Goal: Information Seeking & Learning: Learn about a topic

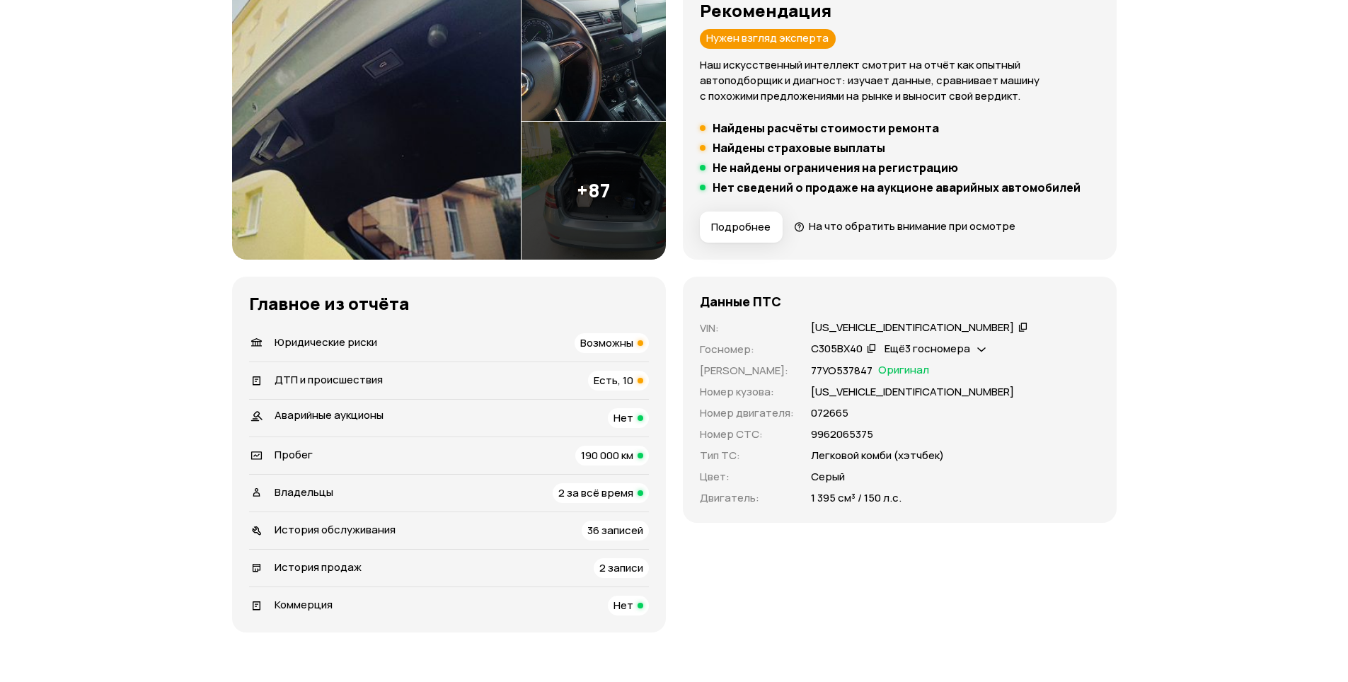
scroll to position [212, 0]
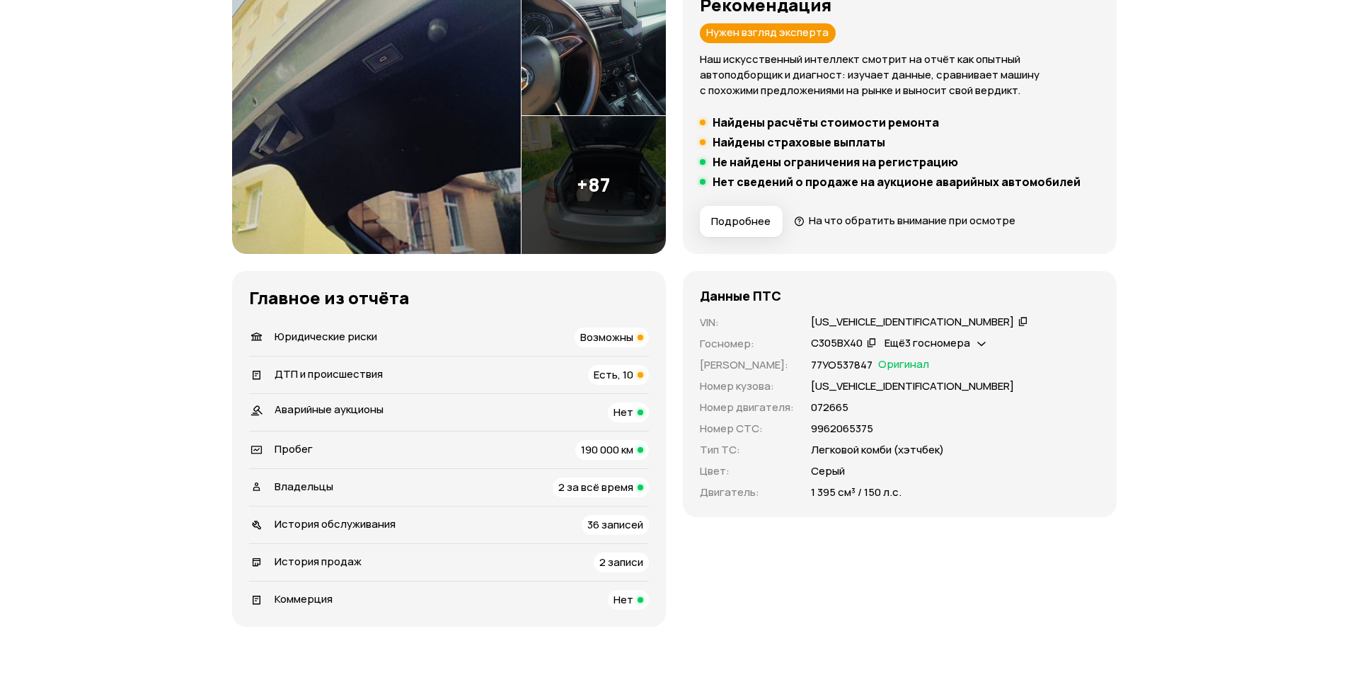
click at [609, 375] on span "Есть, 10" at bounding box center [614, 374] width 40 height 15
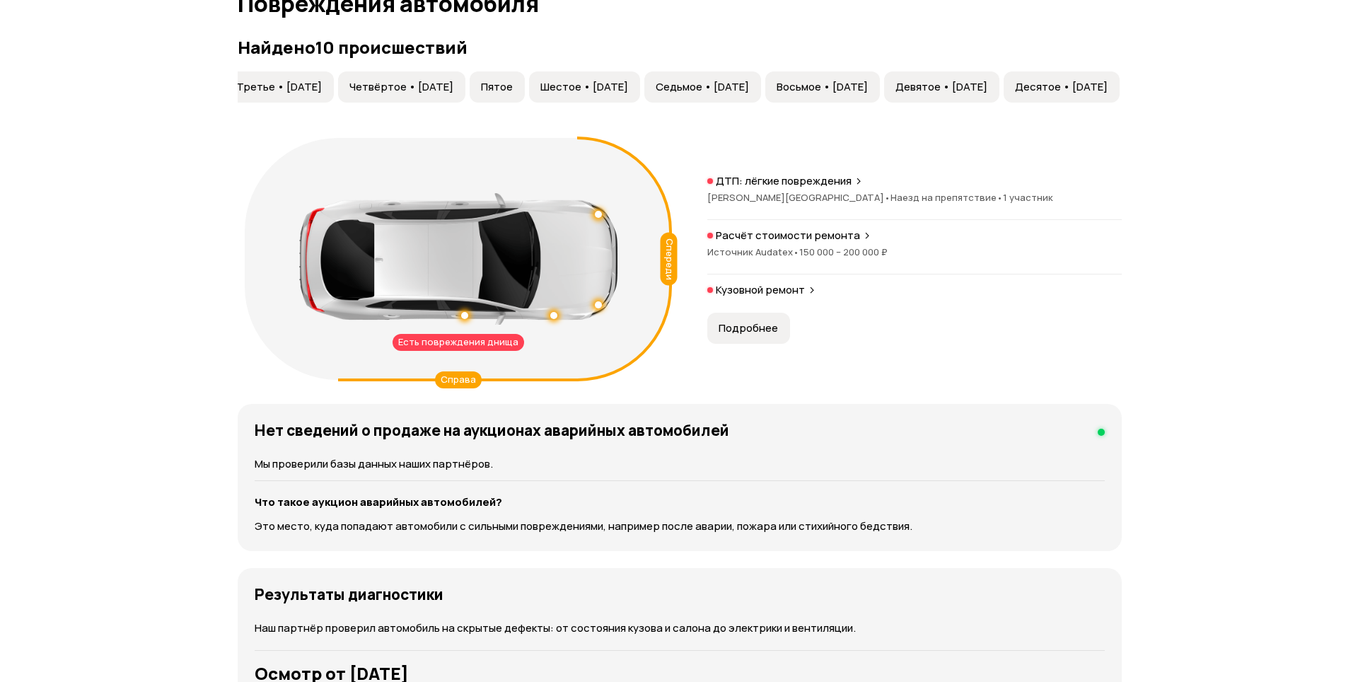
scroll to position [1465, 0]
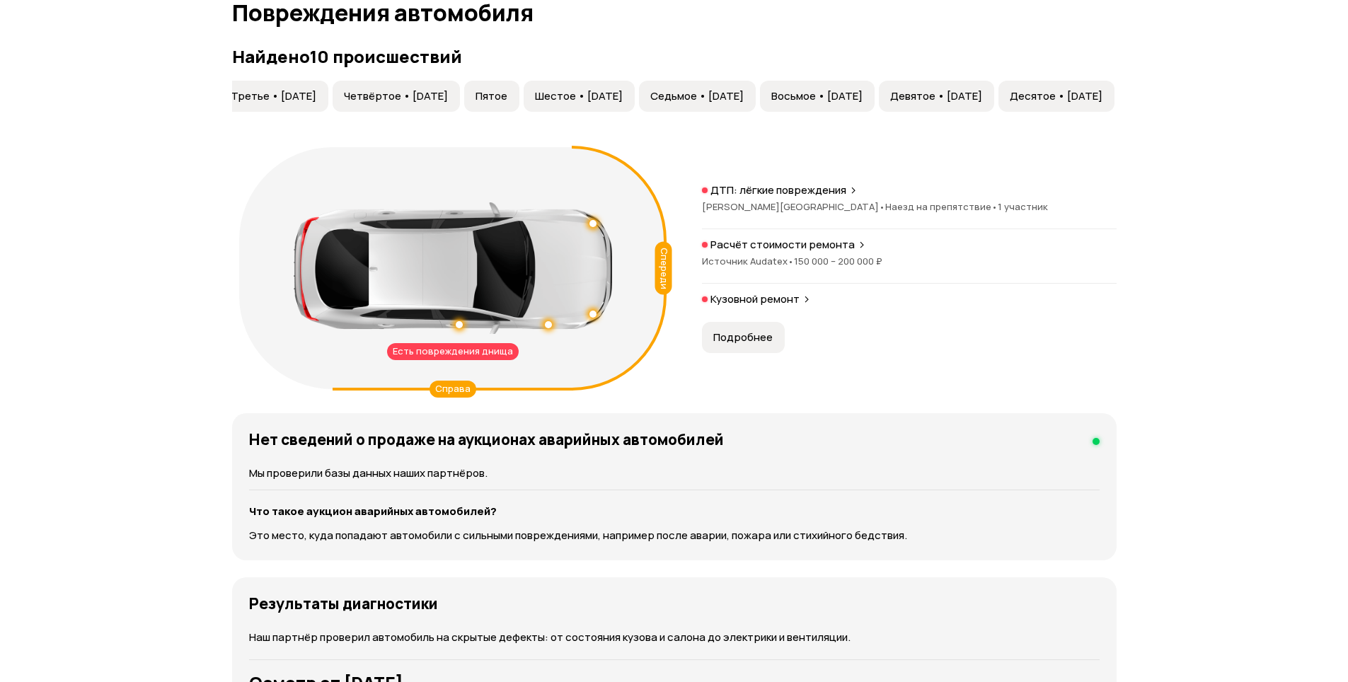
click at [449, 348] on div "Есть повреждения днища" at bounding box center [453, 351] width 132 height 17
click at [458, 328] on div at bounding box center [459, 324] width 7 height 7
click at [458, 351] on div "Есть повреждения днища" at bounding box center [453, 351] width 132 height 17
click at [746, 336] on span "Подробнее" at bounding box center [742, 337] width 59 height 14
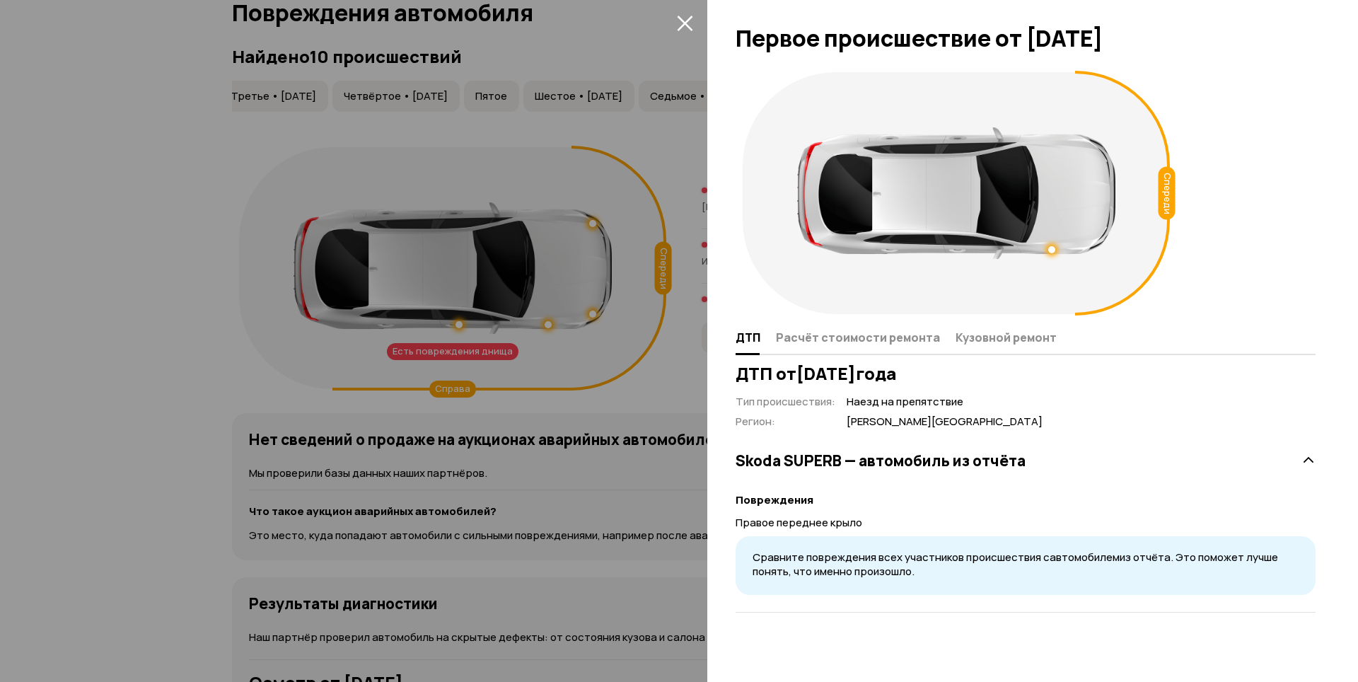
click at [841, 352] on div "ДТП Расчёт стоимости ремонта Кузовной ремонт" at bounding box center [1026, 338] width 580 height 34
click at [846, 335] on span "Расчёт стоимости ремонта" at bounding box center [858, 337] width 164 height 14
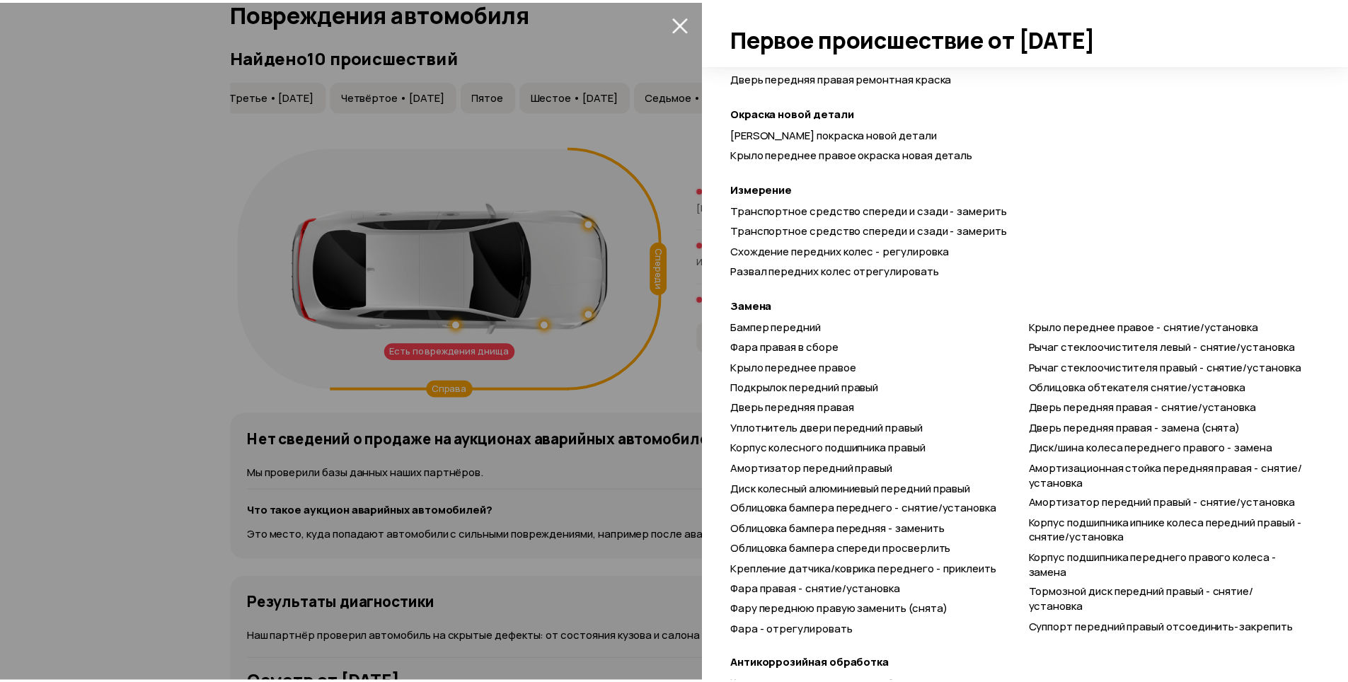
scroll to position [566, 0]
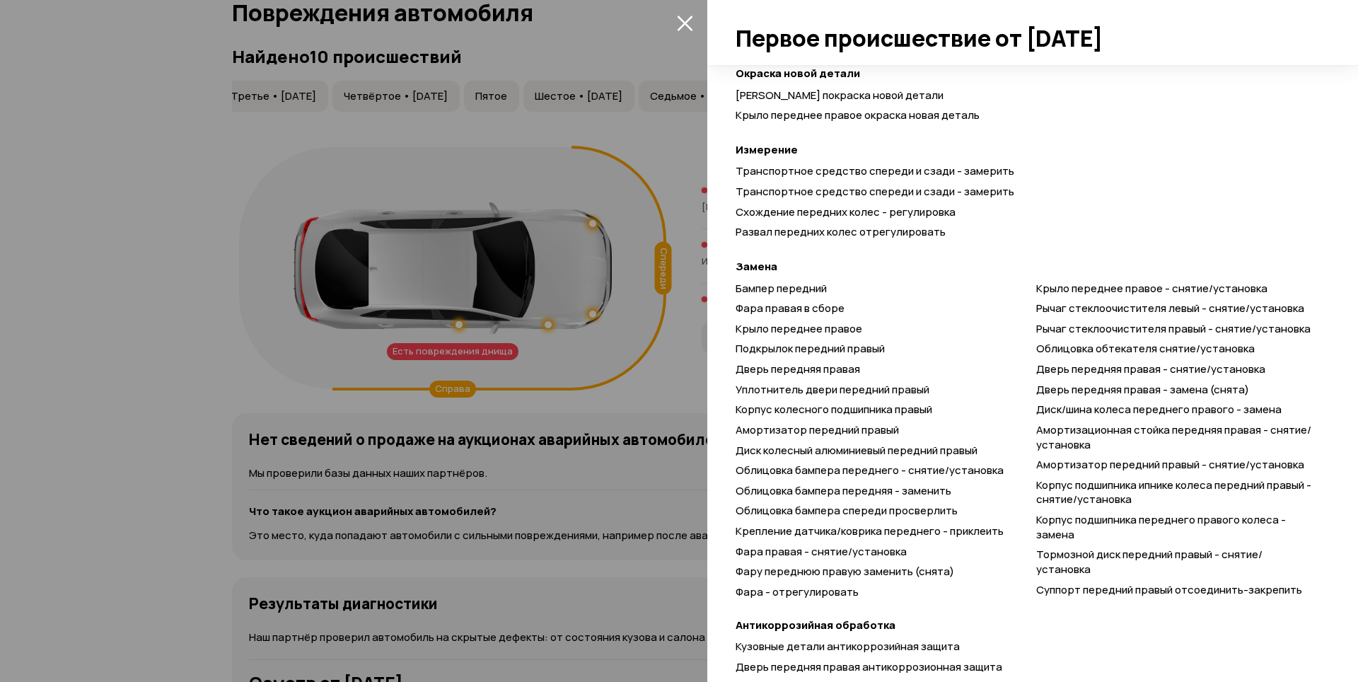
click at [690, 26] on icon "закрыть" at bounding box center [685, 23] width 16 height 16
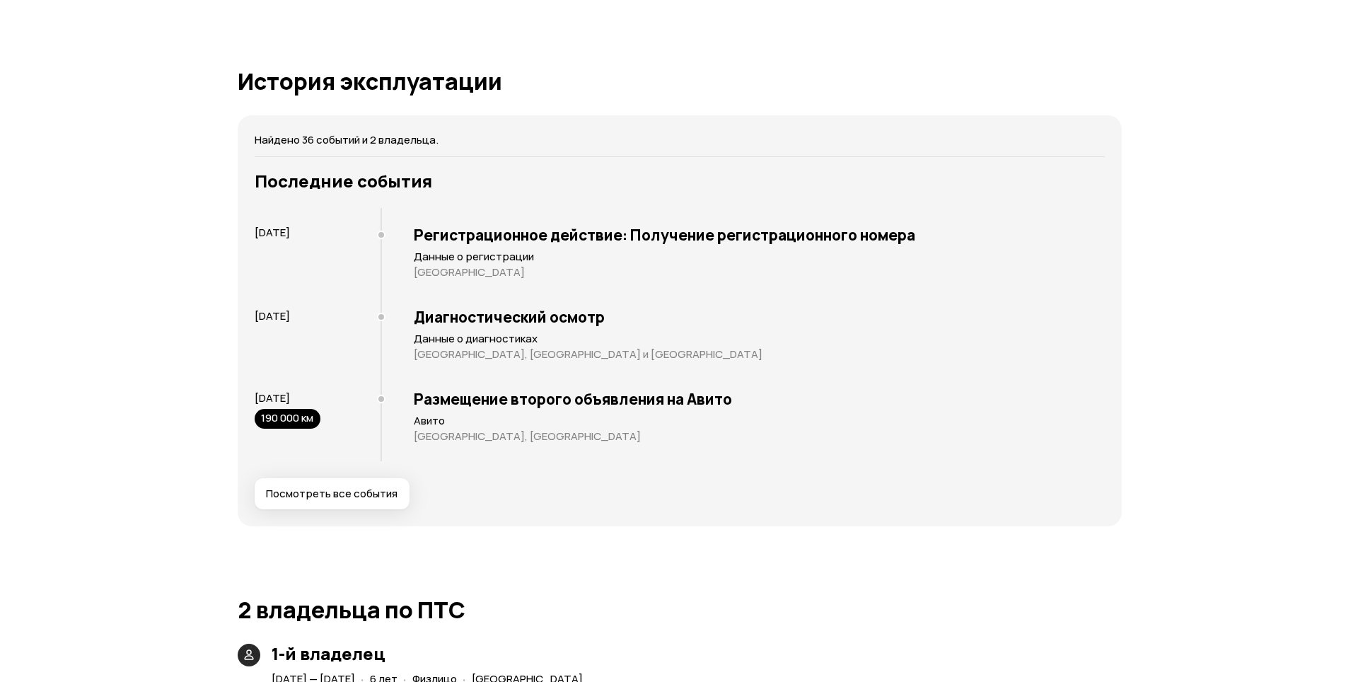
scroll to position [2738, 0]
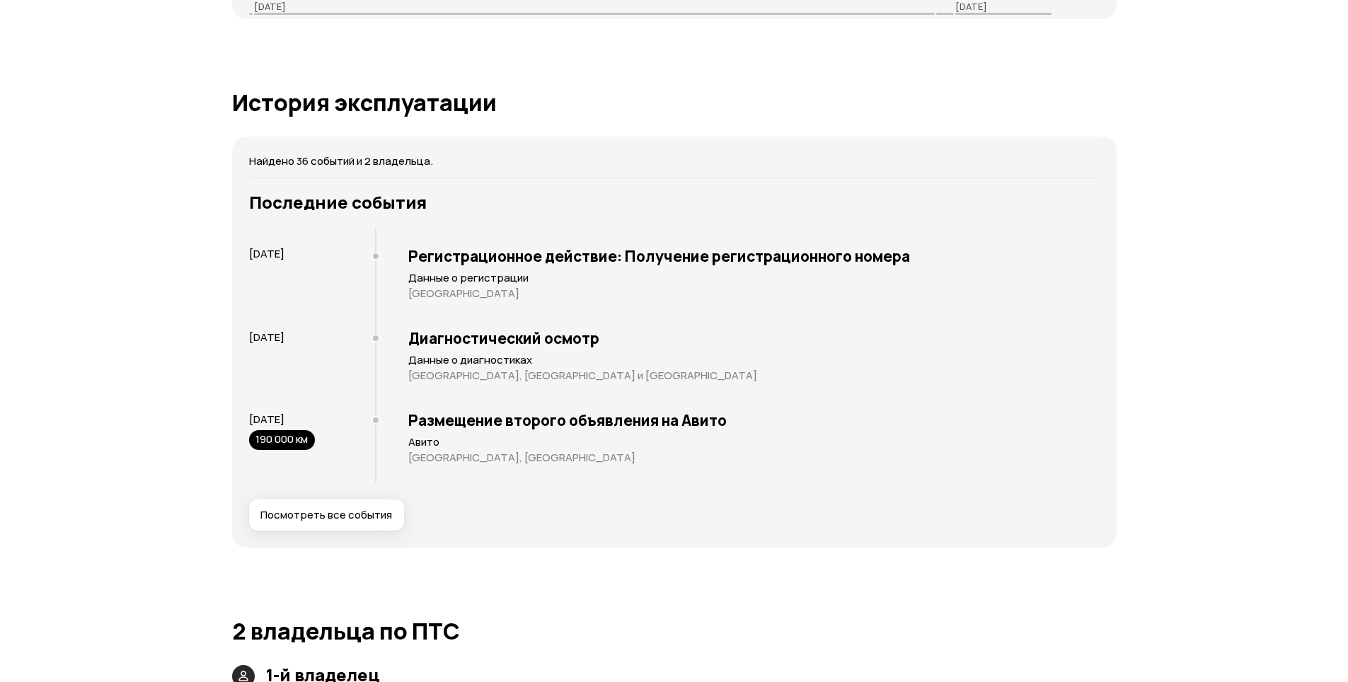
click at [316, 508] on span "Посмотреть все события" at bounding box center [326, 515] width 132 height 14
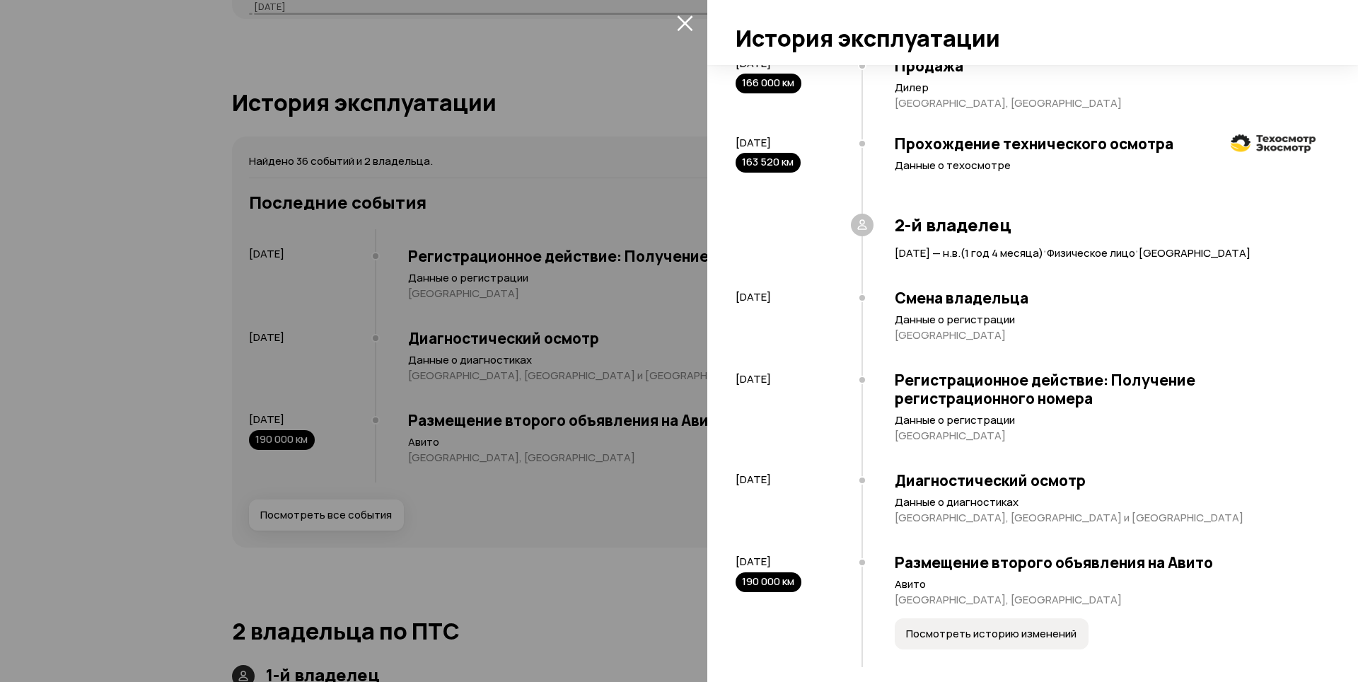
scroll to position [3383, 0]
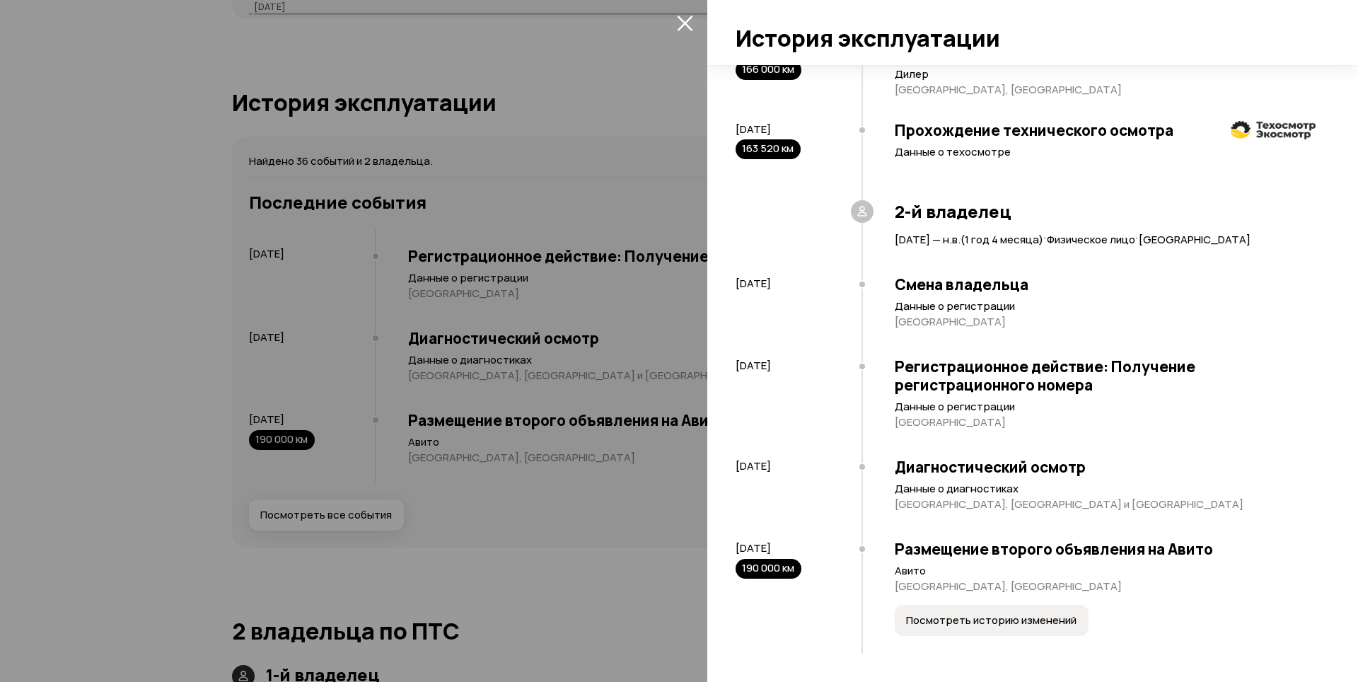
click at [862, 468] on div at bounding box center [862, 467] width 8 height 8
click at [956, 497] on p "[GEOGRAPHIC_DATA], [GEOGRAPHIC_DATA] и [GEOGRAPHIC_DATA]" at bounding box center [1105, 504] width 421 height 14
click at [963, 496] on article "Данные о диагностиках [GEOGRAPHIC_DATA], [GEOGRAPHIC_DATA] и [GEOGRAPHIC_DATA]" at bounding box center [1105, 497] width 421 height 30
click at [963, 489] on p "Данные о диагностиках" at bounding box center [1105, 489] width 421 height 14
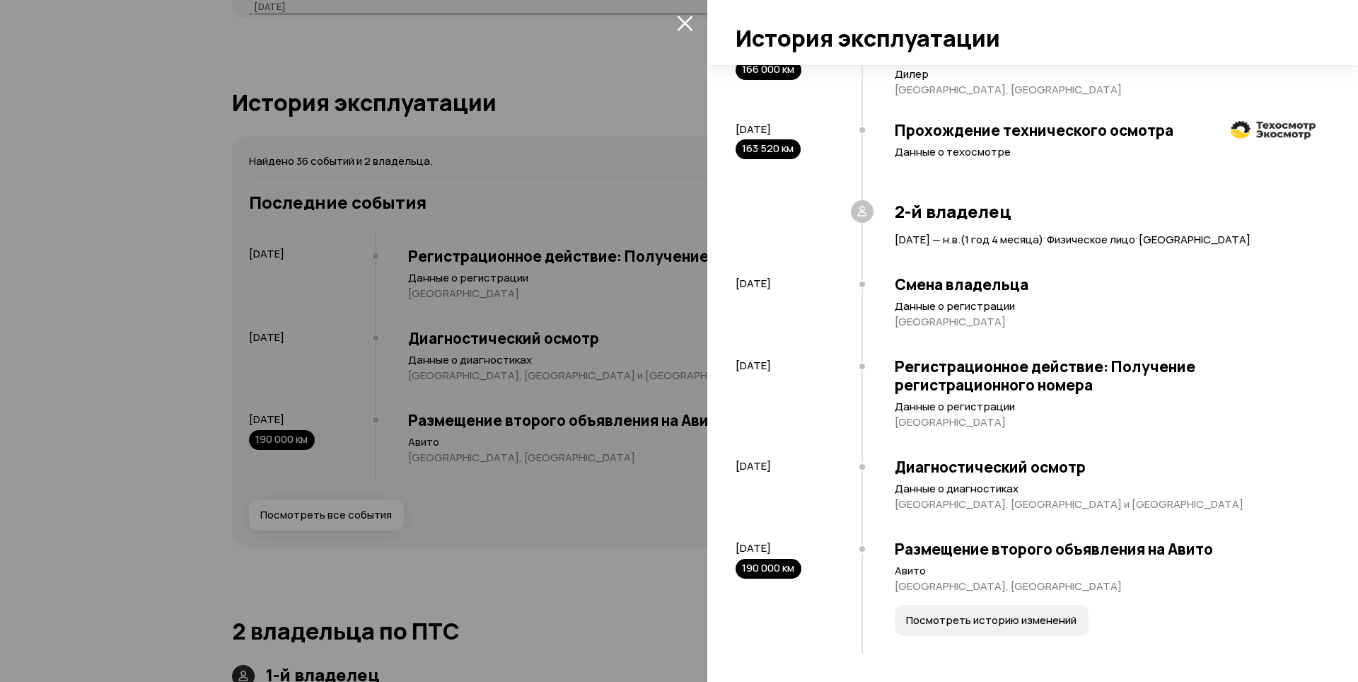
click at [874, 500] on div "Диагностический осмотр Данные о диагностиках [GEOGRAPHIC_DATA], [GEOGRAPHIC_DAT…" at bounding box center [1089, 488] width 454 height 82
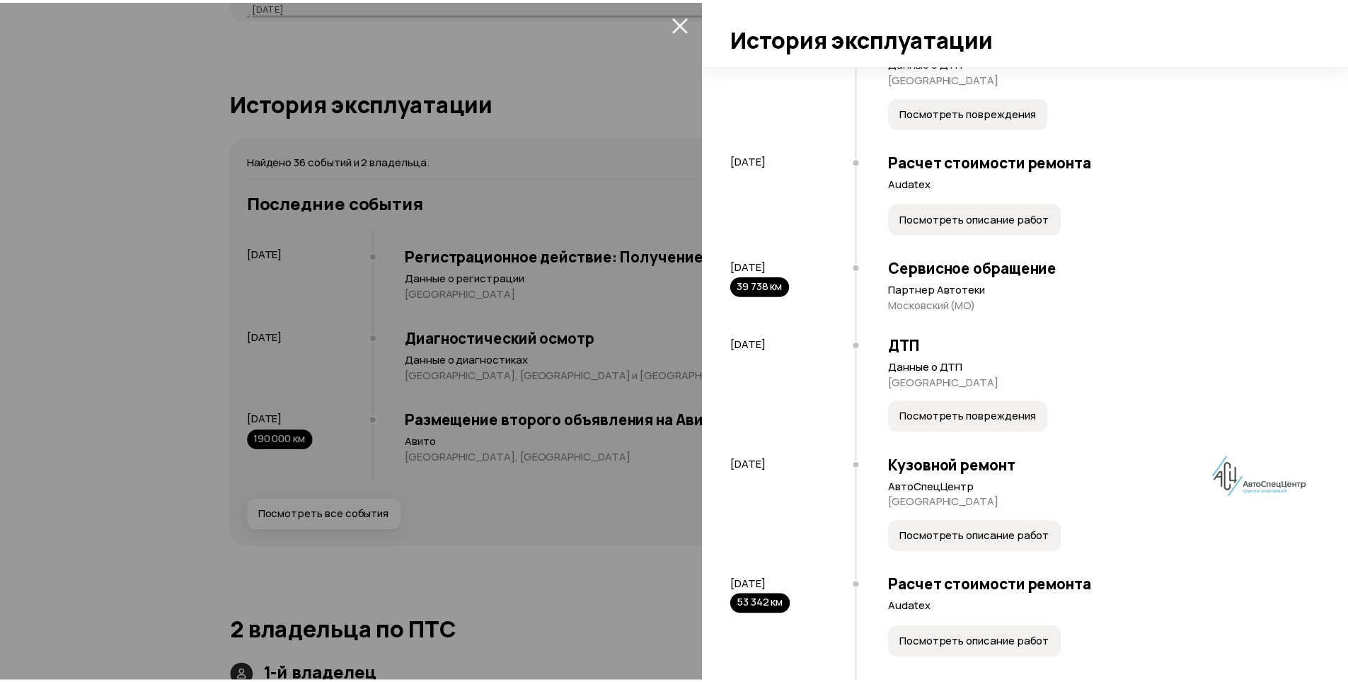
scroll to position [1119, 0]
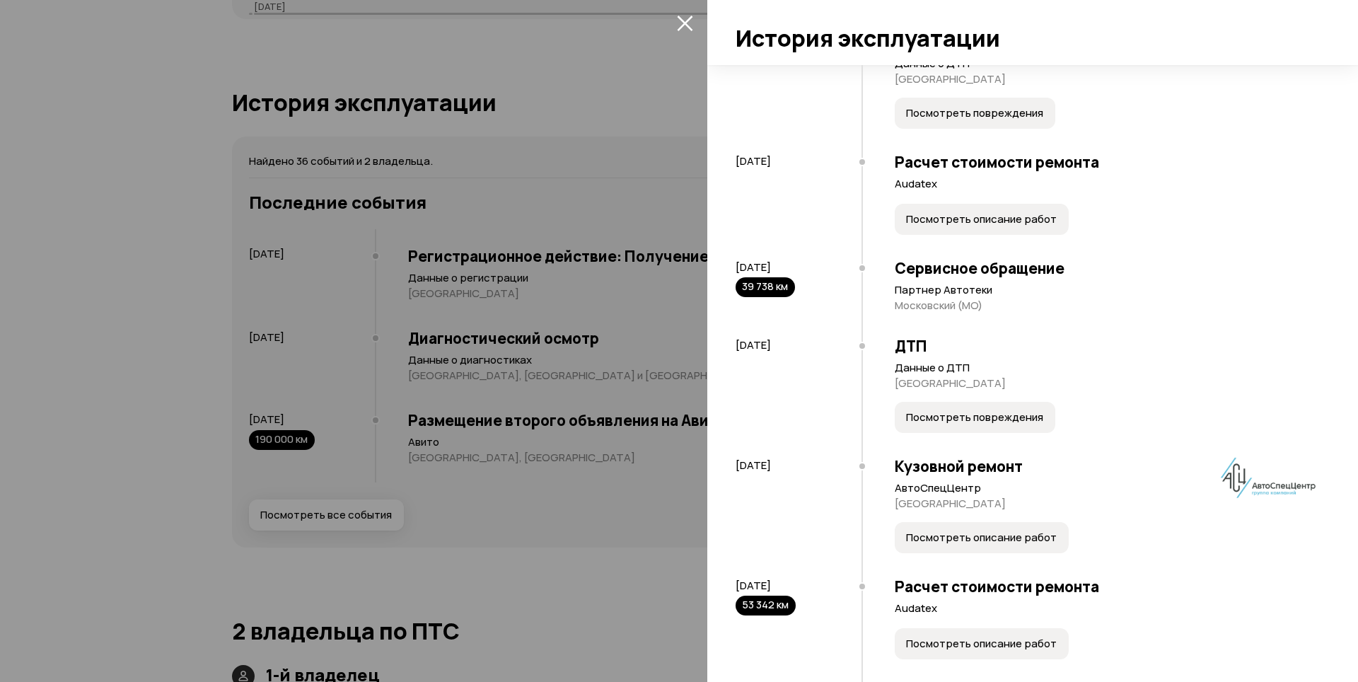
click at [680, 25] on icon "закрыть" at bounding box center [685, 23] width 16 height 16
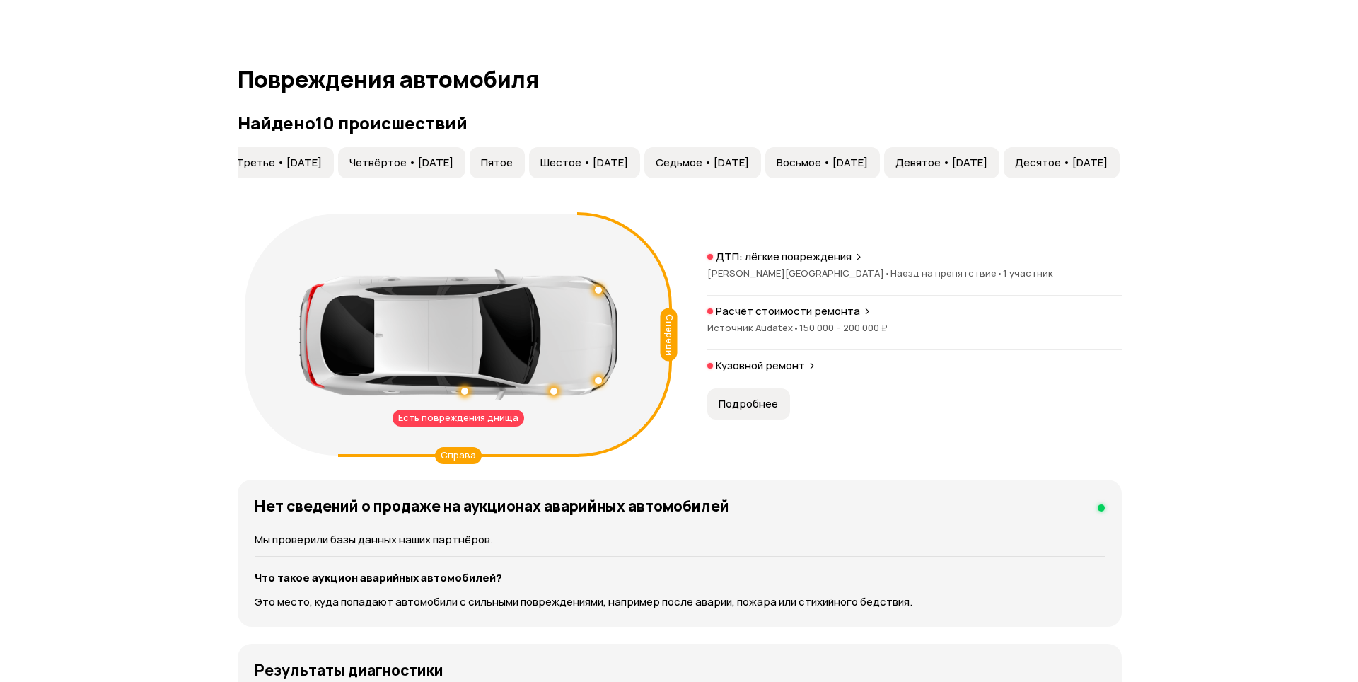
scroll to position [1748, 0]
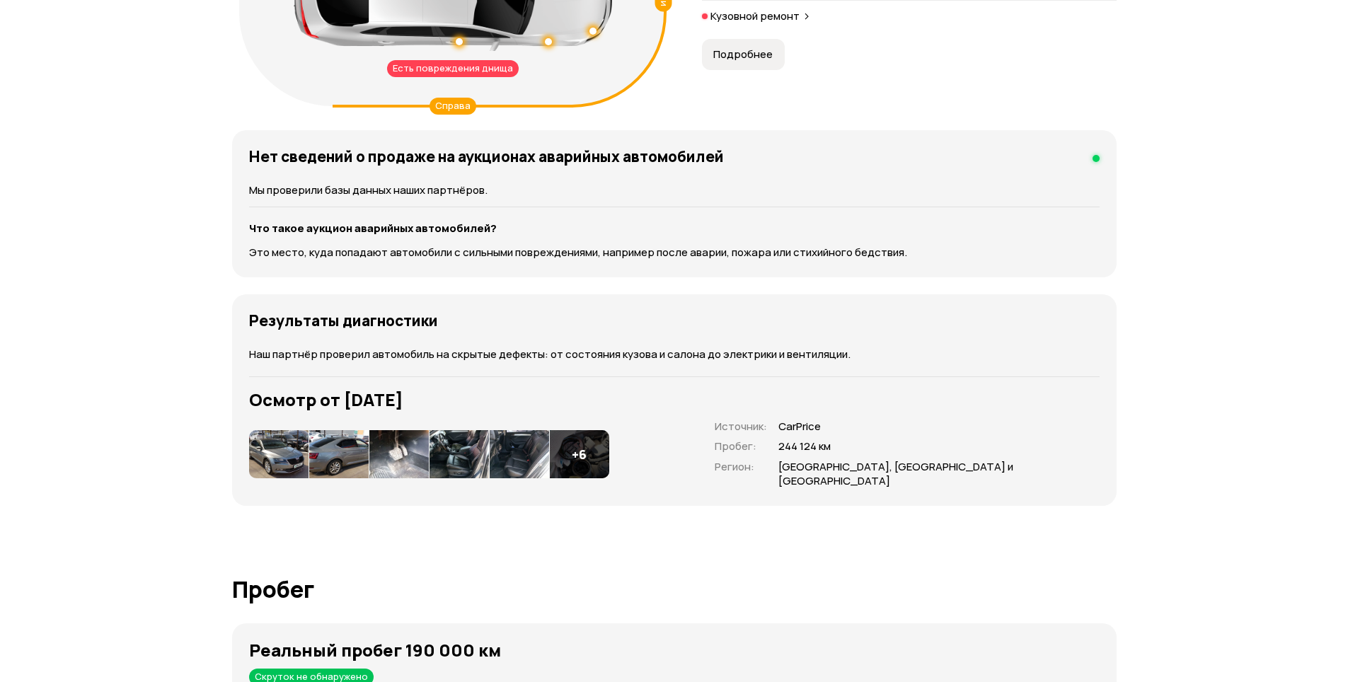
click at [282, 438] on img at bounding box center [278, 454] width 59 height 48
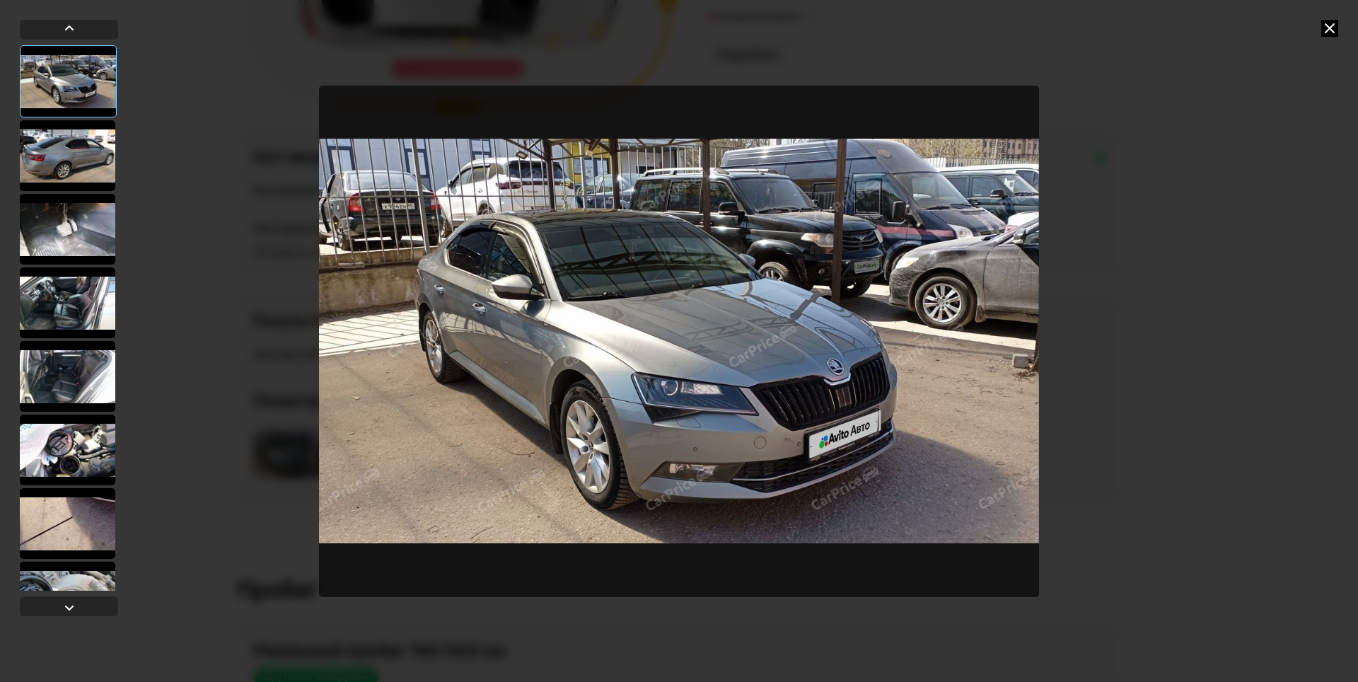
click at [68, 231] on div at bounding box center [67, 229] width 95 height 71
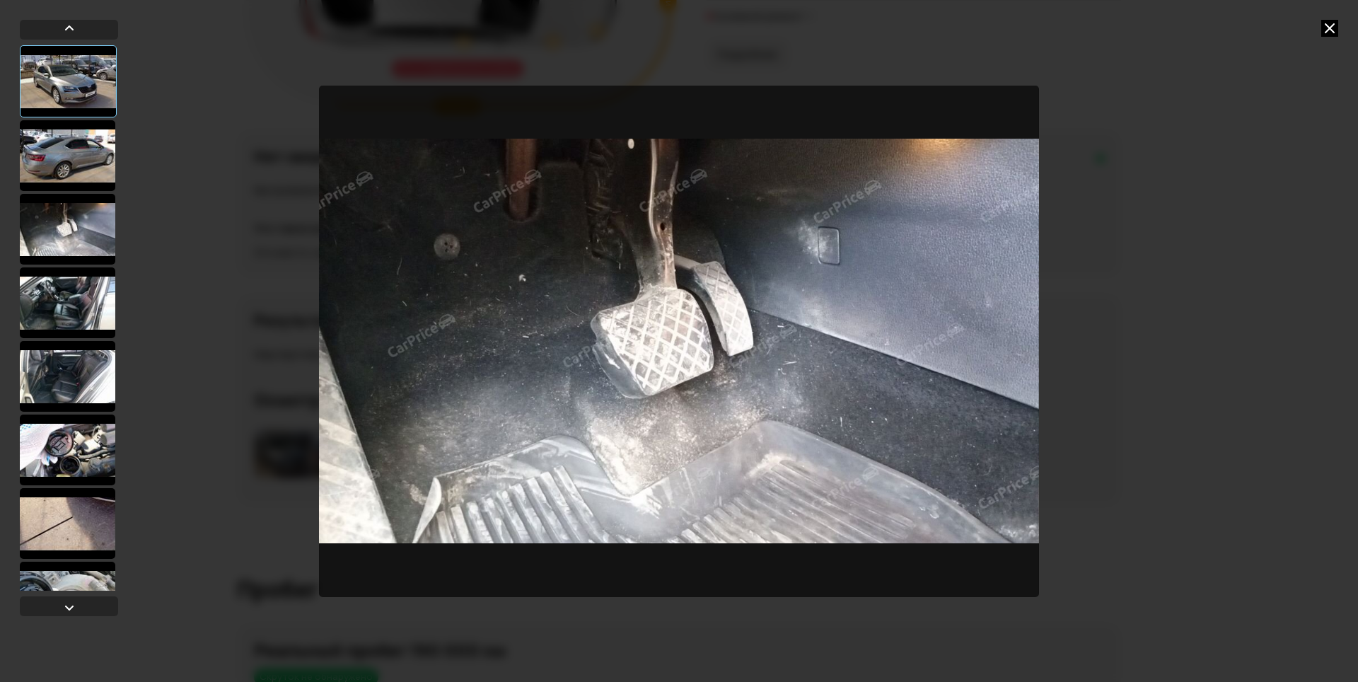
click at [69, 312] on div at bounding box center [67, 302] width 95 height 71
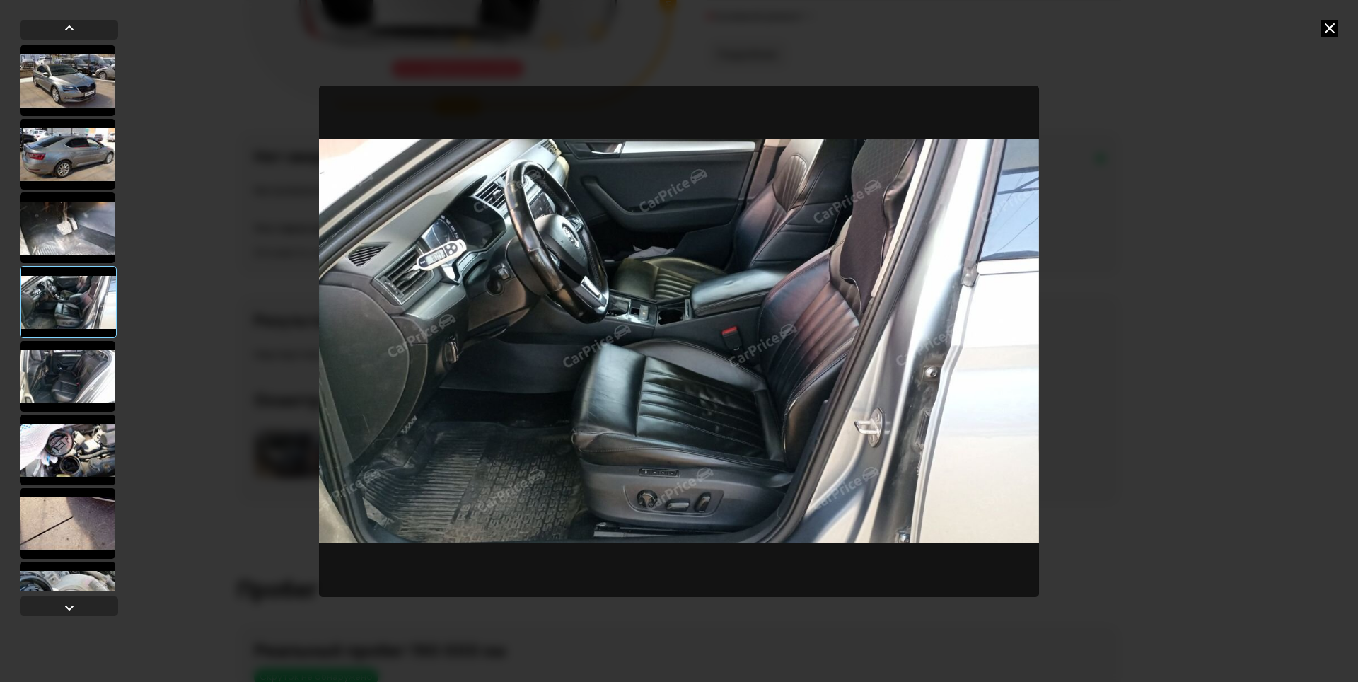
click at [69, 367] on div at bounding box center [67, 376] width 95 height 71
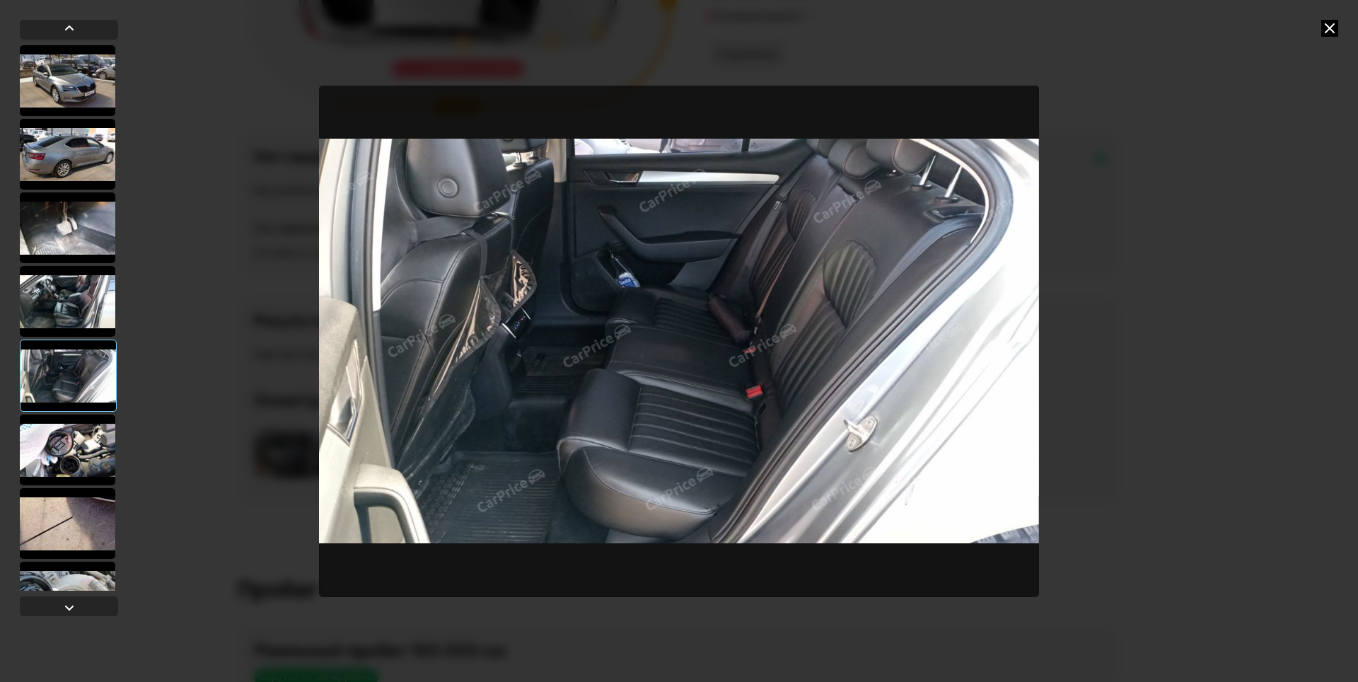
click at [61, 305] on div at bounding box center [67, 301] width 95 height 71
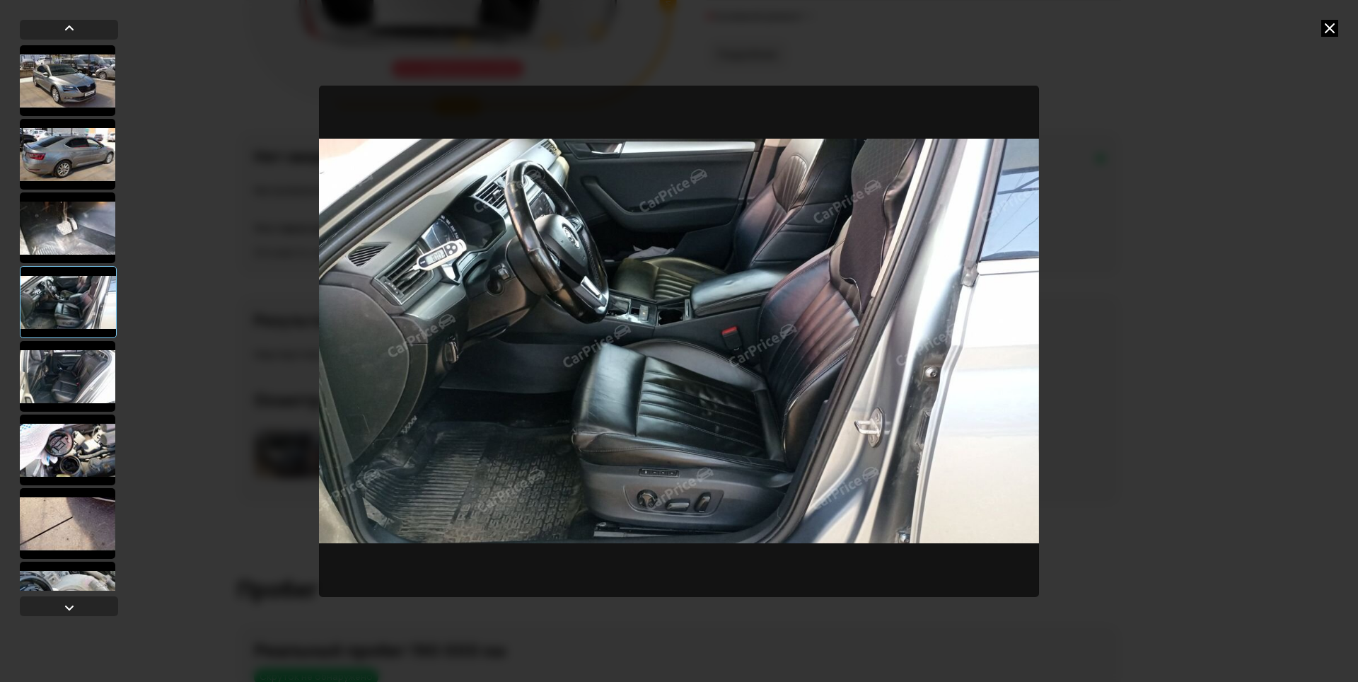
click at [58, 398] on div at bounding box center [67, 376] width 95 height 71
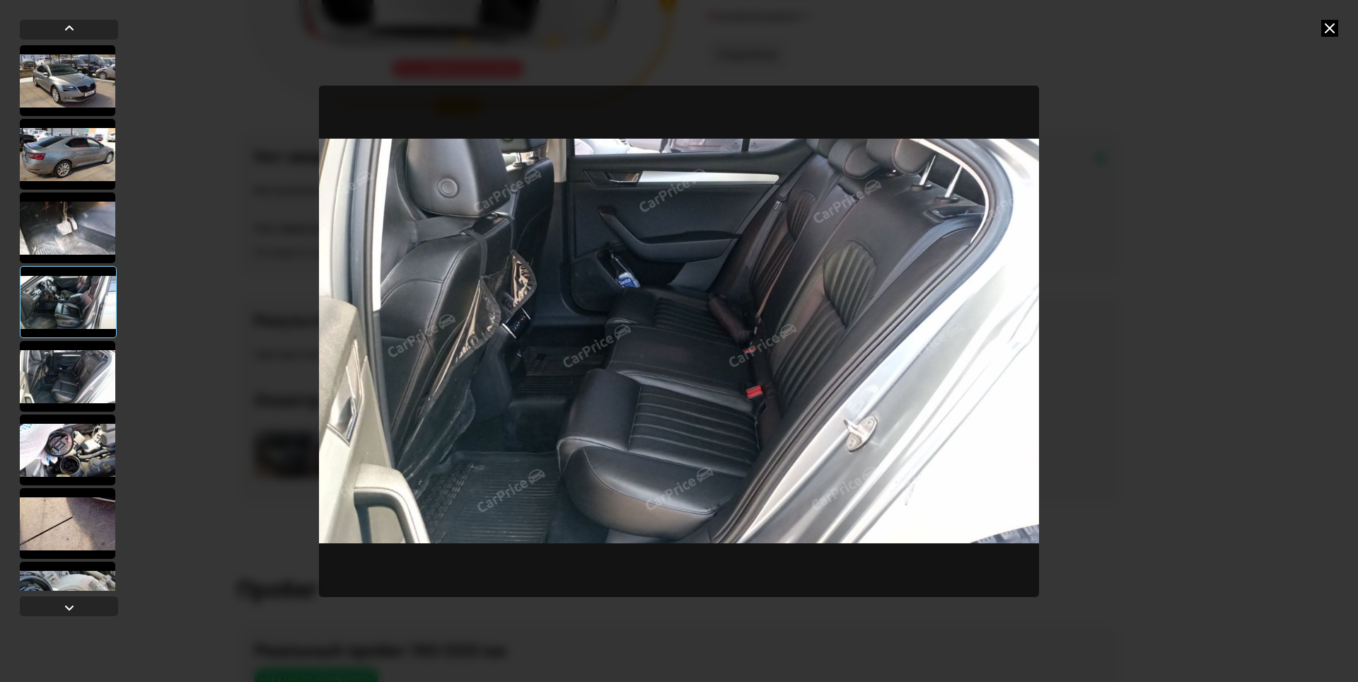
click at [71, 455] on div at bounding box center [67, 450] width 95 height 71
click at [100, 537] on div at bounding box center [67, 523] width 95 height 71
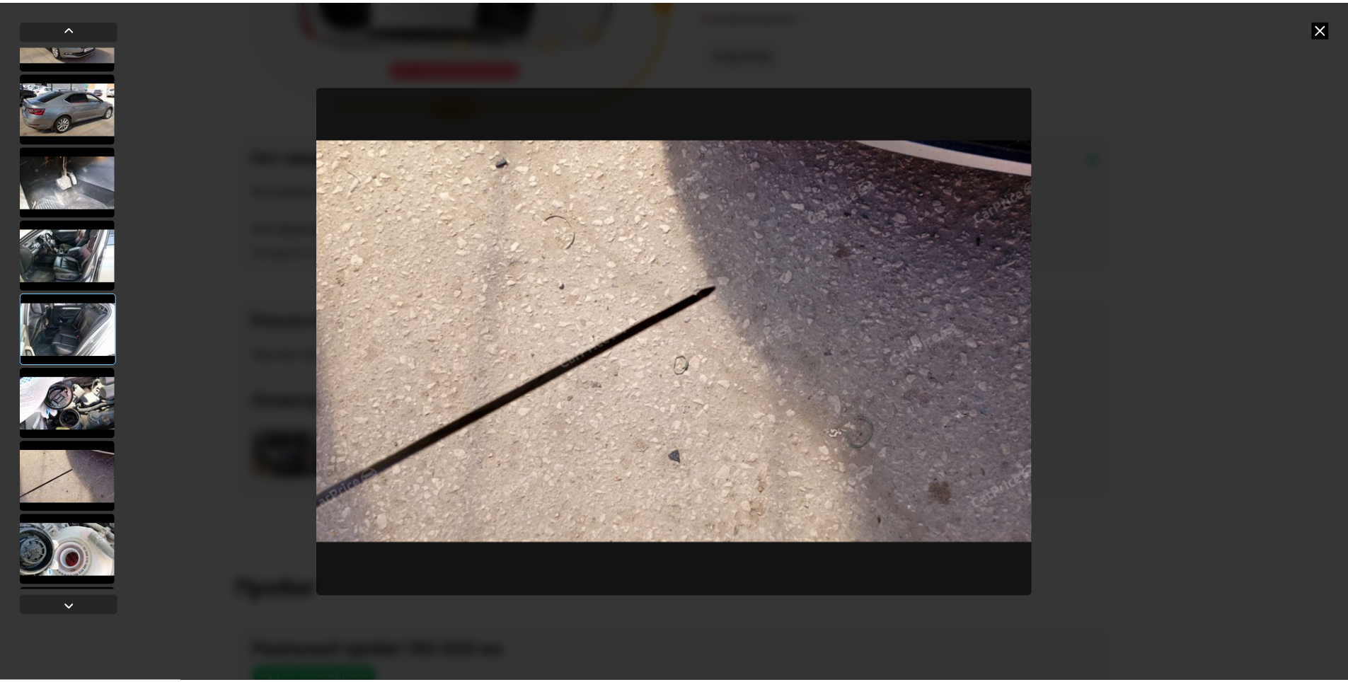
scroll to position [339, 0]
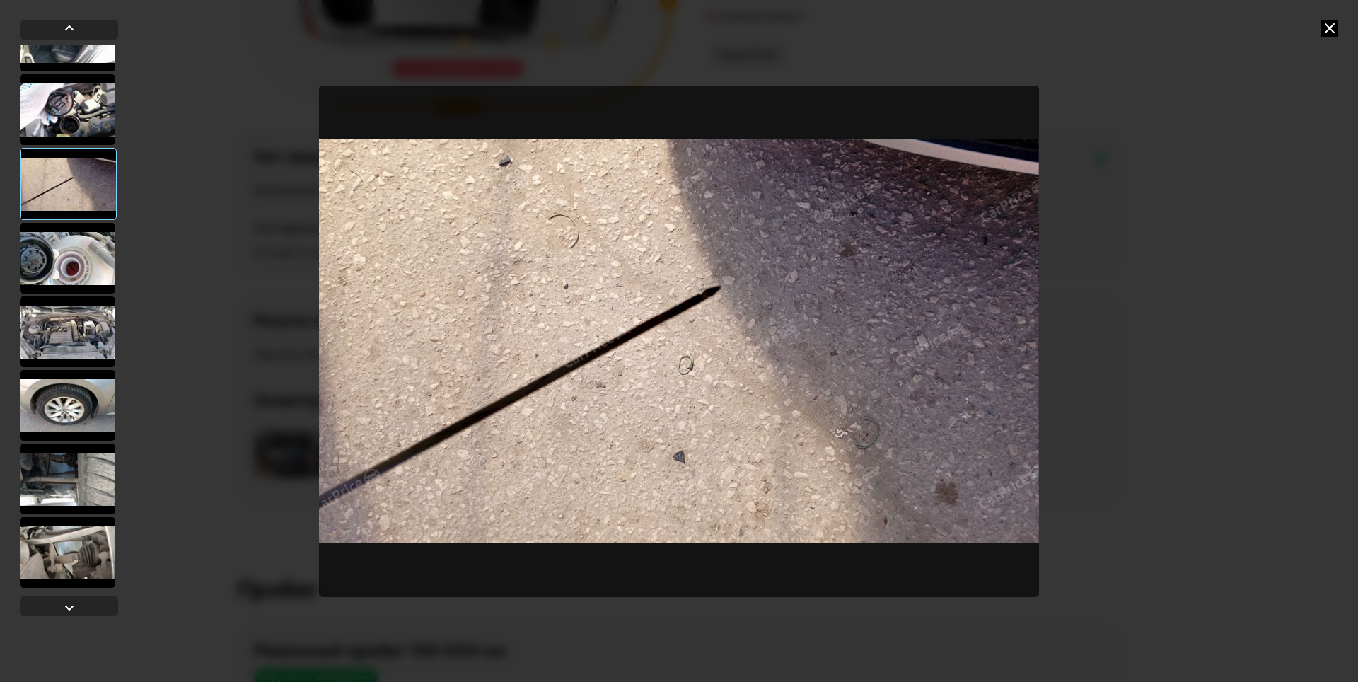
click at [66, 282] on div at bounding box center [67, 258] width 95 height 71
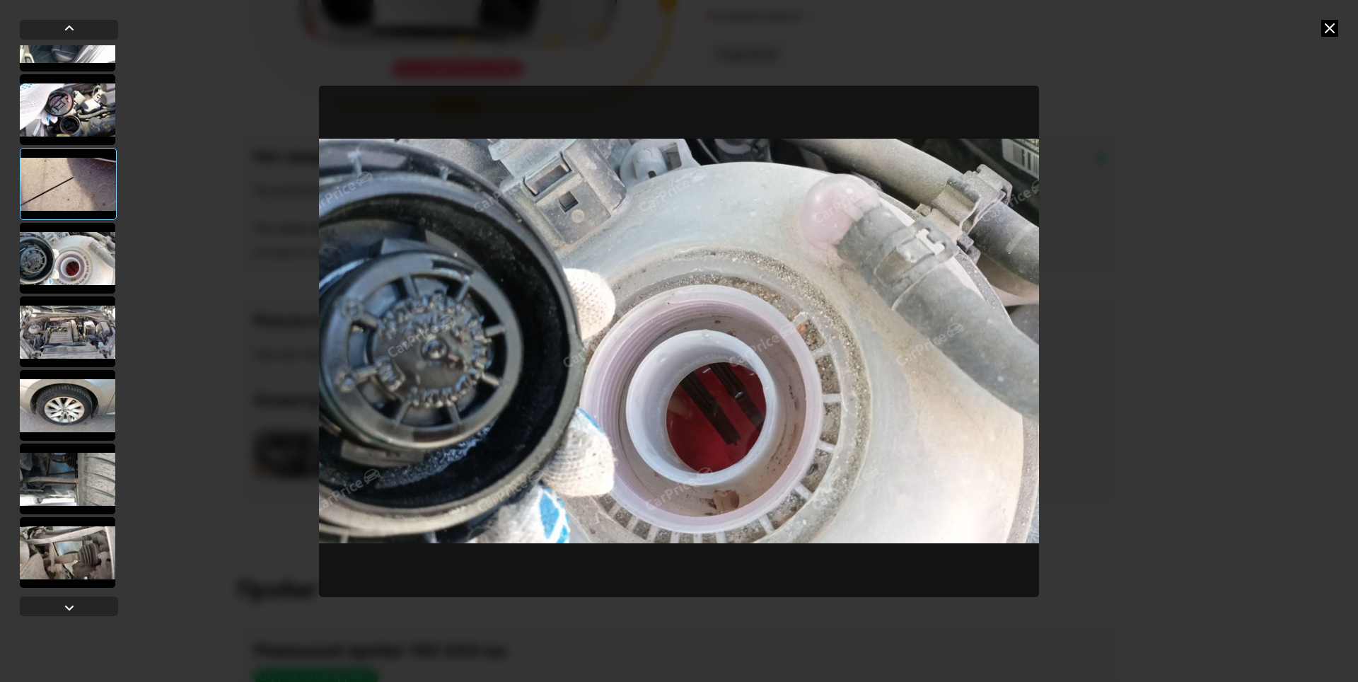
click at [64, 330] on div at bounding box center [67, 331] width 95 height 71
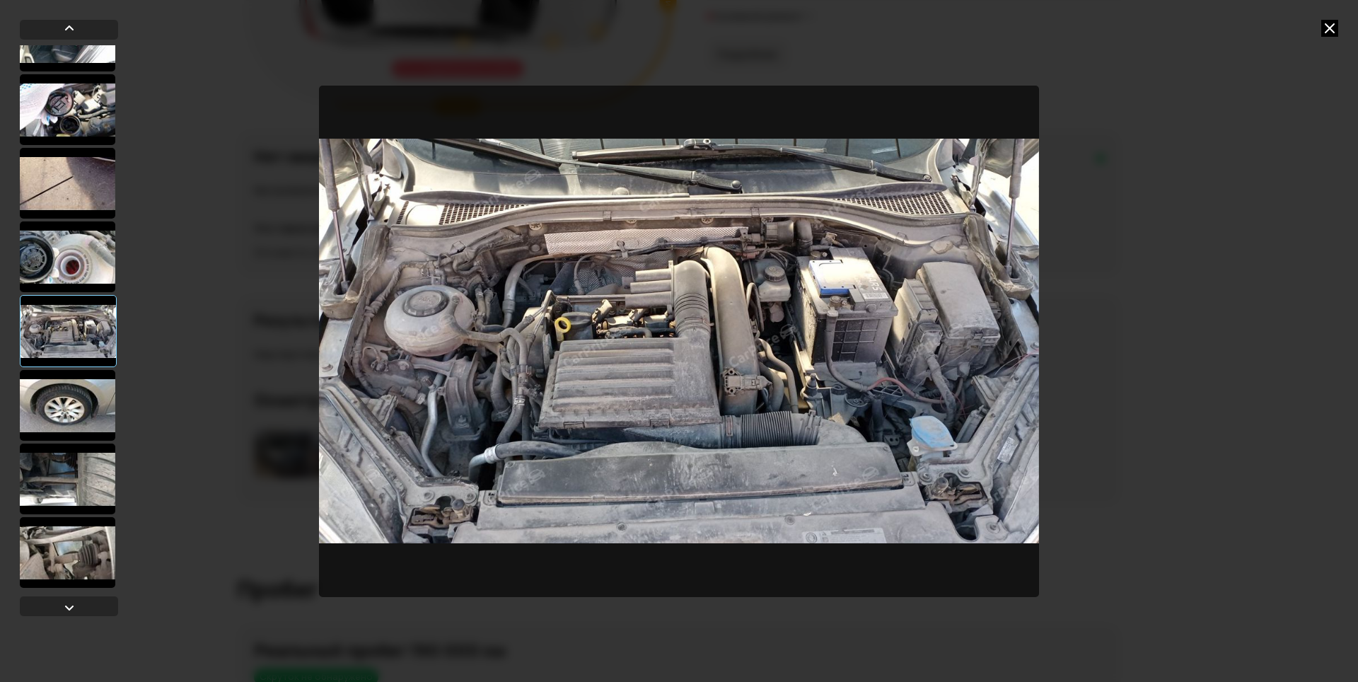
click at [294, 463] on div at bounding box center [679, 341] width 1358 height 682
click at [355, 463] on img "Go to Slide 9" at bounding box center [679, 341] width 720 height 511
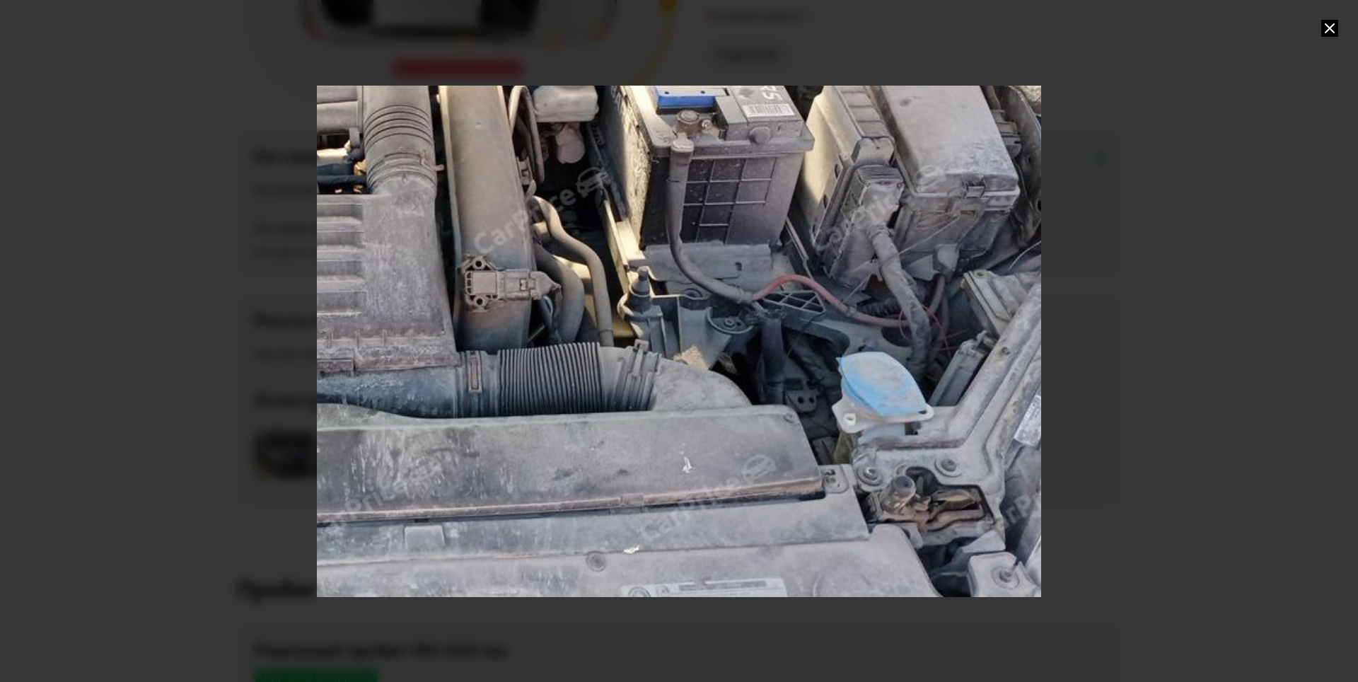
drag, startPoint x: 392, startPoint y: 458, endPoint x: 49, endPoint y: 323, distance: 369.0
click at [49, 323] on div at bounding box center [679, 341] width 1358 height 682
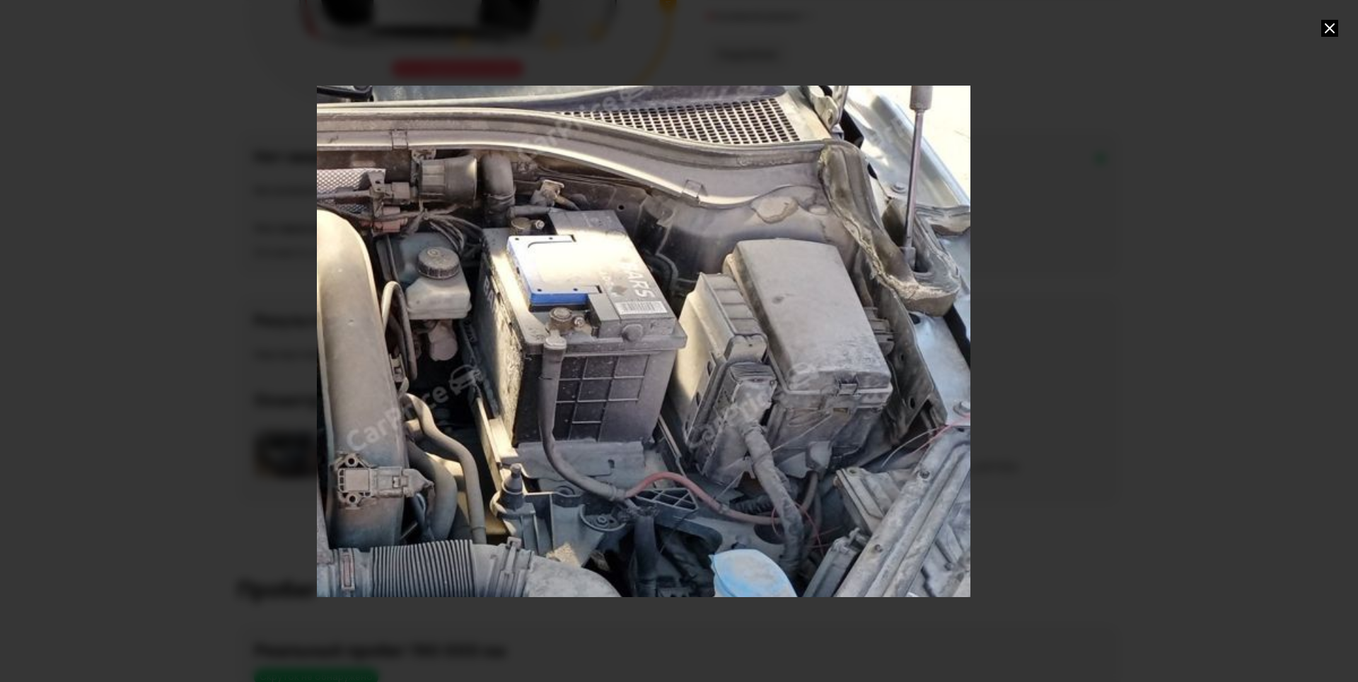
drag, startPoint x: 738, startPoint y: 293, endPoint x: 506, endPoint y: 485, distance: 300.9
click at [506, 485] on div "Go to Slide 9" at bounding box center [246, 397] width 1449 height 1023
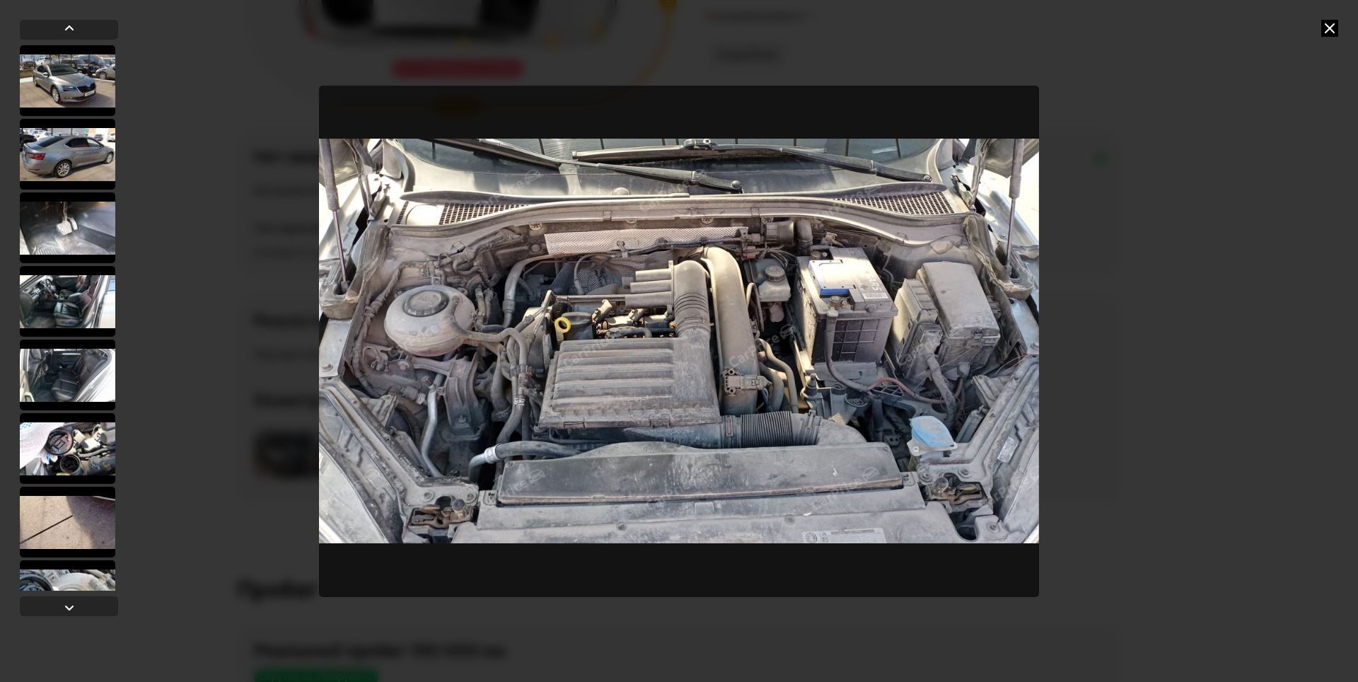
click at [1332, 28] on icon at bounding box center [1329, 28] width 17 height 17
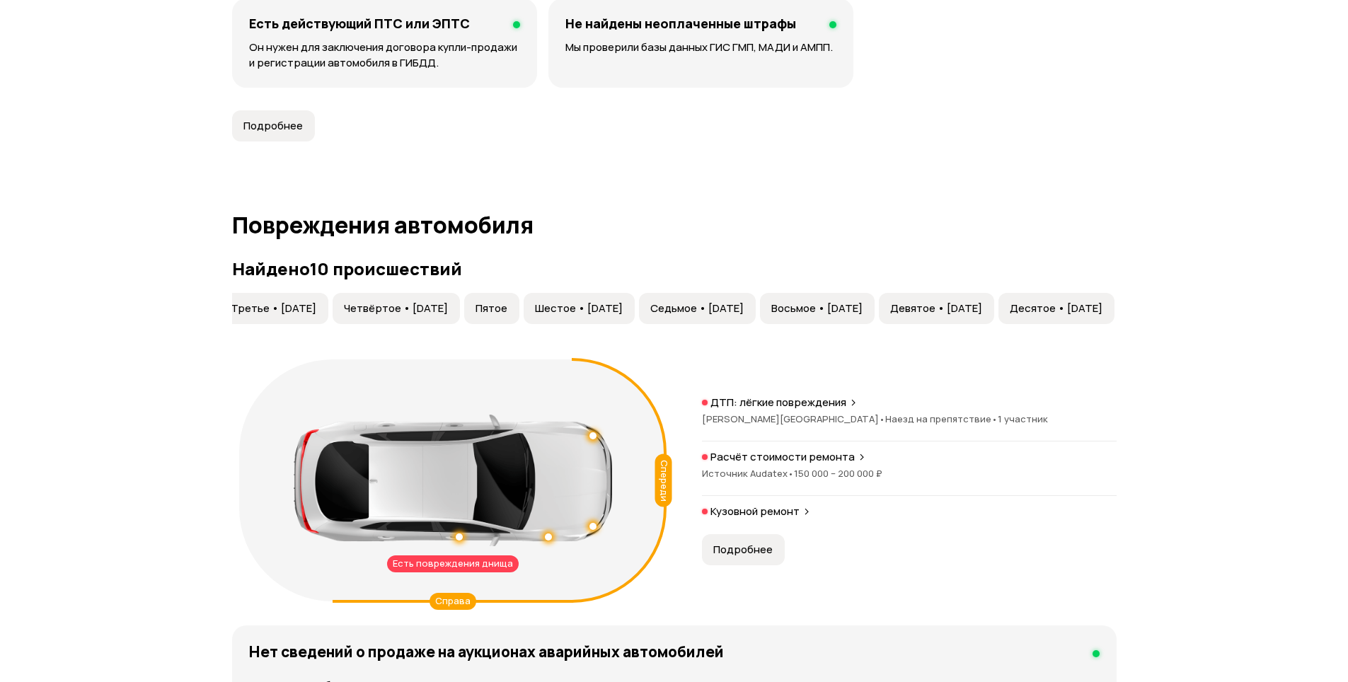
scroll to position [0, 0]
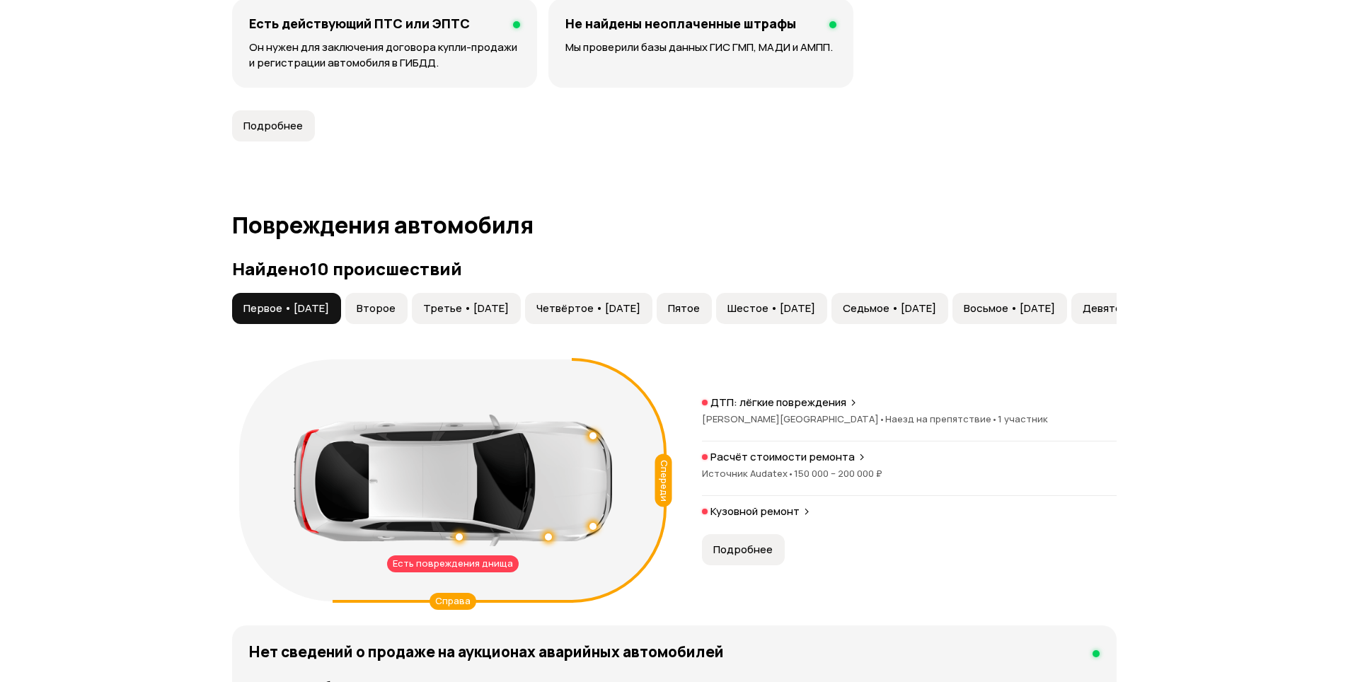
click at [395, 305] on span "Второе" at bounding box center [376, 308] width 39 height 14
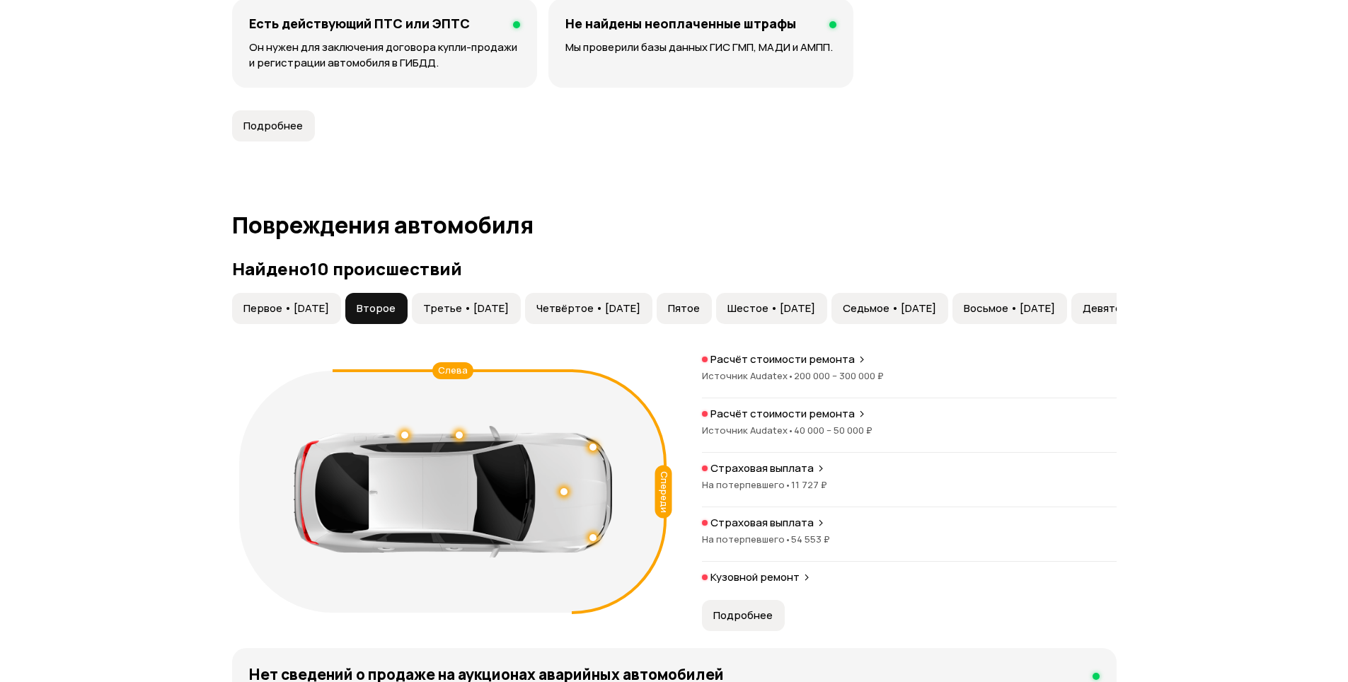
click at [470, 308] on span "Третье • [DATE]" at bounding box center [466, 308] width 86 height 14
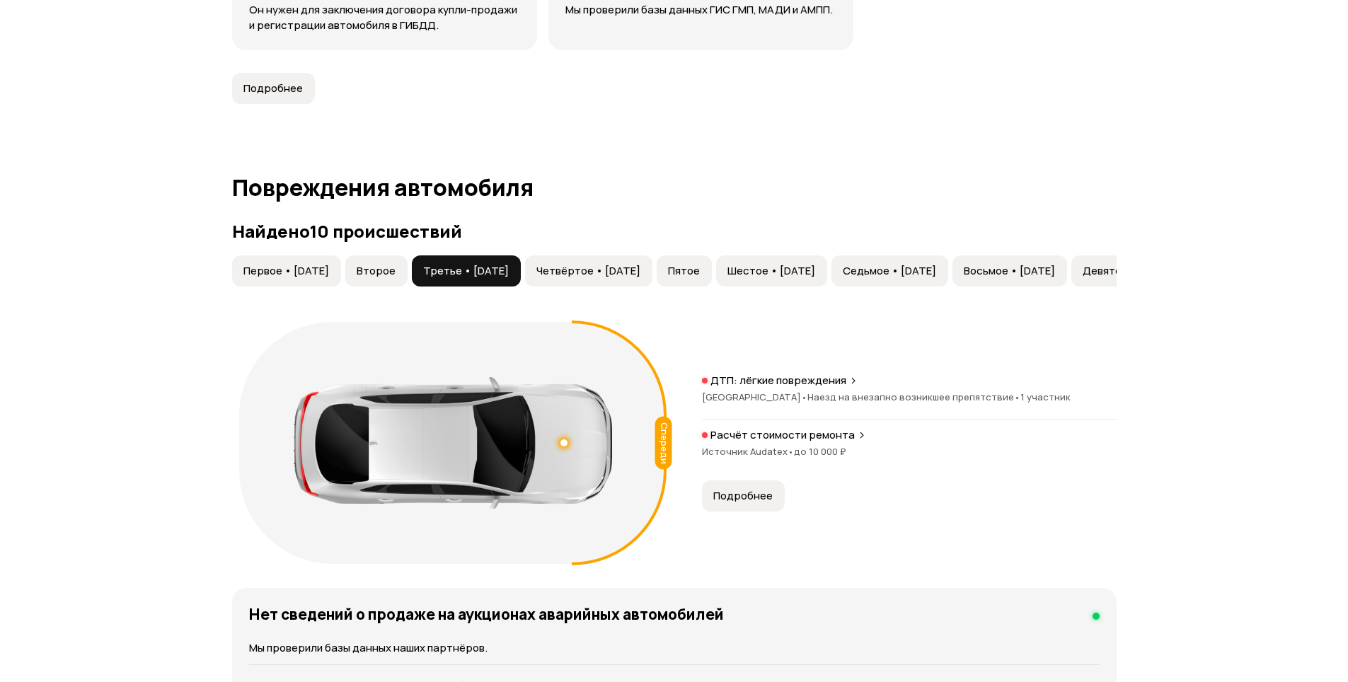
scroll to position [1324, 0]
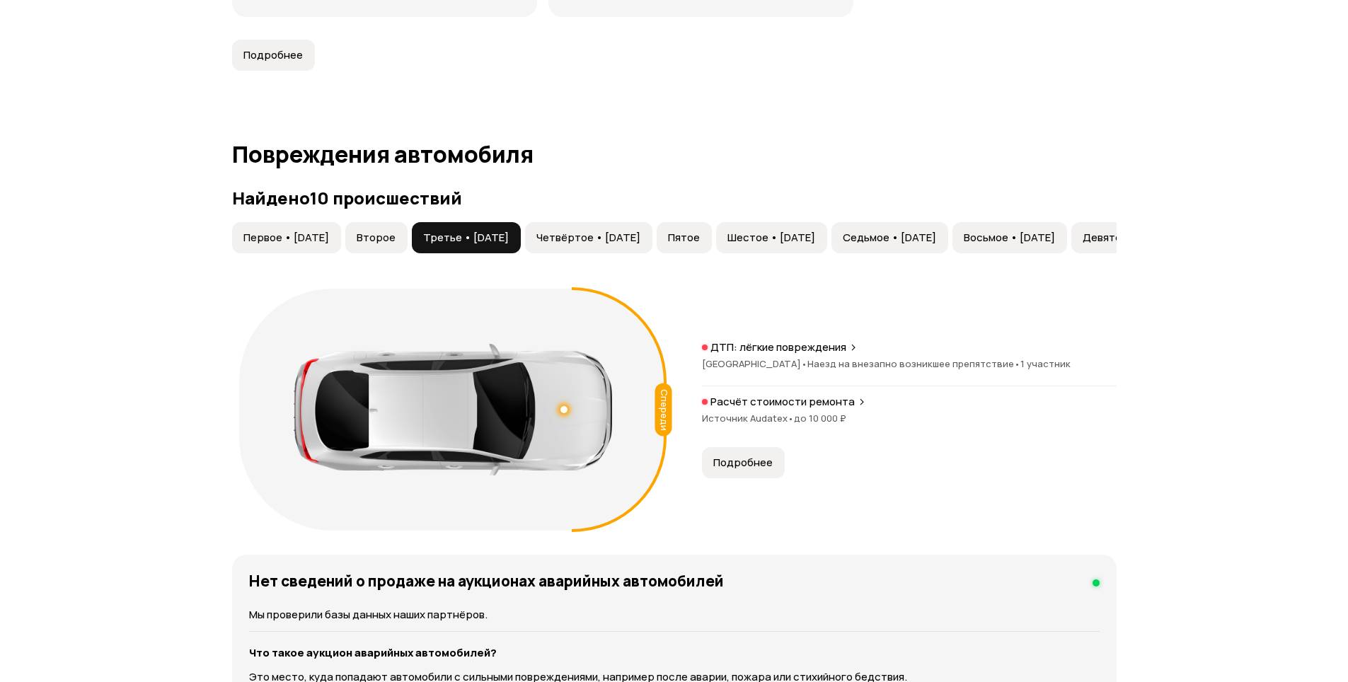
click at [598, 235] on span "Четвёртое • [DATE]" at bounding box center [588, 238] width 104 height 14
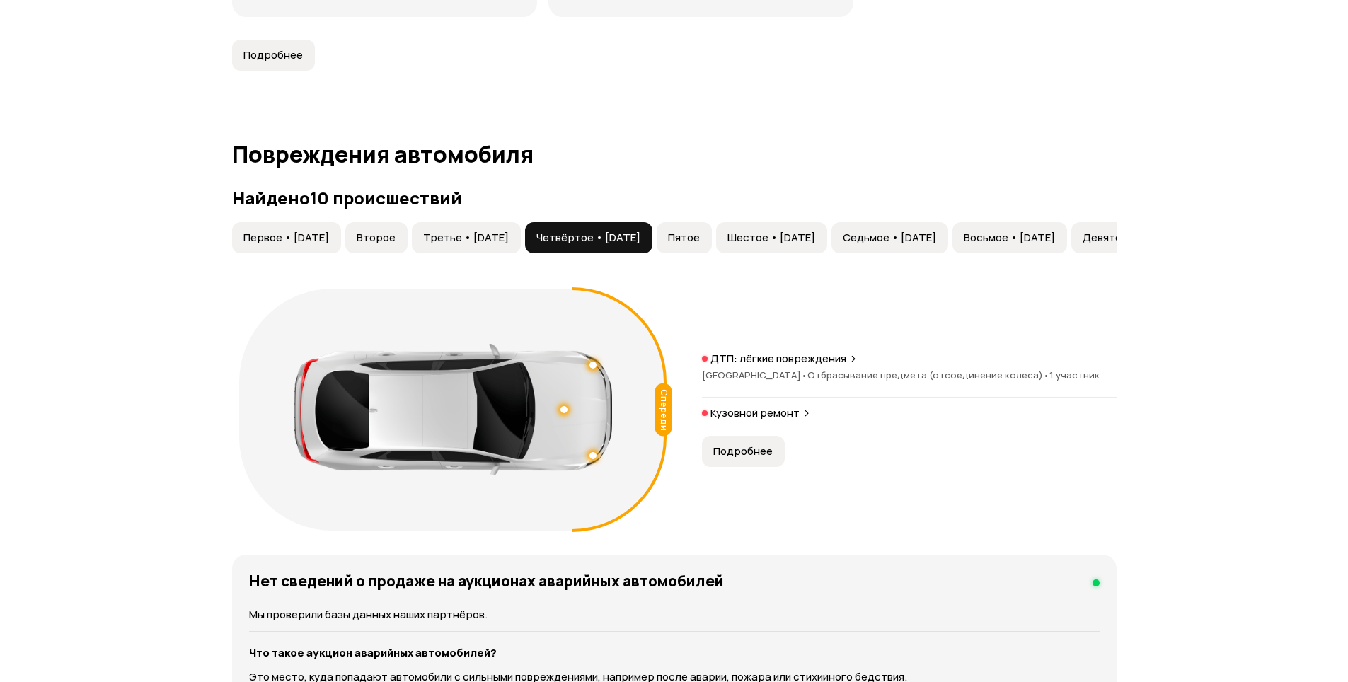
click at [700, 234] on span "Пятое" at bounding box center [684, 238] width 32 height 14
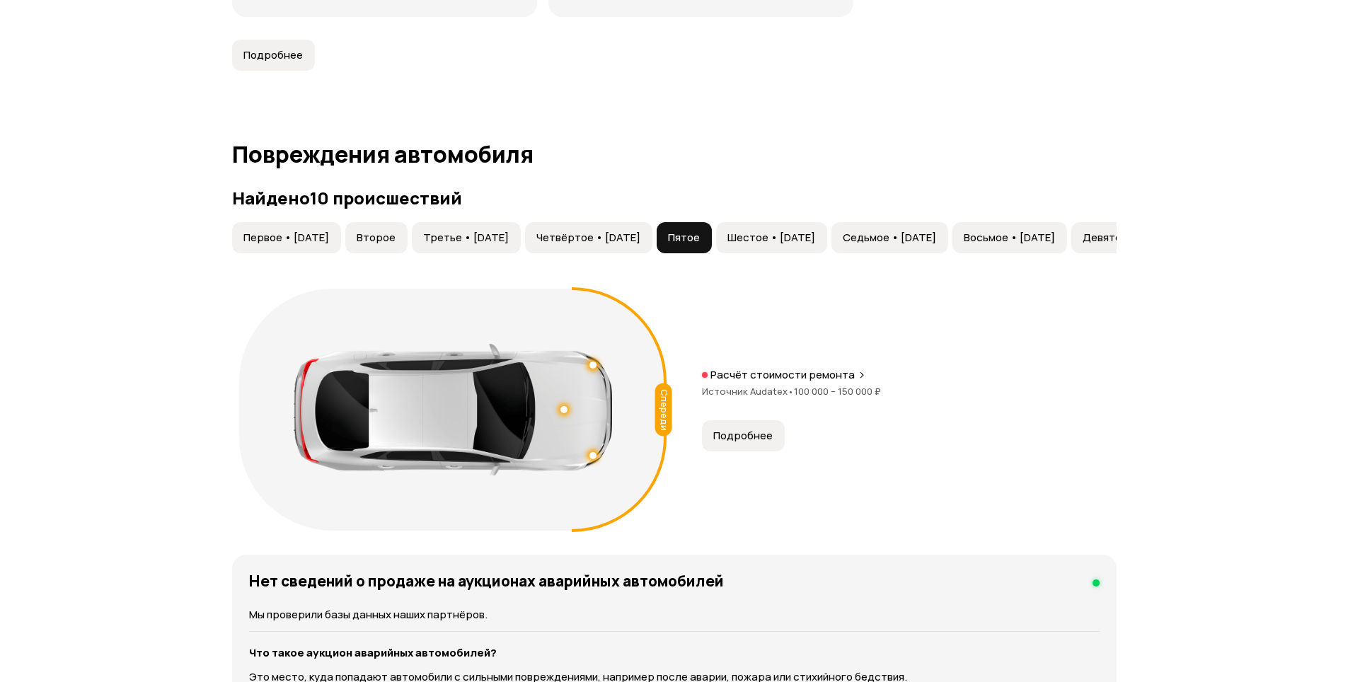
click at [810, 236] on span "Шестое • [DATE]" at bounding box center [771, 238] width 88 height 14
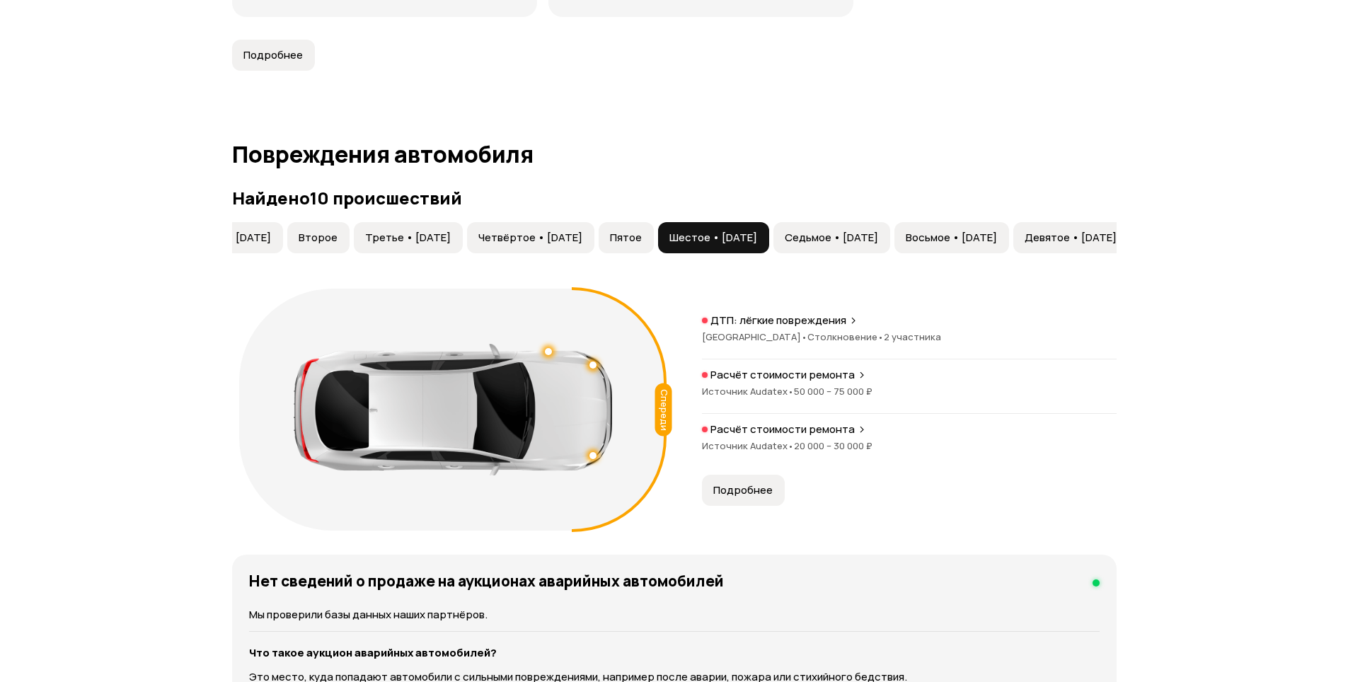
scroll to position [0, 78]
click at [858, 235] on span "Седьмое • [DATE]" at bounding box center [811, 238] width 93 height 14
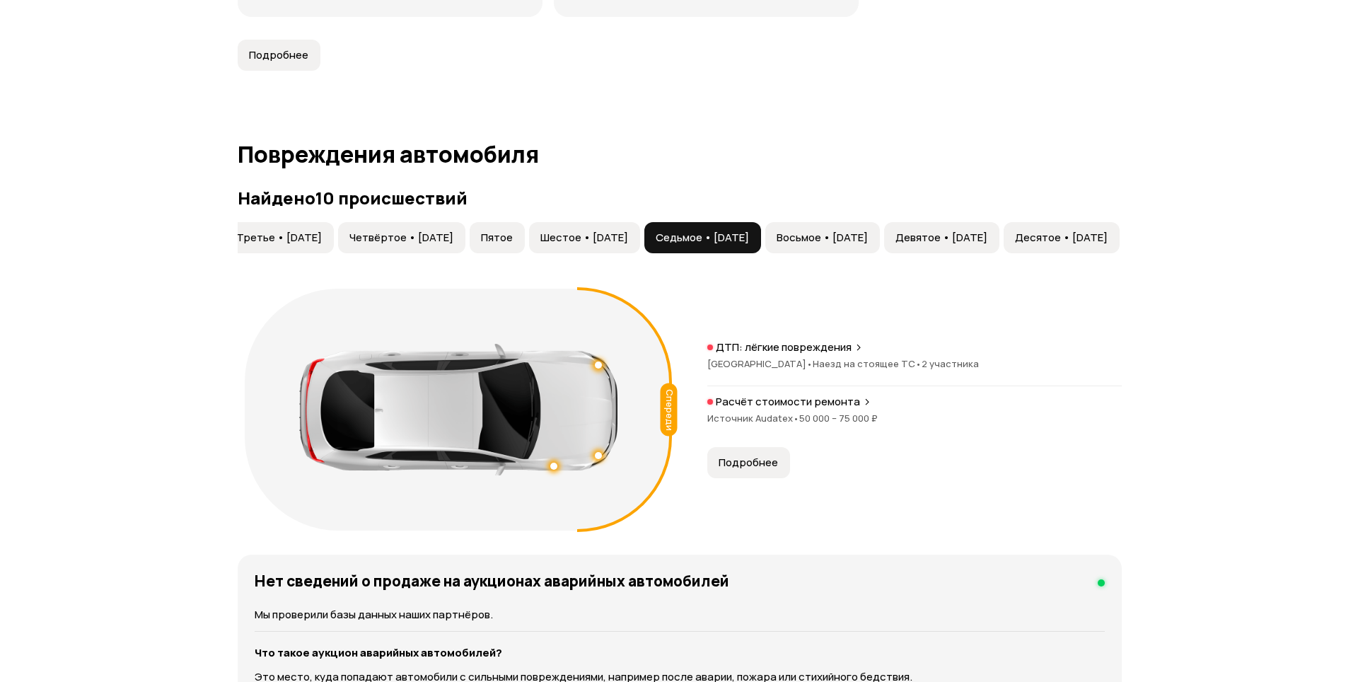
scroll to position [0, 269]
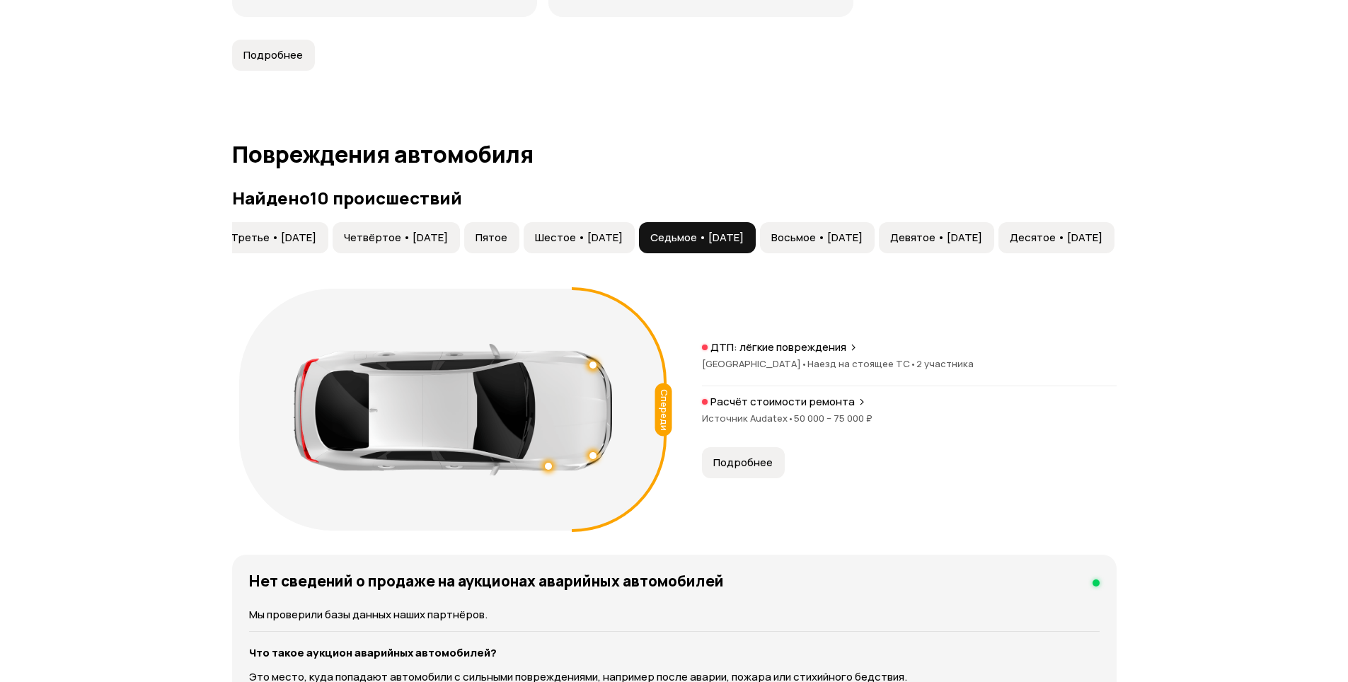
click at [818, 228] on button "Восьмое • [DATE]" at bounding box center [817, 237] width 115 height 31
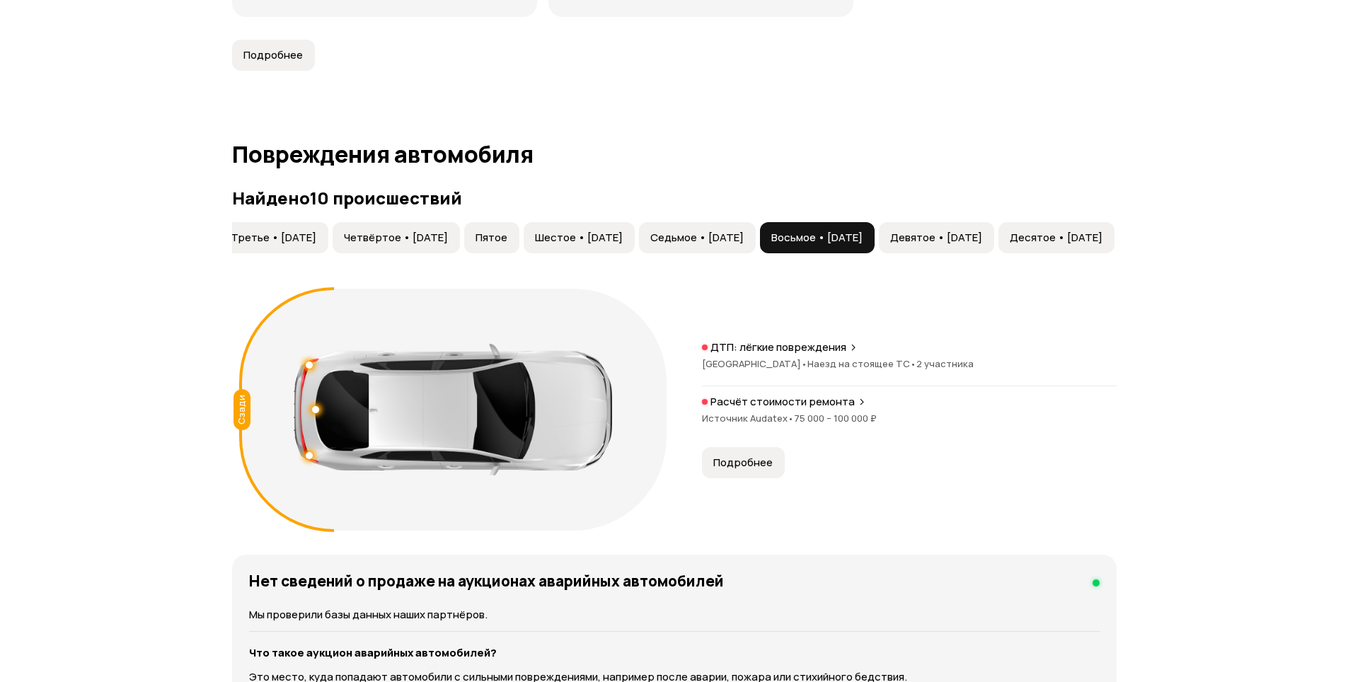
click at [959, 238] on span "Девятое • [DATE]" at bounding box center [936, 238] width 92 height 14
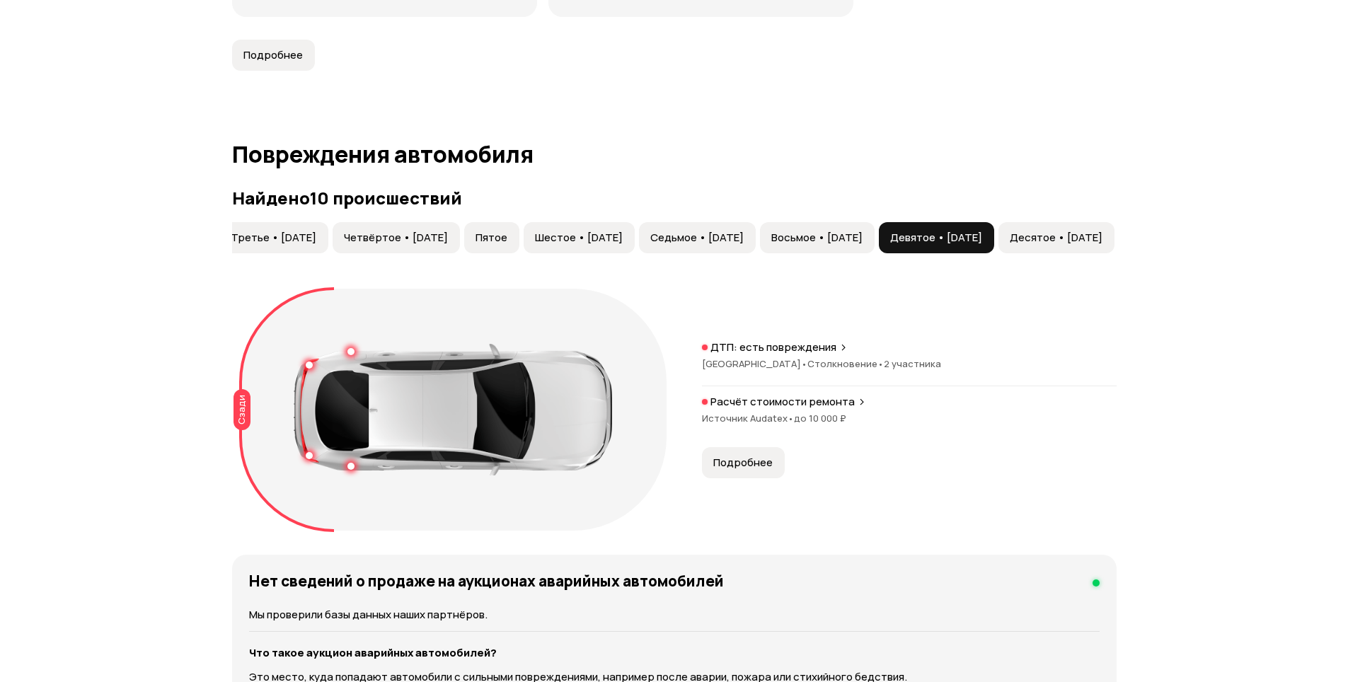
drag, startPoint x: 926, startPoint y: 252, endPoint x: 1039, endPoint y: 253, distance: 113.2
click at [1039, 253] on div "Первое • [DATE] Второе Третье • [DATE] Четвёртое • [DATE] Пятое Шестое • [DATE]…" at bounding box center [576, 237] width 1079 height 31
click at [755, 468] on span "Подробнее" at bounding box center [742, 463] width 59 height 14
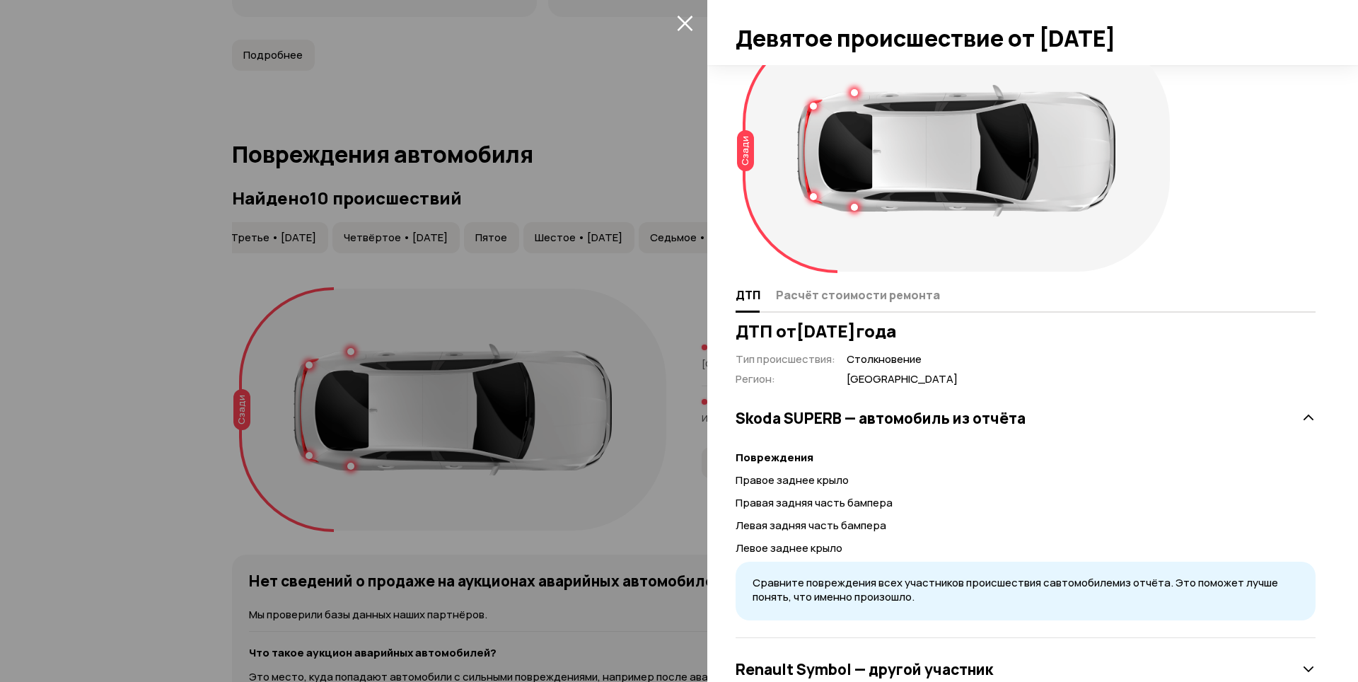
scroll to position [90, 0]
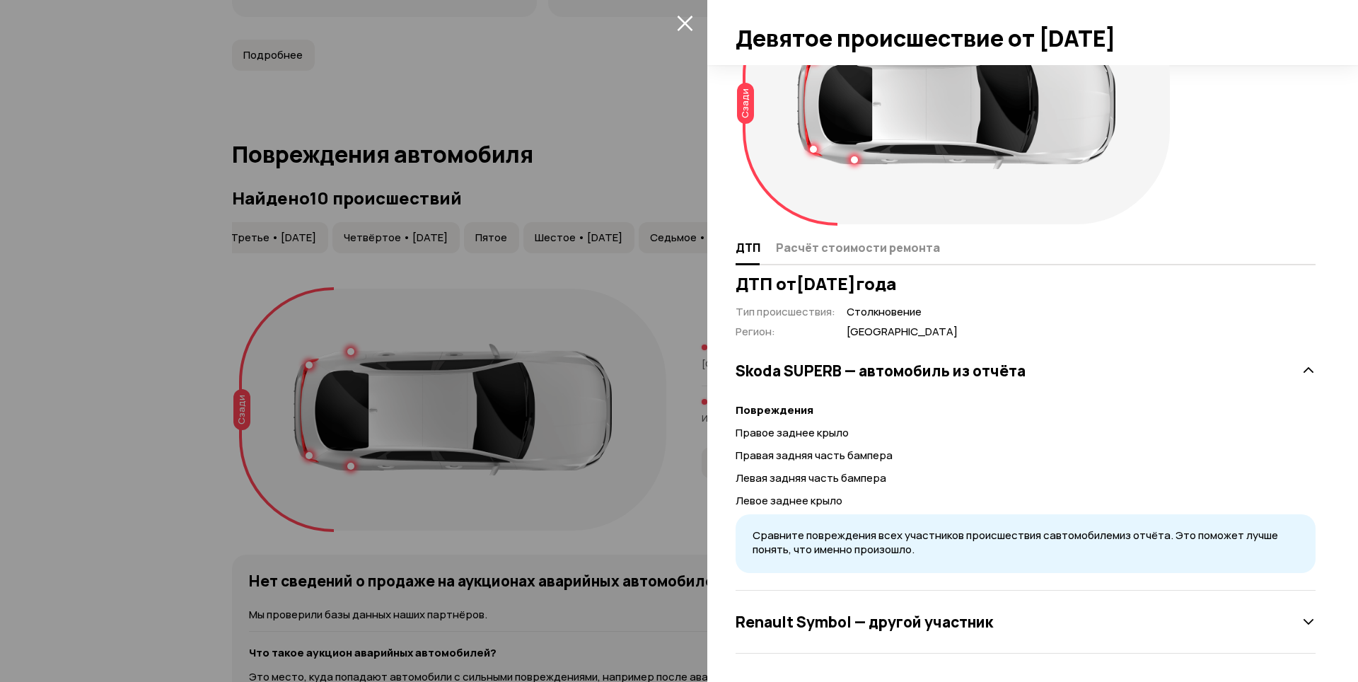
click at [971, 621] on h3 "Renault Symbol — другой участник" at bounding box center [864, 622] width 257 height 18
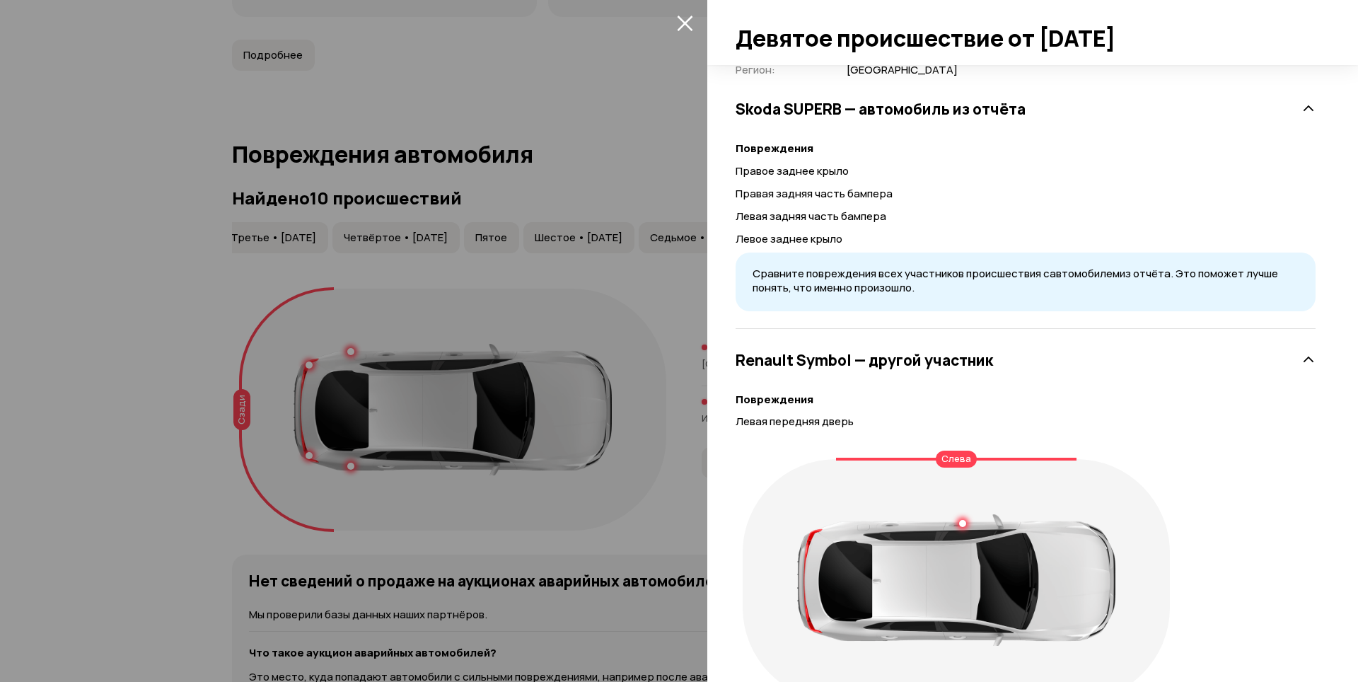
scroll to position [428, 0]
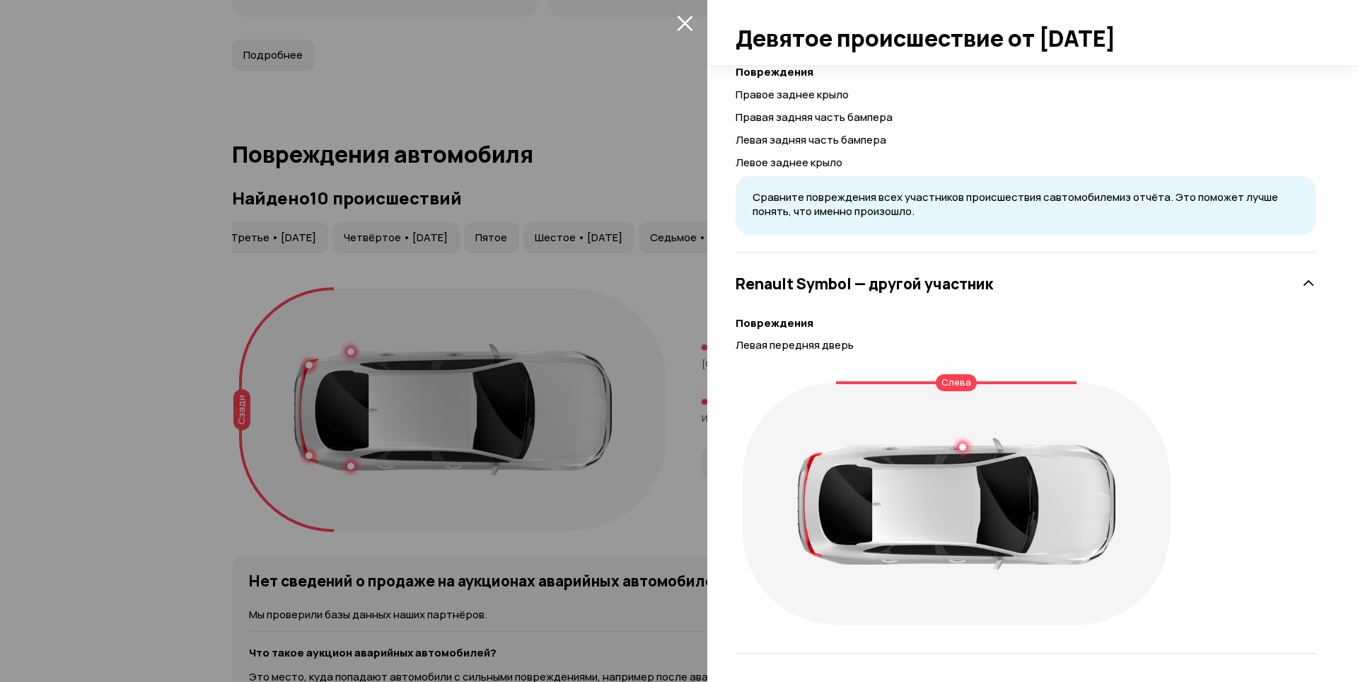
click at [966, 444] on div at bounding box center [956, 504] width 318 height 132
click at [963, 446] on div at bounding box center [963, 447] width 10 height 10
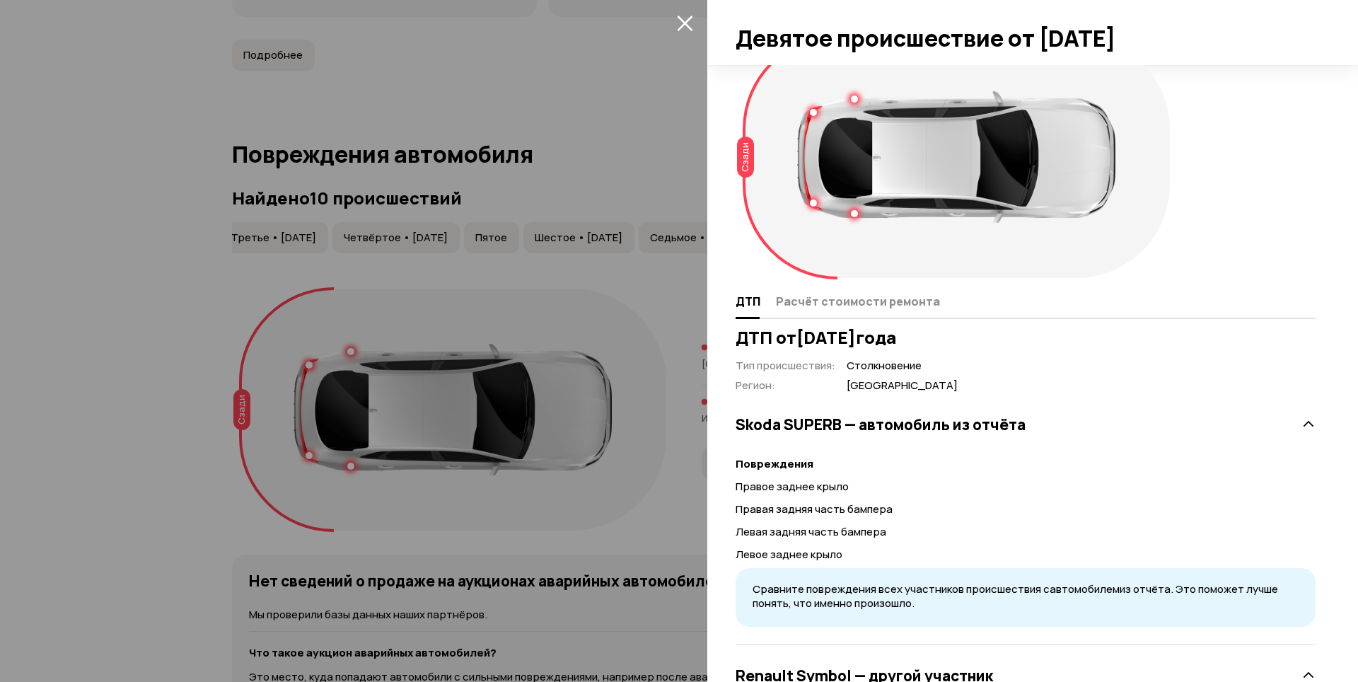
scroll to position [0, 0]
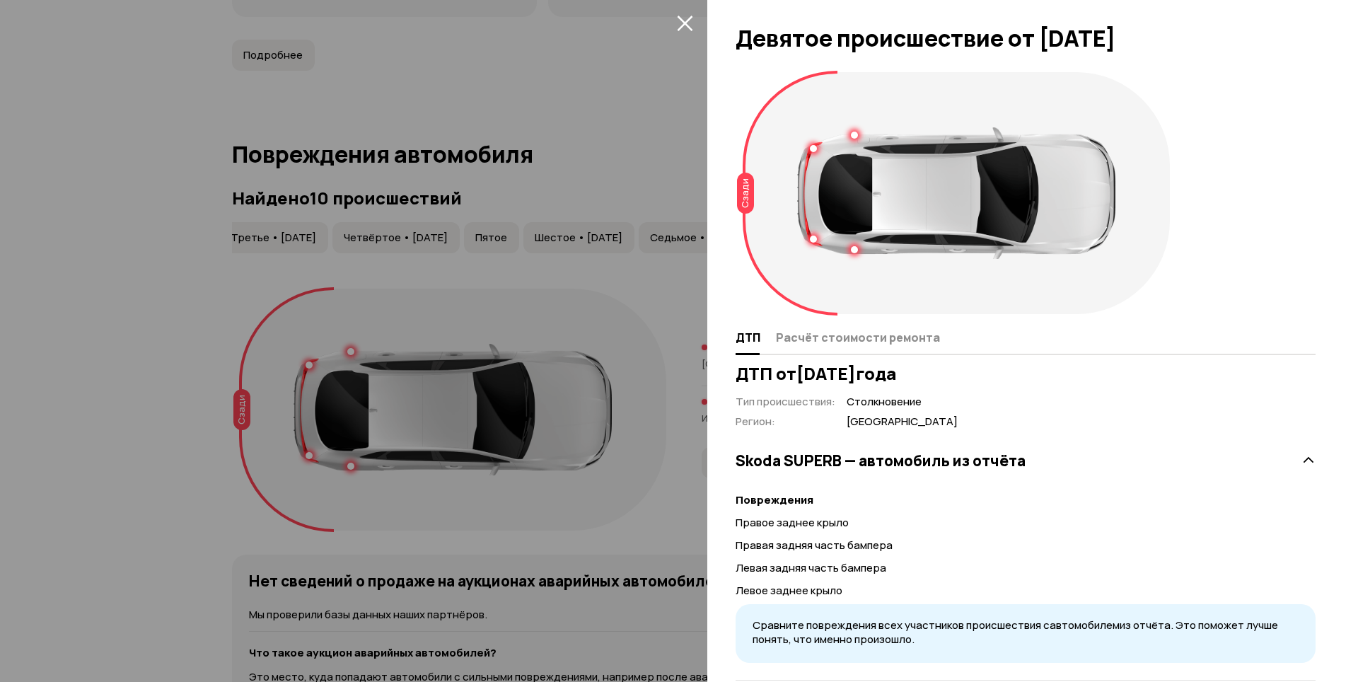
click at [815, 149] on div at bounding box center [813, 148] width 7 height 7
click at [814, 237] on div at bounding box center [813, 239] width 7 height 7
click at [859, 248] on div "Повреждения Правая задняя часть бампера" at bounding box center [814, 279] width 185 height 62
click at [853, 131] on div at bounding box center [956, 193] width 318 height 132
click at [853, 134] on div at bounding box center [854, 135] width 7 height 7
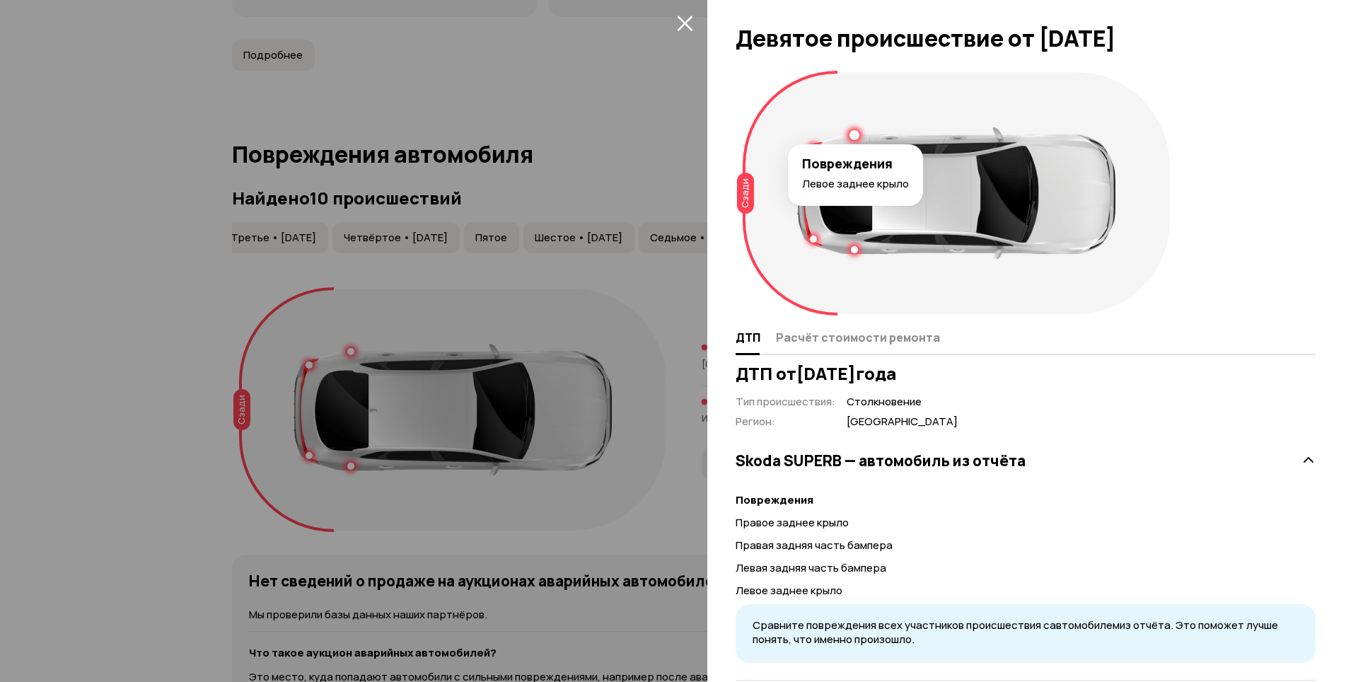
click at [853, 250] on div at bounding box center [854, 249] width 7 height 7
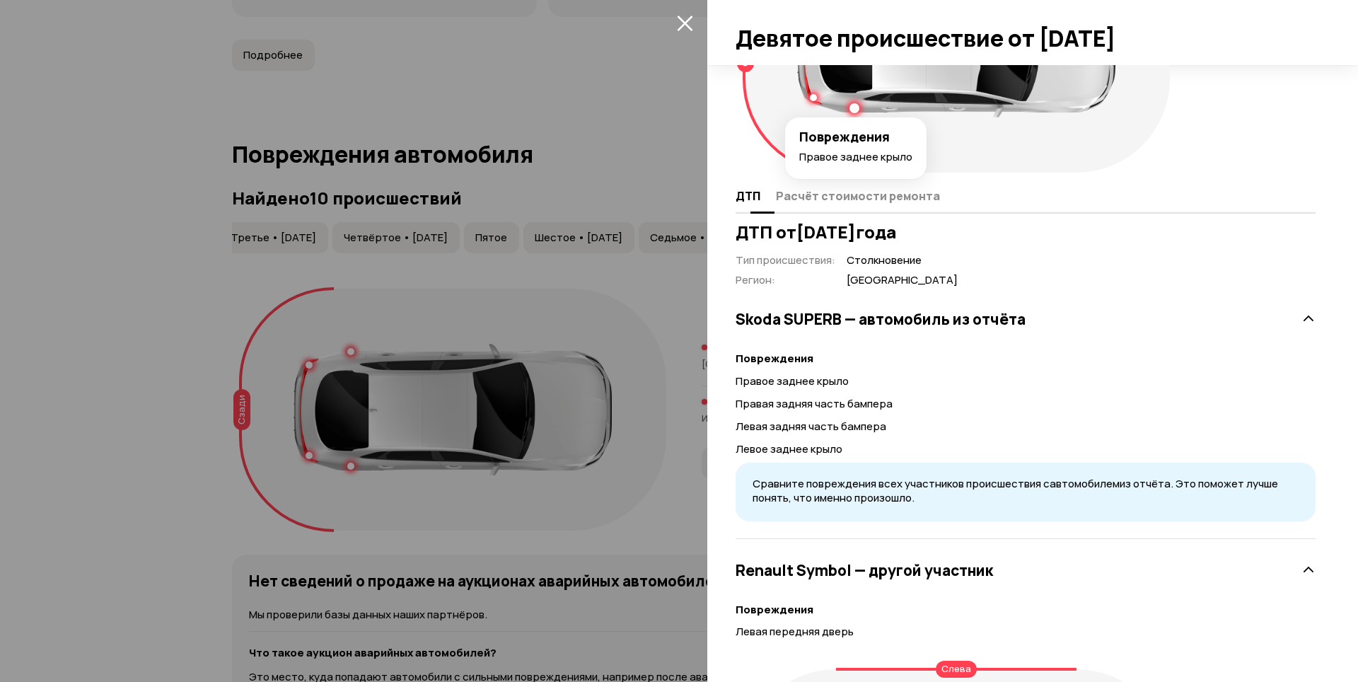
click at [827, 207] on button "Расчёт стоимости ремонта" at bounding box center [856, 196] width 168 height 28
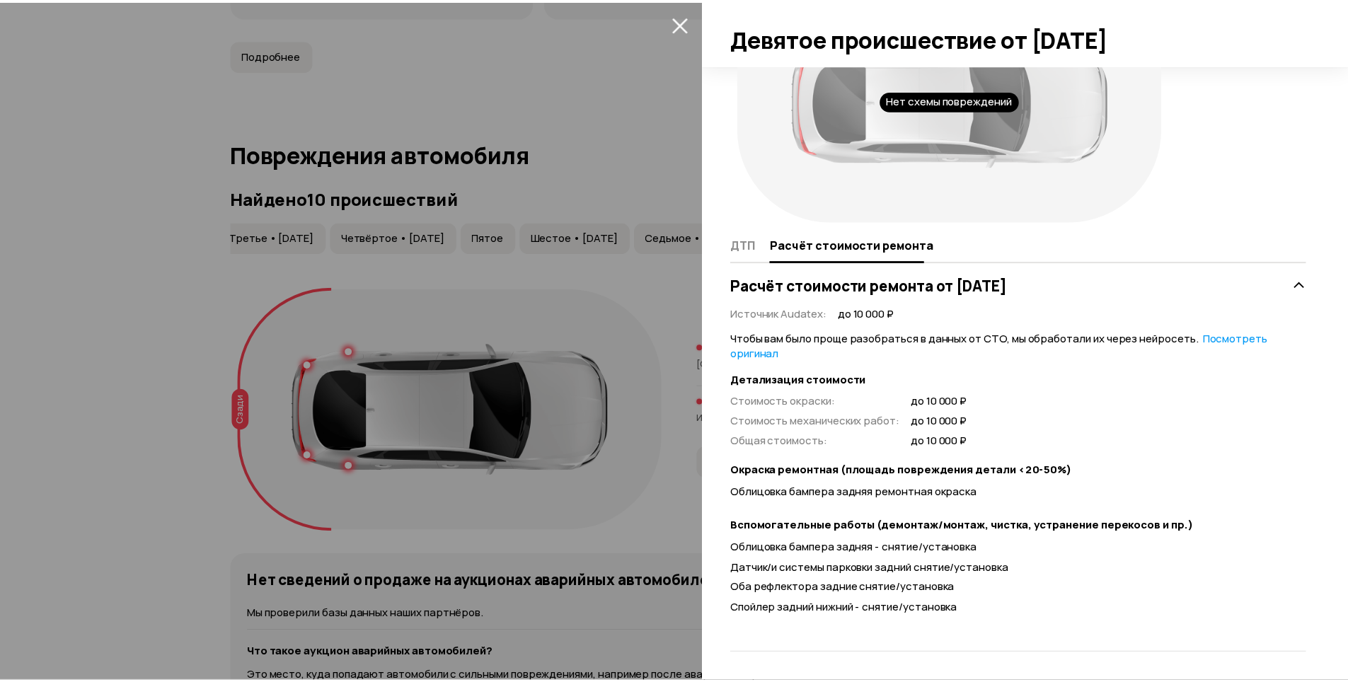
scroll to position [93, 0]
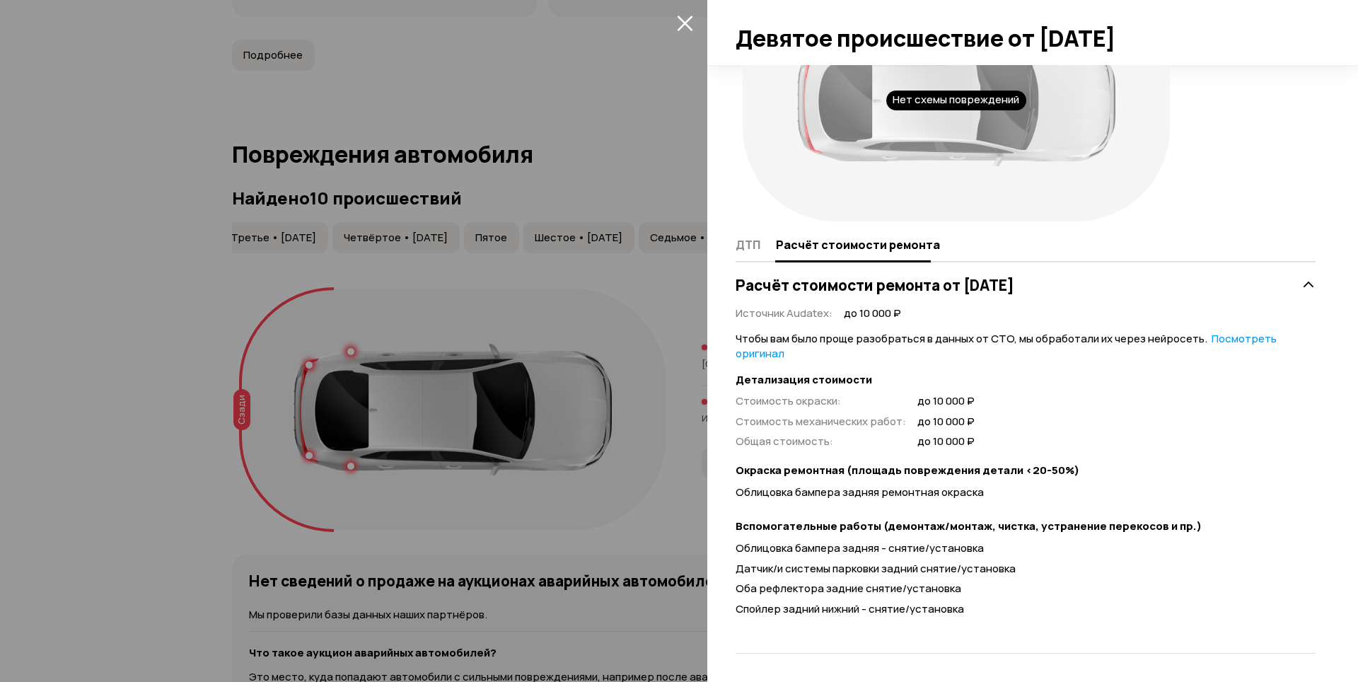
click at [681, 20] on icon "закрыть" at bounding box center [685, 24] width 16 height 16
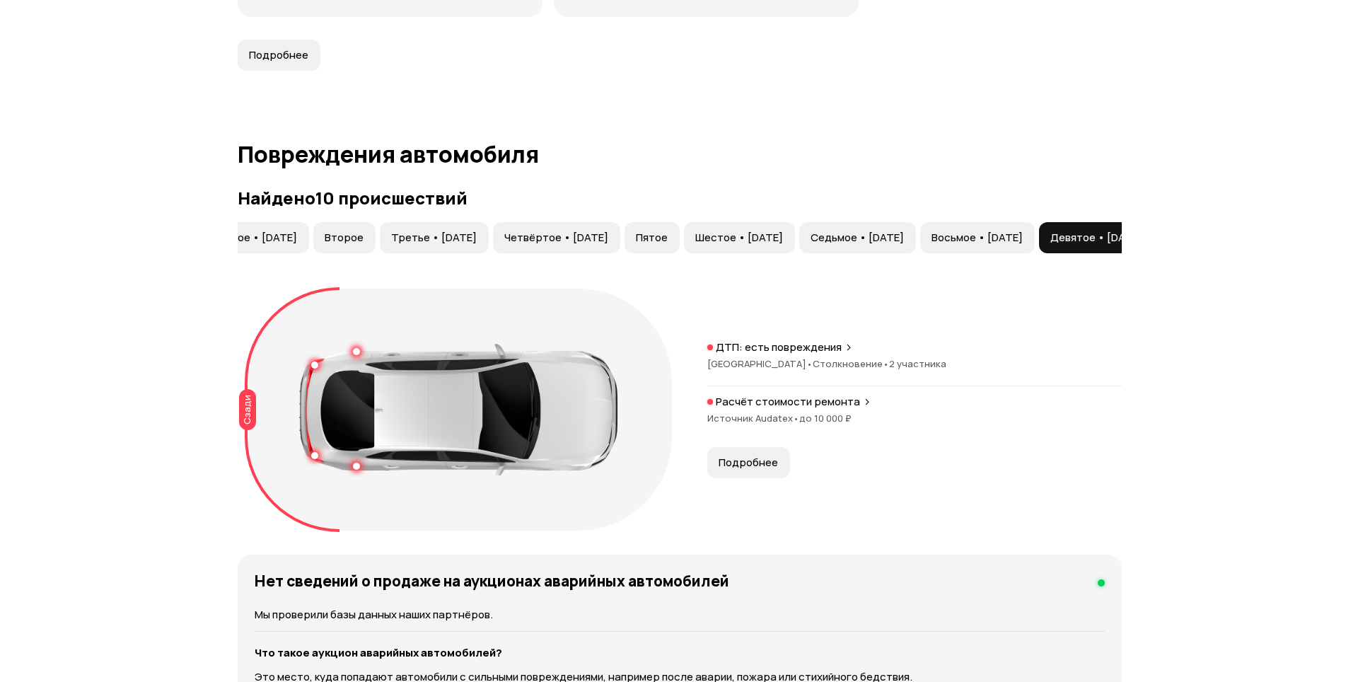
scroll to position [0, 0]
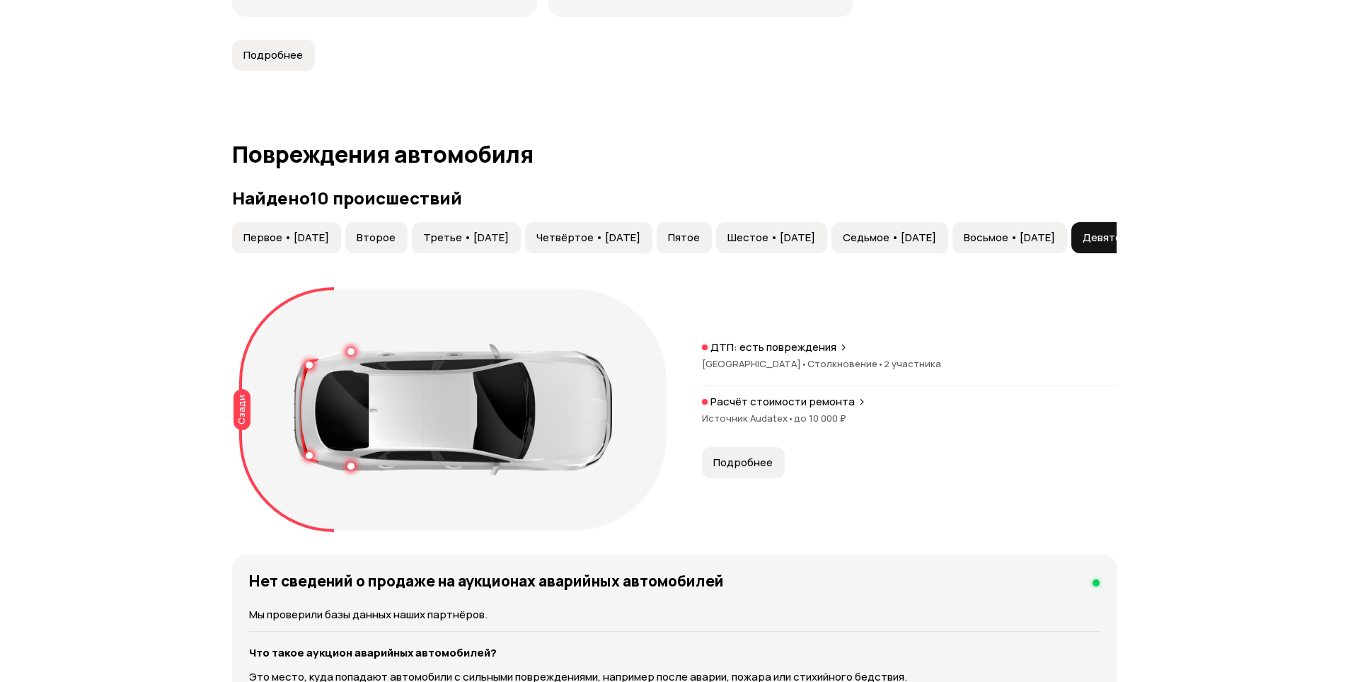
click at [312, 241] on span "Первое • [DATE]" at bounding box center [286, 238] width 86 height 14
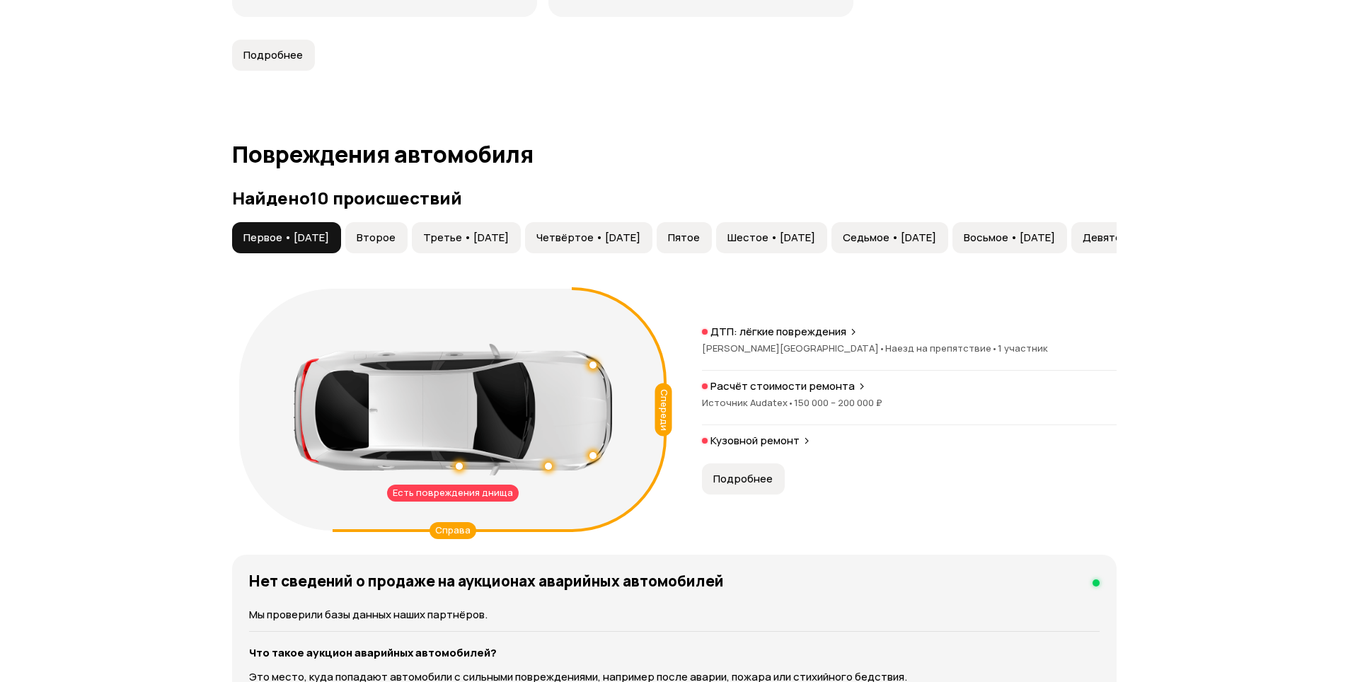
click at [395, 241] on span "Второе" at bounding box center [376, 238] width 39 height 14
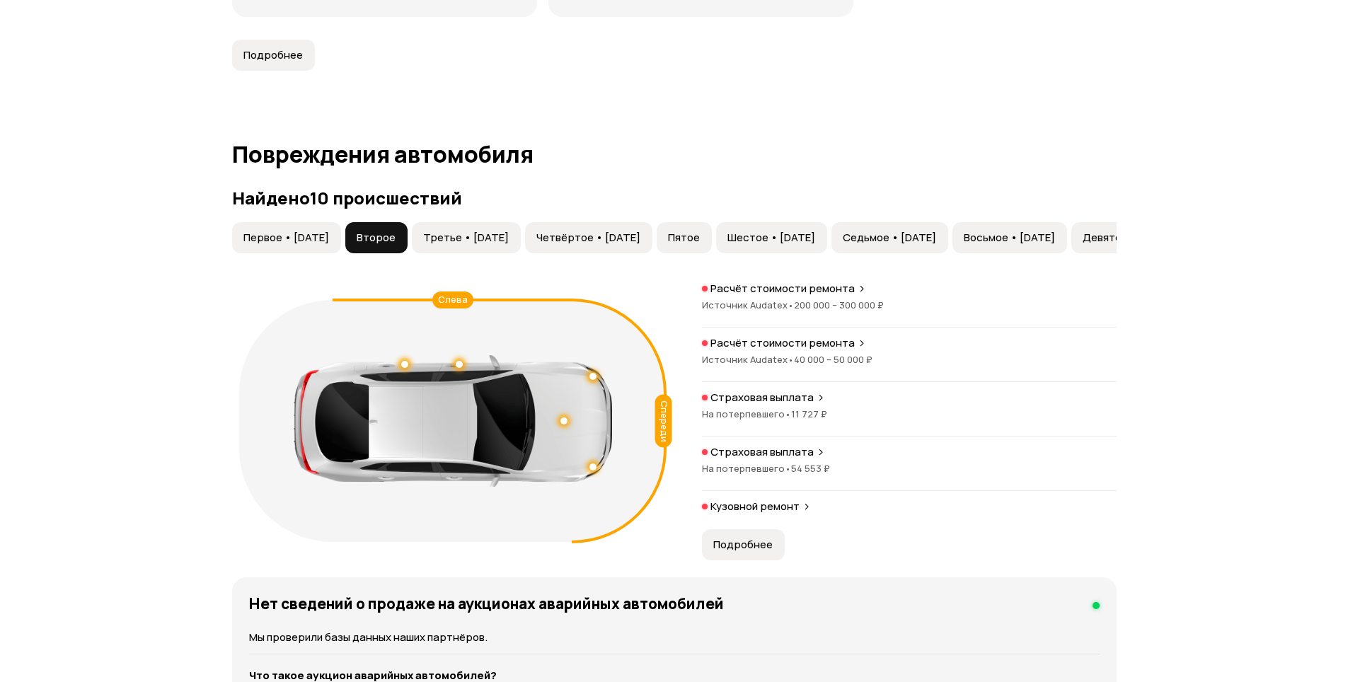
click at [460, 233] on span "Третье • [DATE]" at bounding box center [466, 238] width 86 height 14
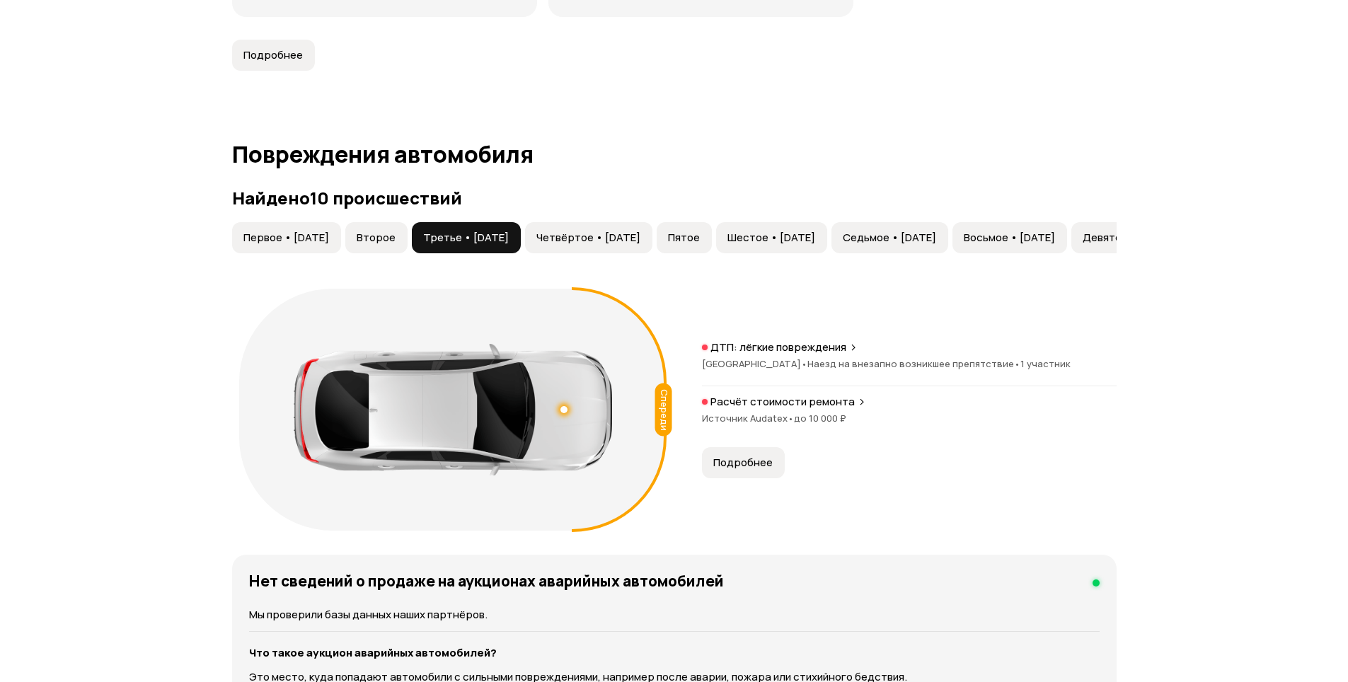
click at [509, 233] on span "Третье • [DATE]" at bounding box center [466, 238] width 86 height 14
click at [638, 243] on span "Четвёртое • [DATE]" at bounding box center [588, 238] width 104 height 14
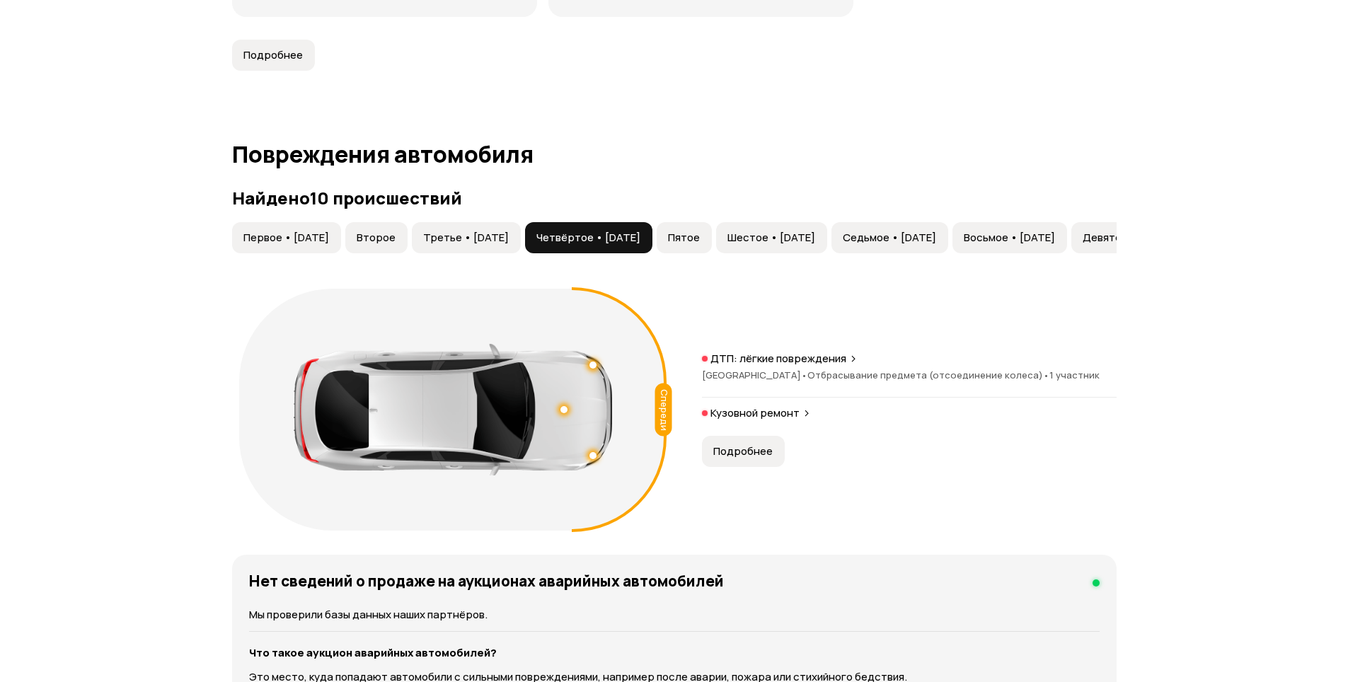
click at [700, 241] on span "Пятое" at bounding box center [684, 238] width 32 height 14
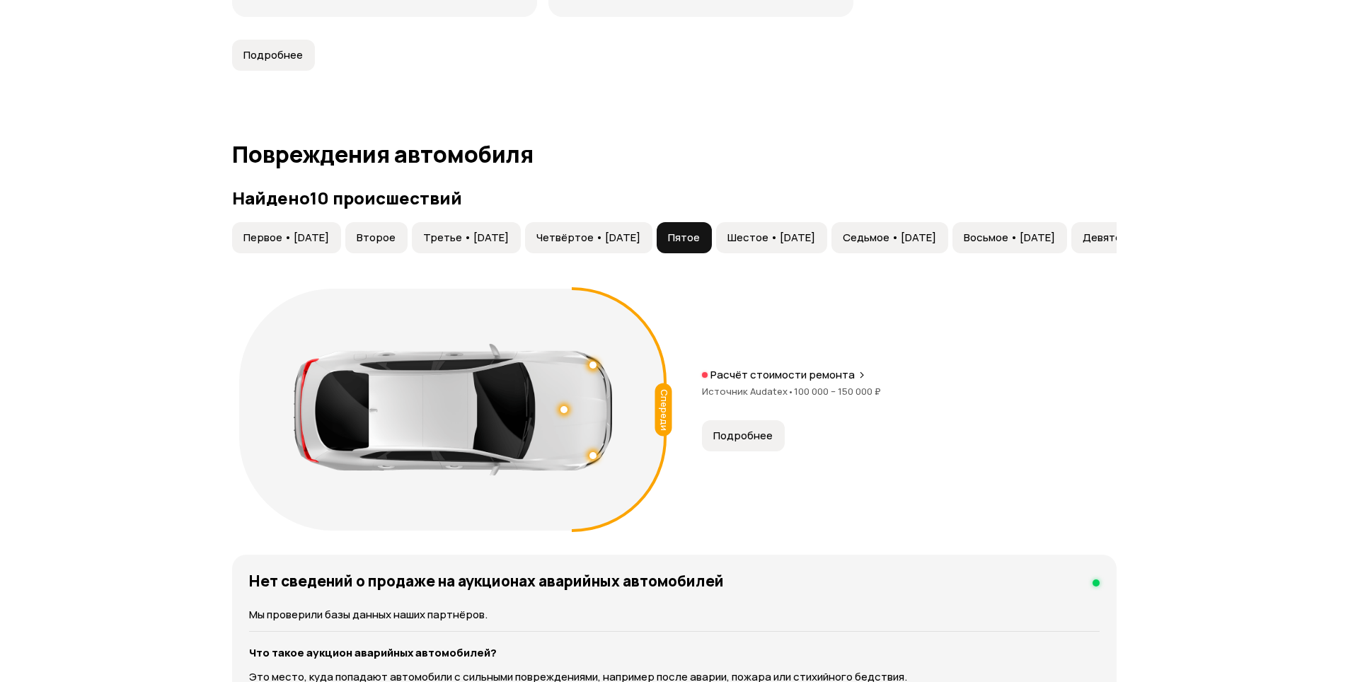
click at [803, 240] on span "Шестое • [DATE]" at bounding box center [771, 238] width 88 height 14
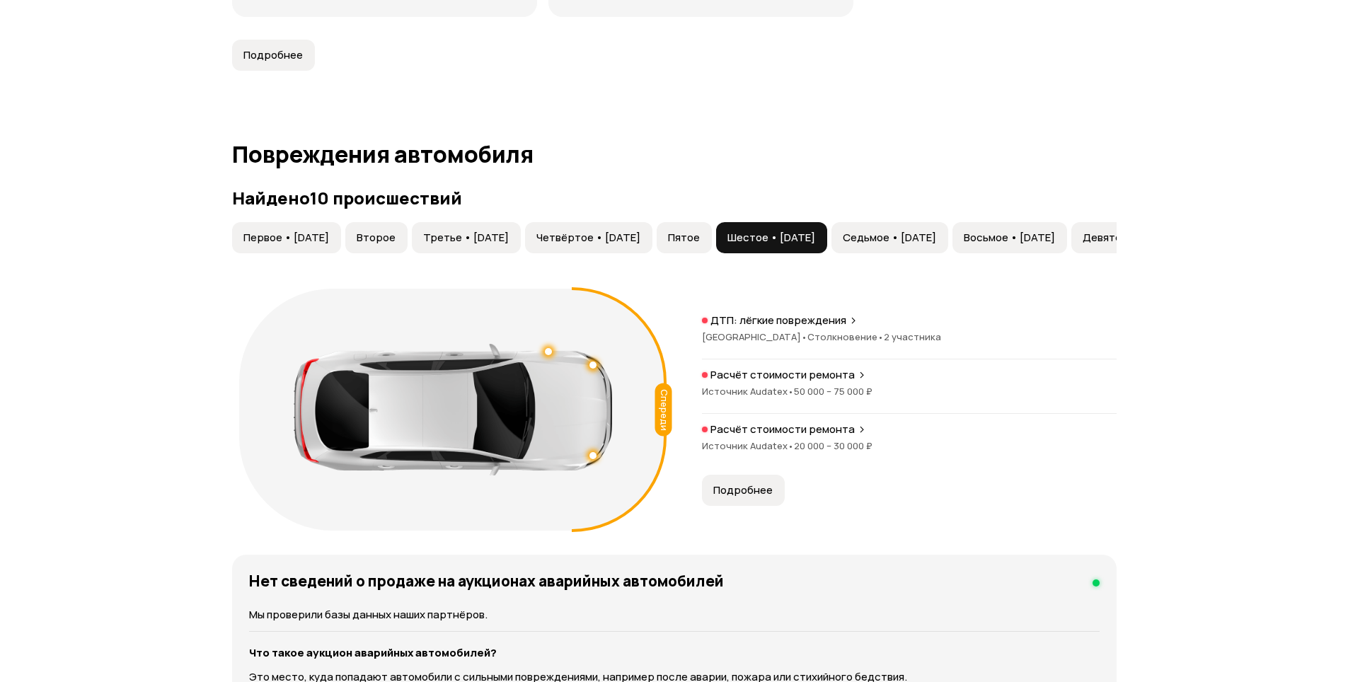
click at [652, 233] on button "Четвёртое • [DATE]" at bounding box center [588, 237] width 127 height 31
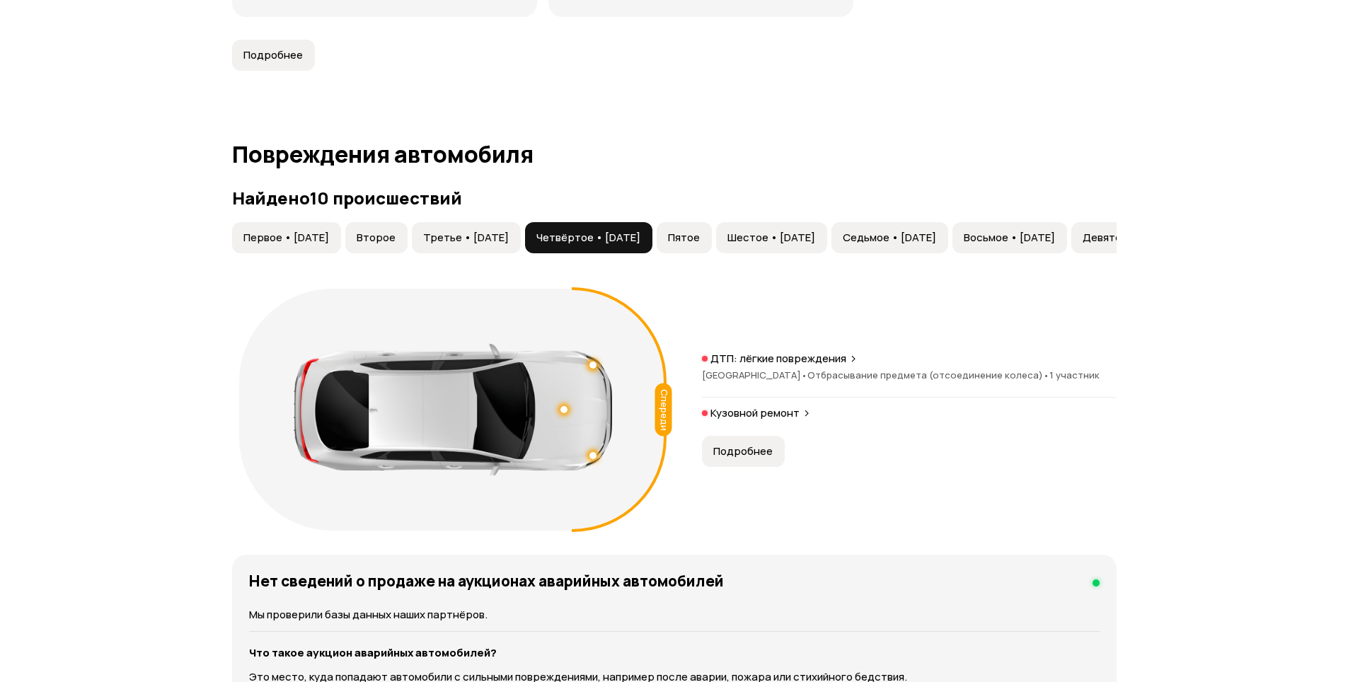
click at [712, 226] on button "Пятое" at bounding box center [683, 237] width 55 height 31
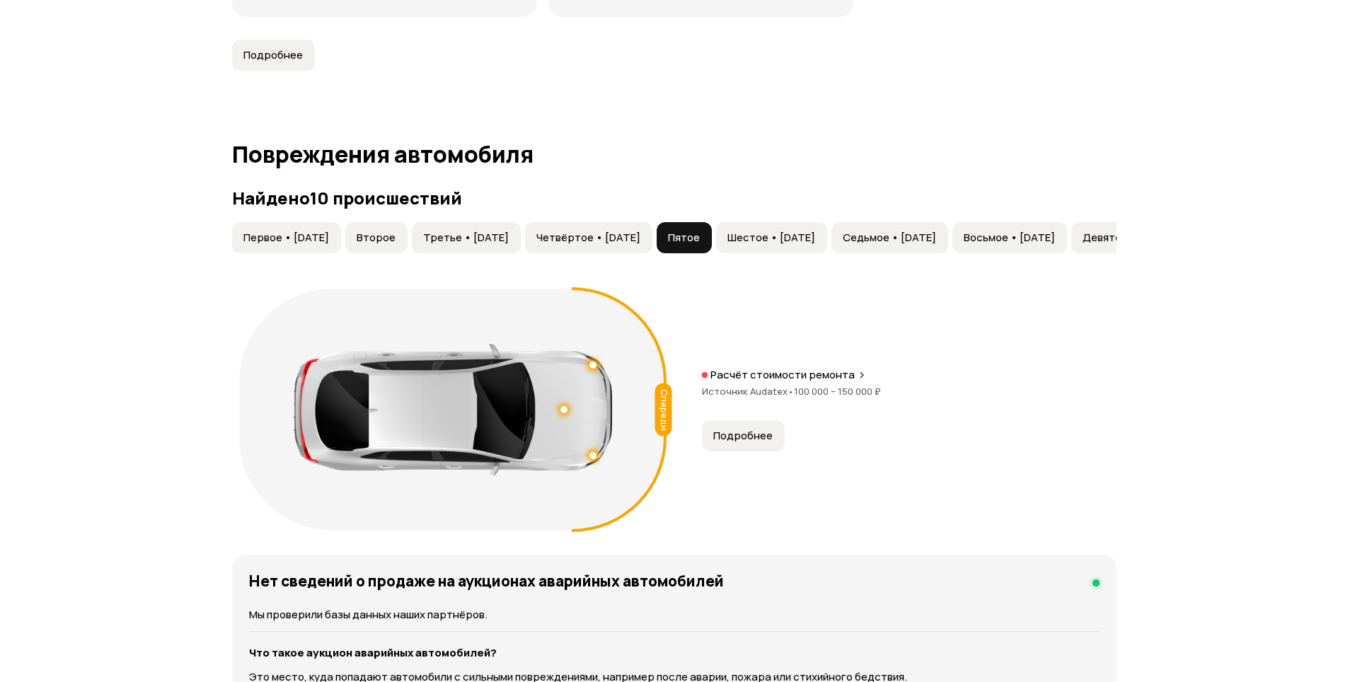
click at [750, 374] on p "Расчёт стоимости ремонта" at bounding box center [782, 375] width 144 height 14
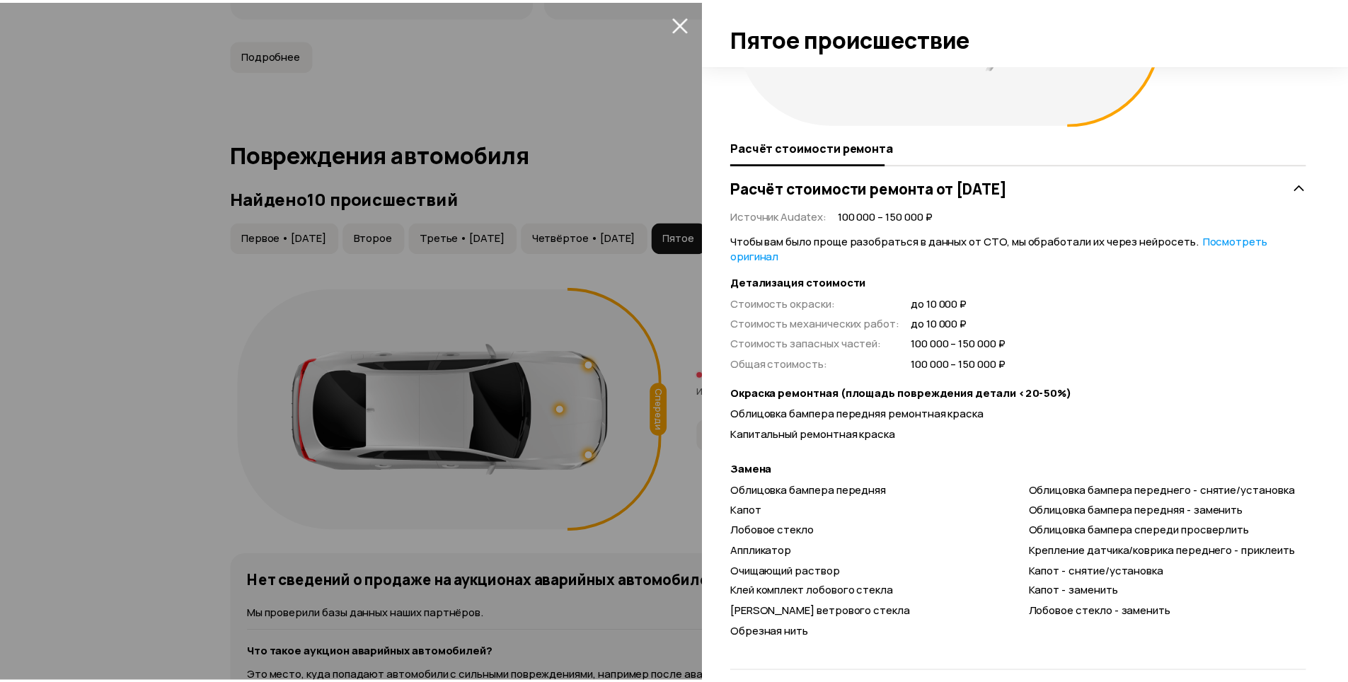
scroll to position [209, 0]
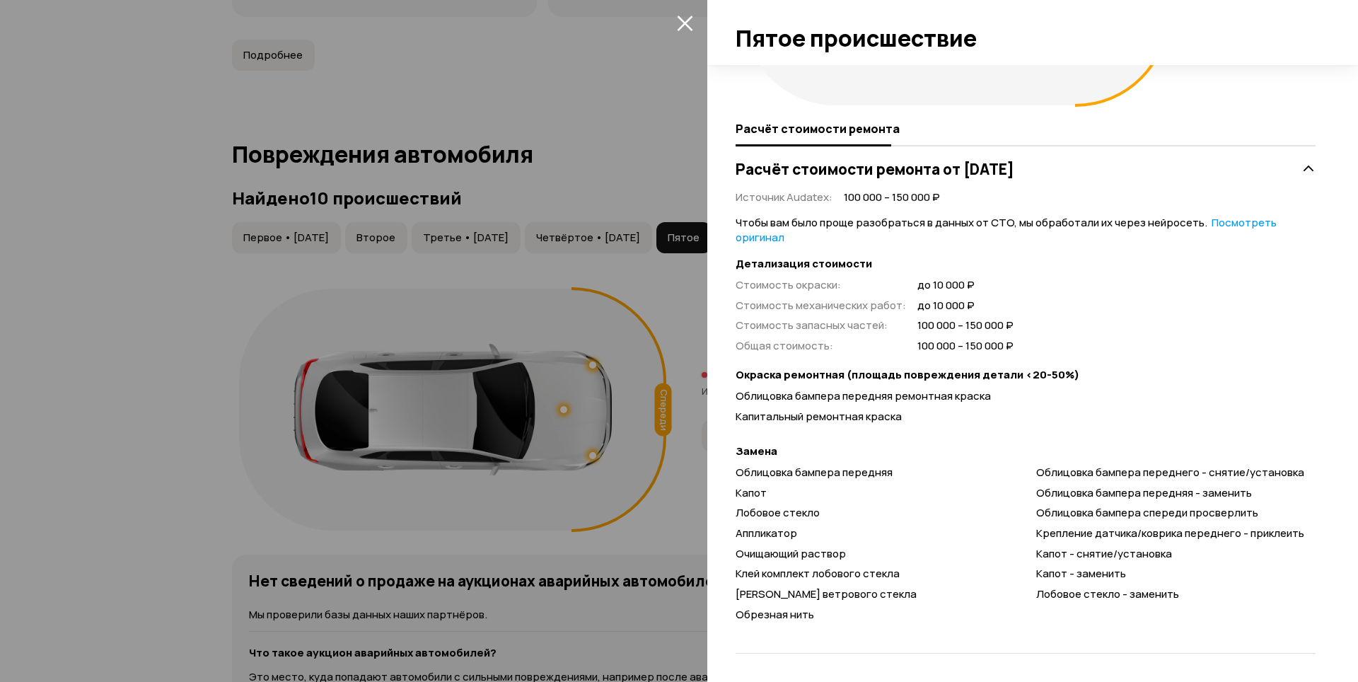
click at [599, 421] on div at bounding box center [679, 341] width 1358 height 682
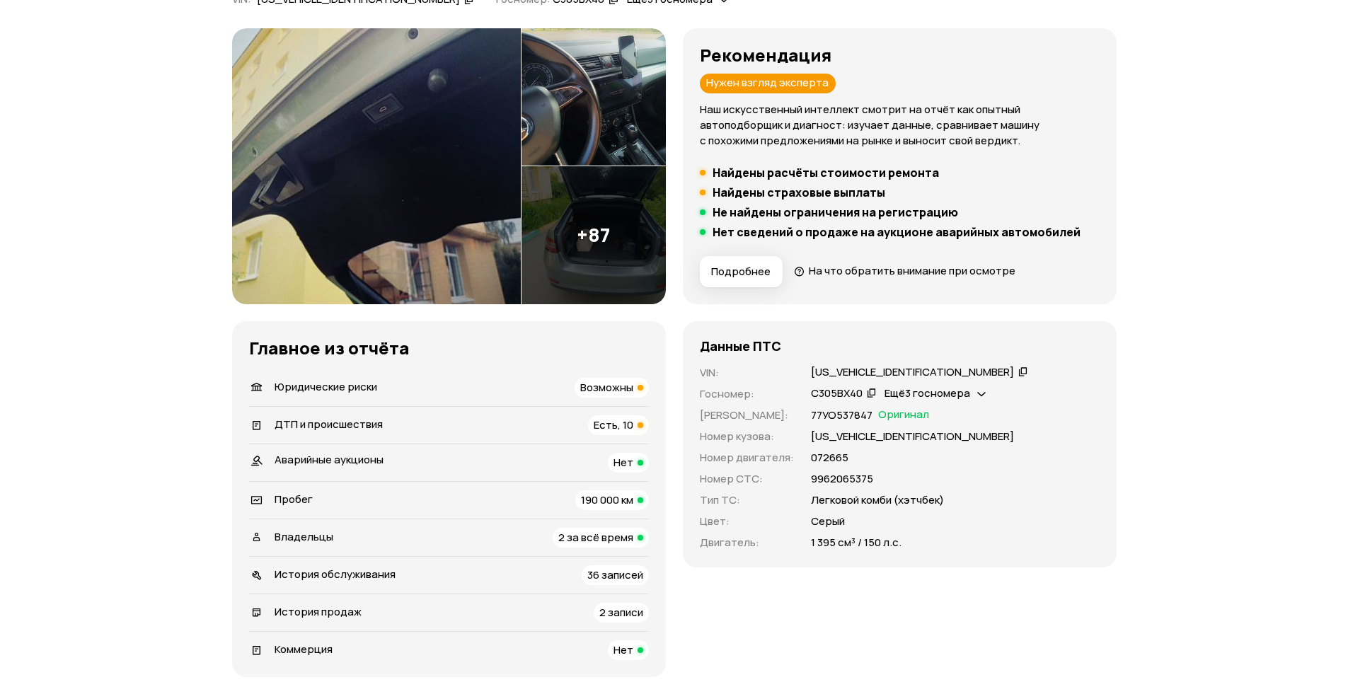
scroll to position [0, 0]
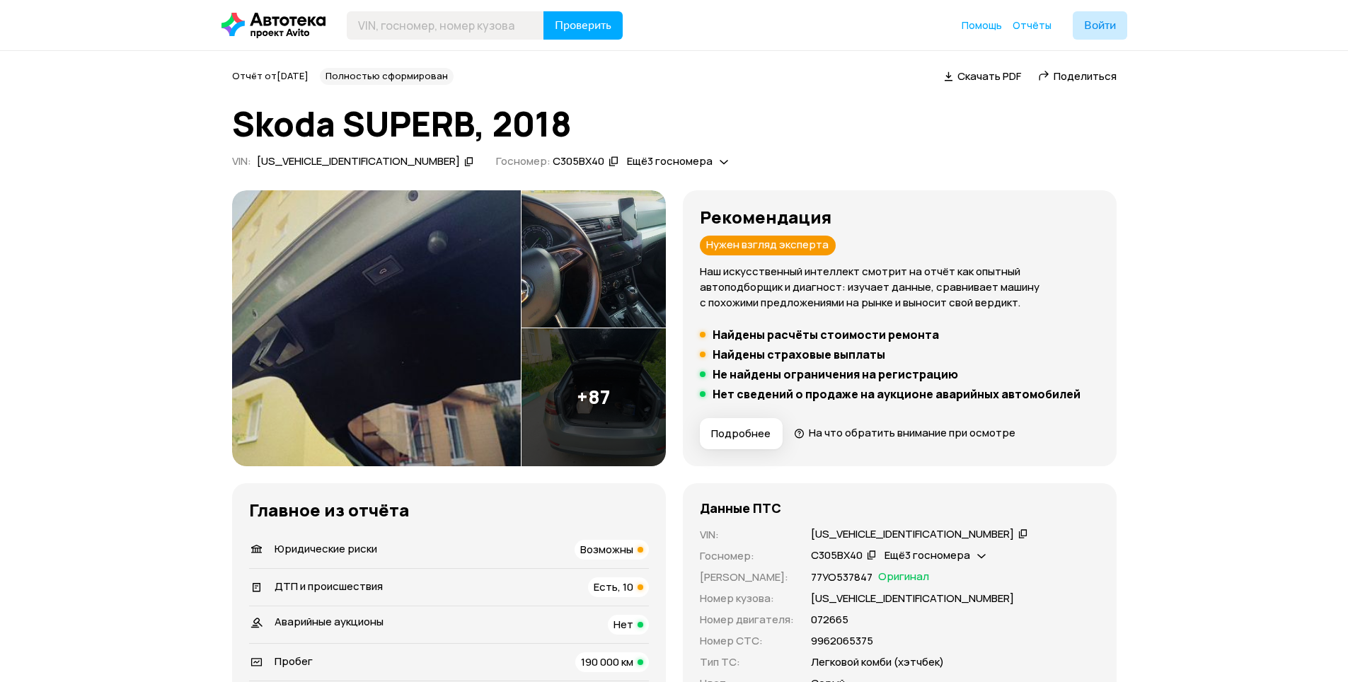
click at [413, 314] on img at bounding box center [376, 328] width 289 height 276
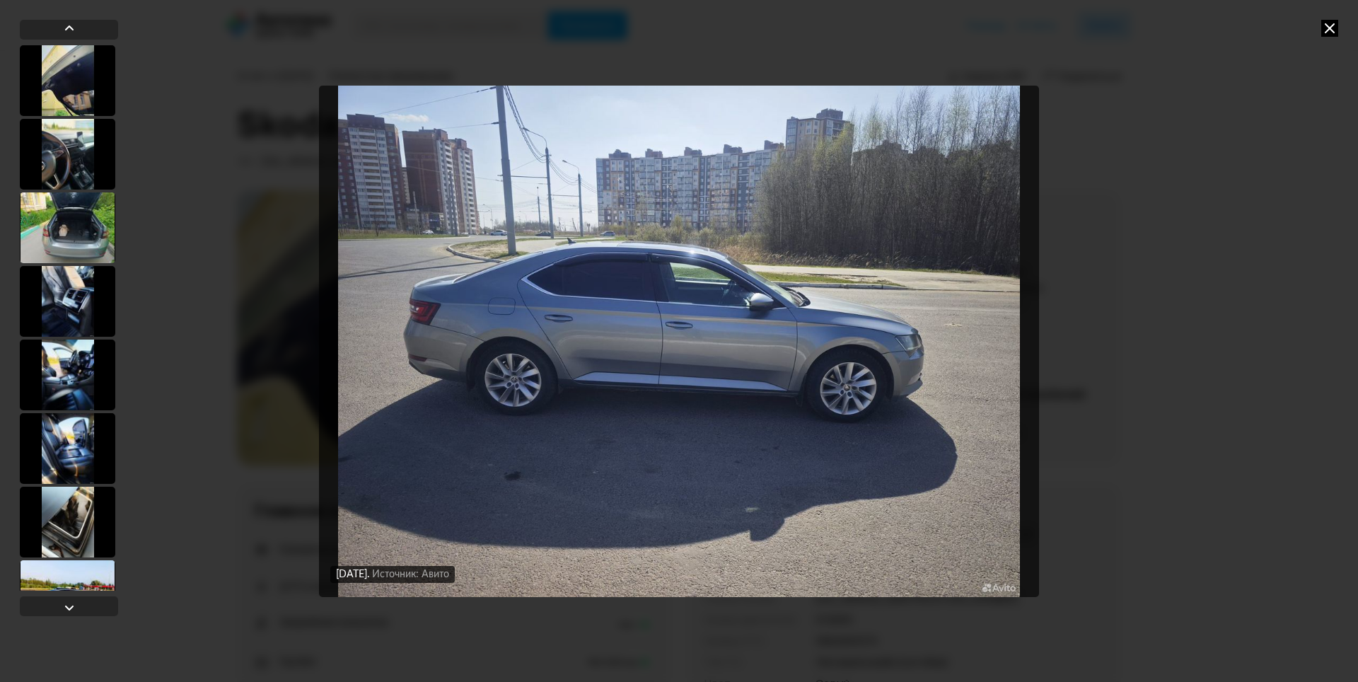
click at [514, 304] on img "Go to Slide 17" at bounding box center [679, 341] width 720 height 511
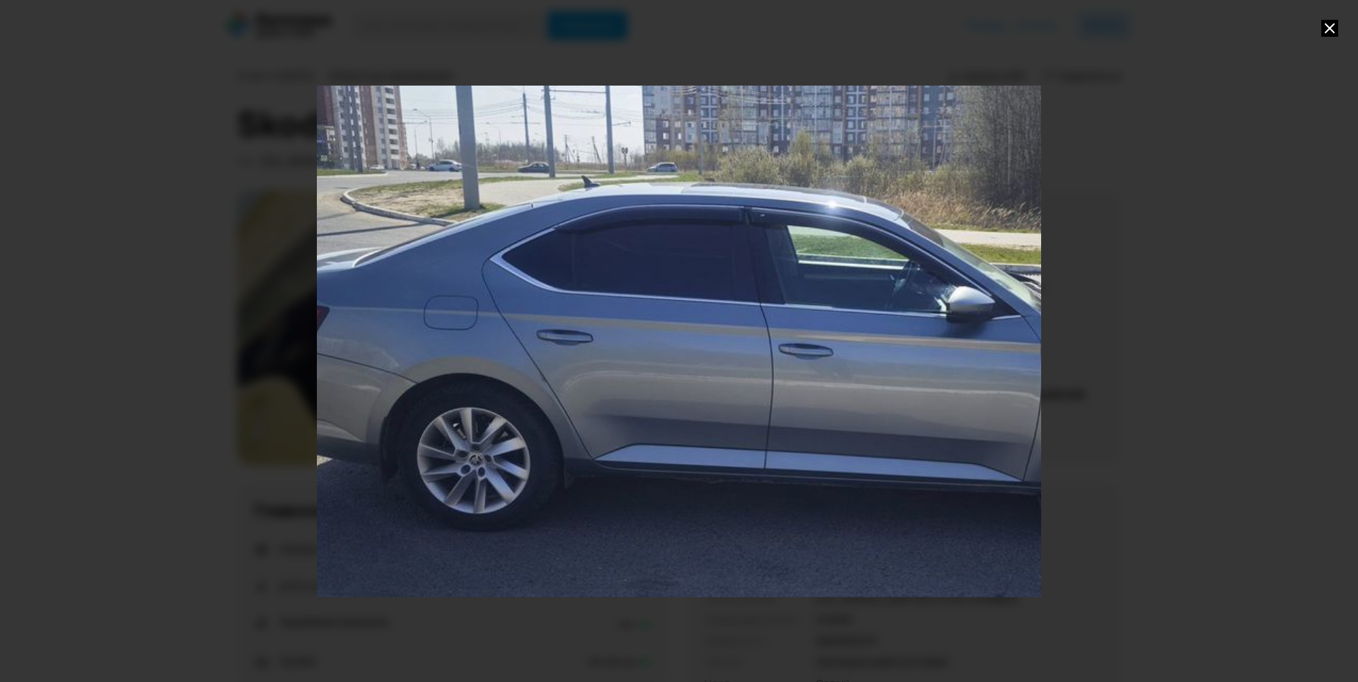
drag, startPoint x: 349, startPoint y: 285, endPoint x: 475, endPoint y: 327, distance: 133.3
click at [475, 327] on div "Go to Slide 17" at bounding box center [805, 382] width 1449 height 1023
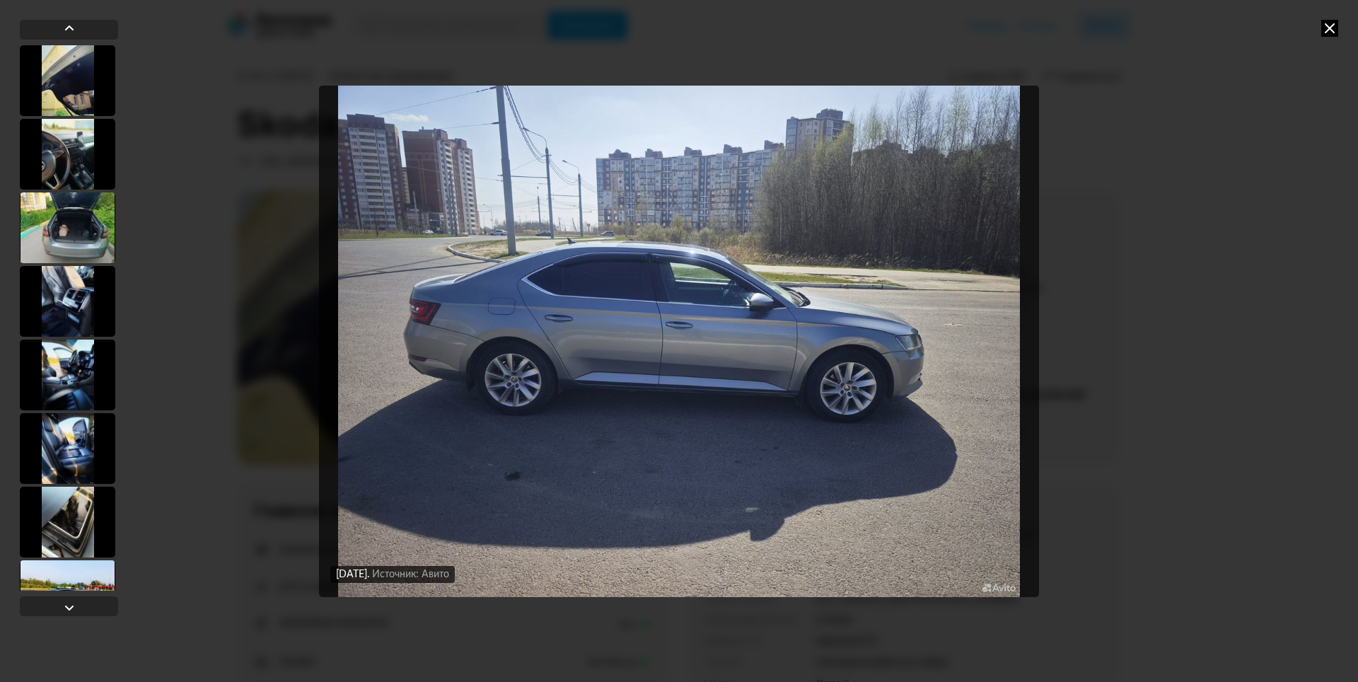
click at [464, 299] on img "Go to Slide 17" at bounding box center [679, 341] width 720 height 511
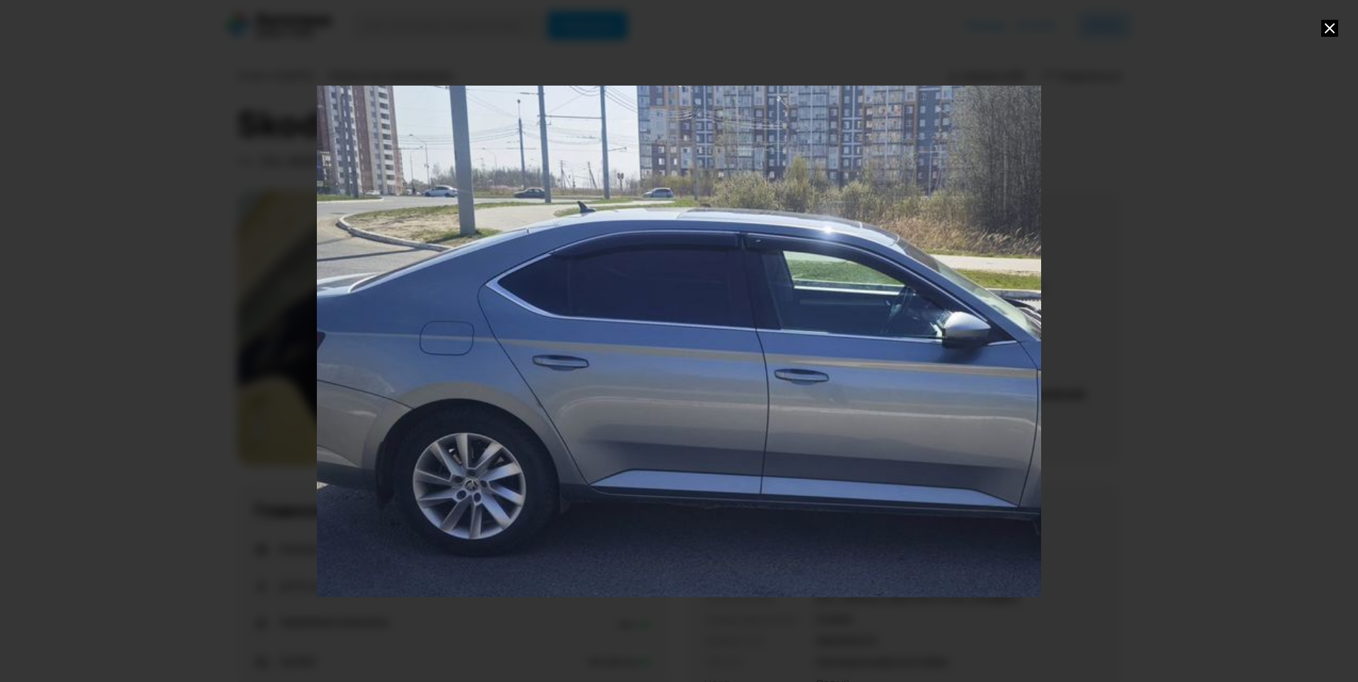
drag, startPoint x: 407, startPoint y: 309, endPoint x: 529, endPoint y: 376, distance: 139.6
click at [529, 376] on div "Go to Slide 17" at bounding box center [801, 408] width 1449 height 1023
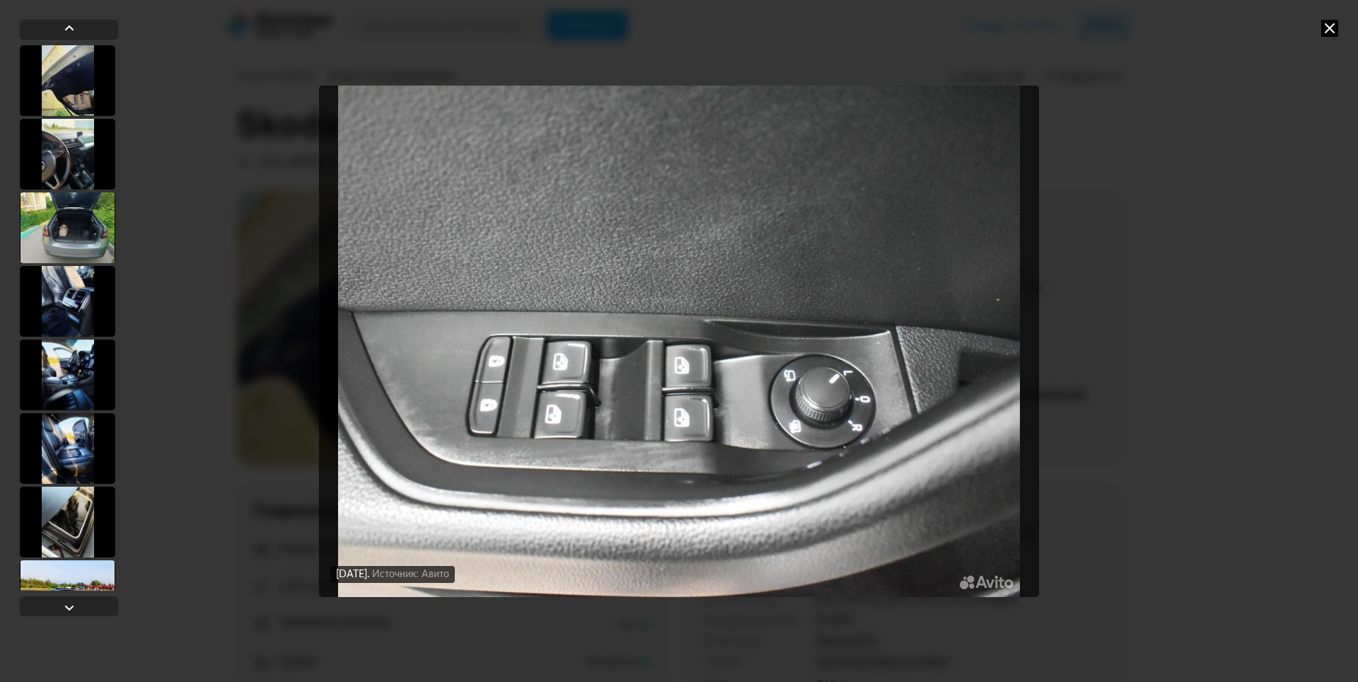
drag, startPoint x: 1325, startPoint y: 25, endPoint x: 1159, endPoint y: 144, distance: 204.4
click at [1324, 25] on icon at bounding box center [1329, 28] width 17 height 17
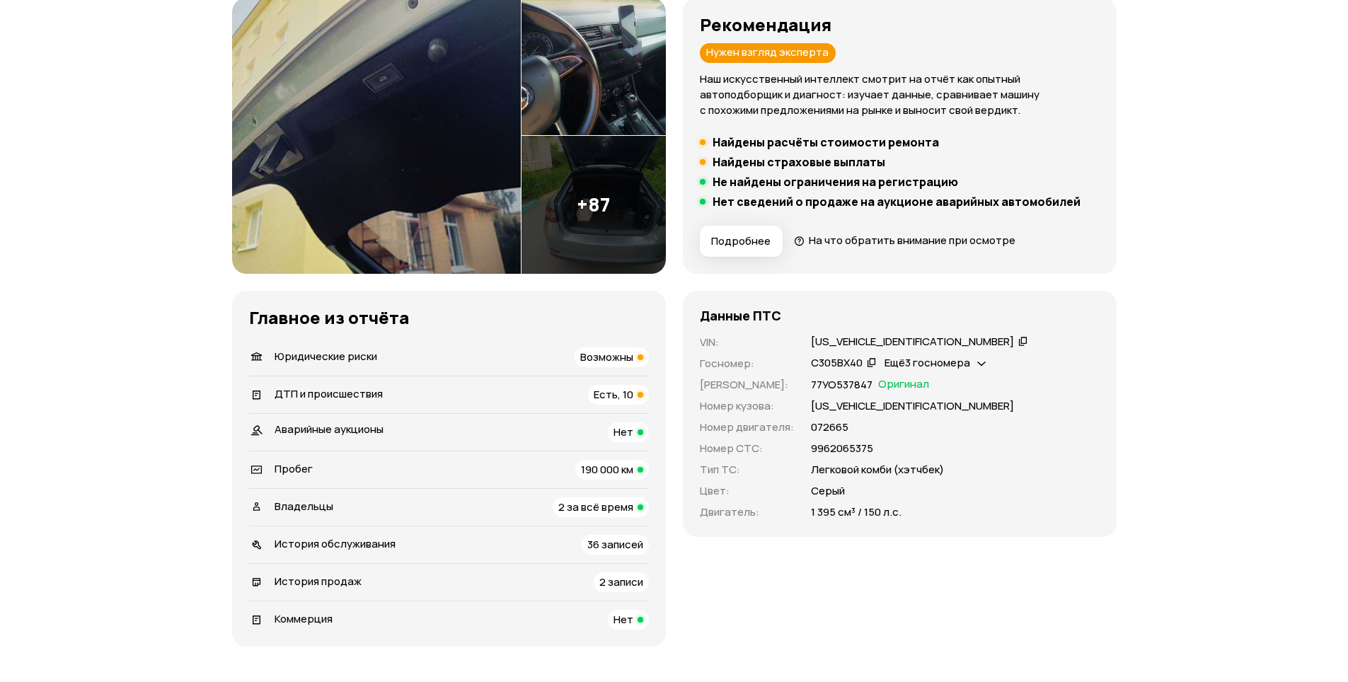
scroll to position [212, 0]
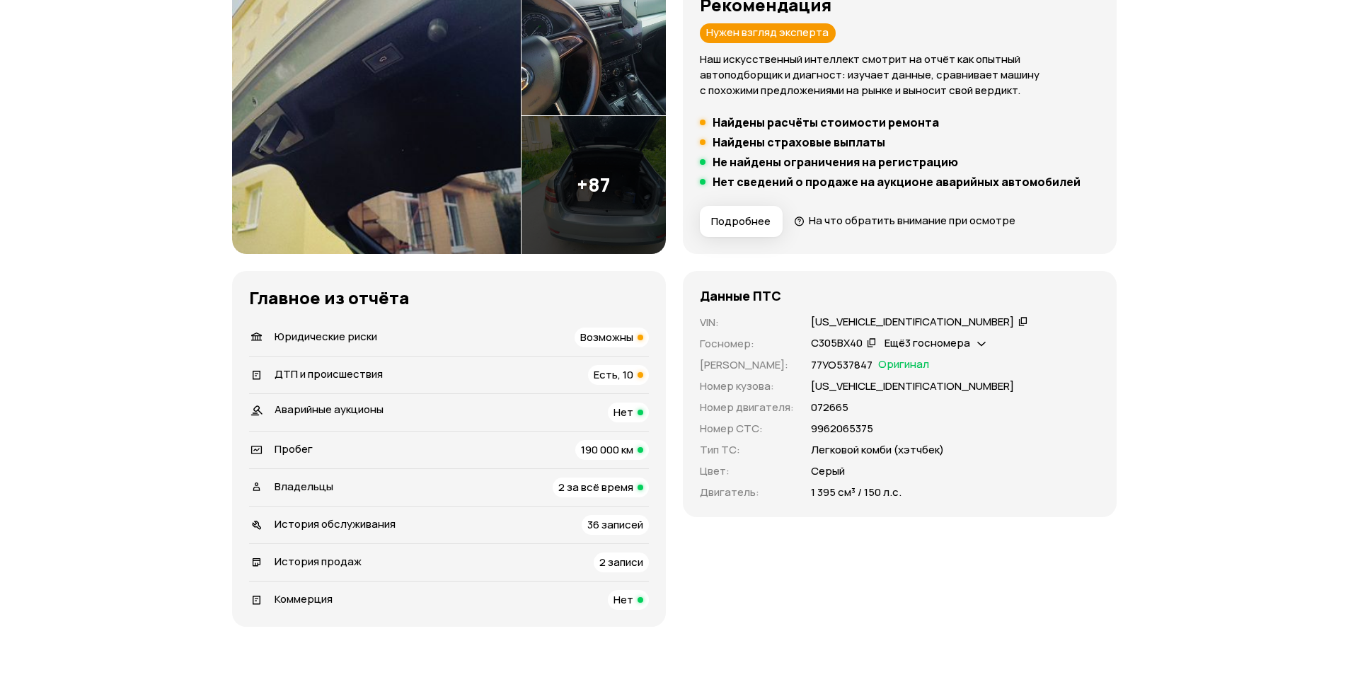
click at [602, 342] on span "Возможны" at bounding box center [606, 337] width 53 height 15
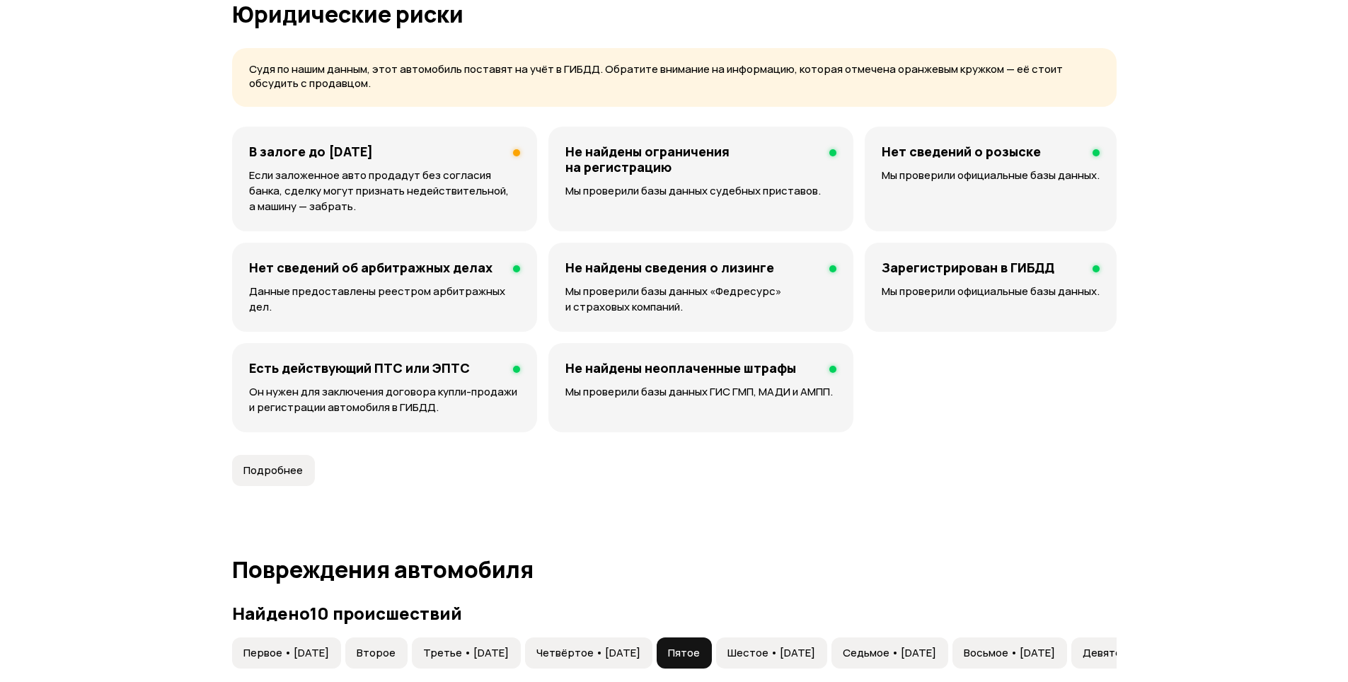
scroll to position [910, 0]
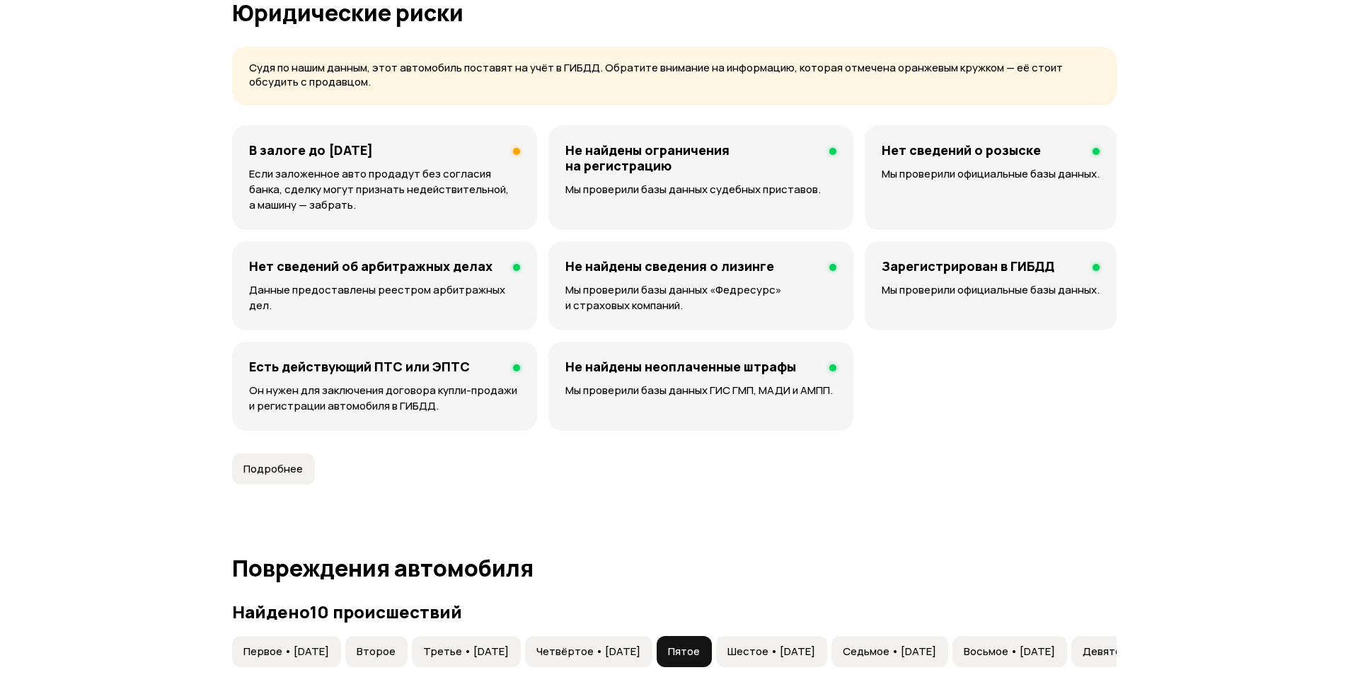
drag, startPoint x: 235, startPoint y: 154, endPoint x: 432, endPoint y: 152, distance: 197.4
click at [432, 152] on div "В залоге до [DATE] Если заложенное авто продадут без согласия банка, сделку мог…" at bounding box center [384, 177] width 305 height 105
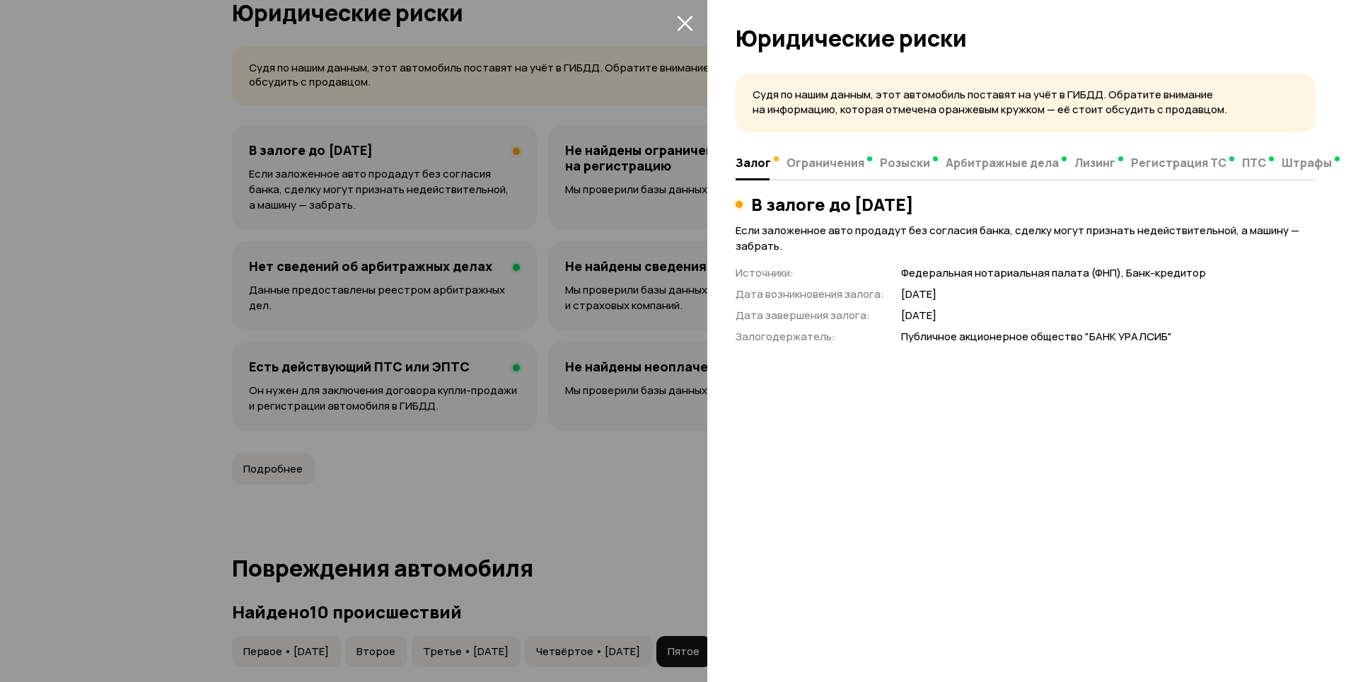
click at [110, 253] on div at bounding box center [679, 341] width 1358 height 682
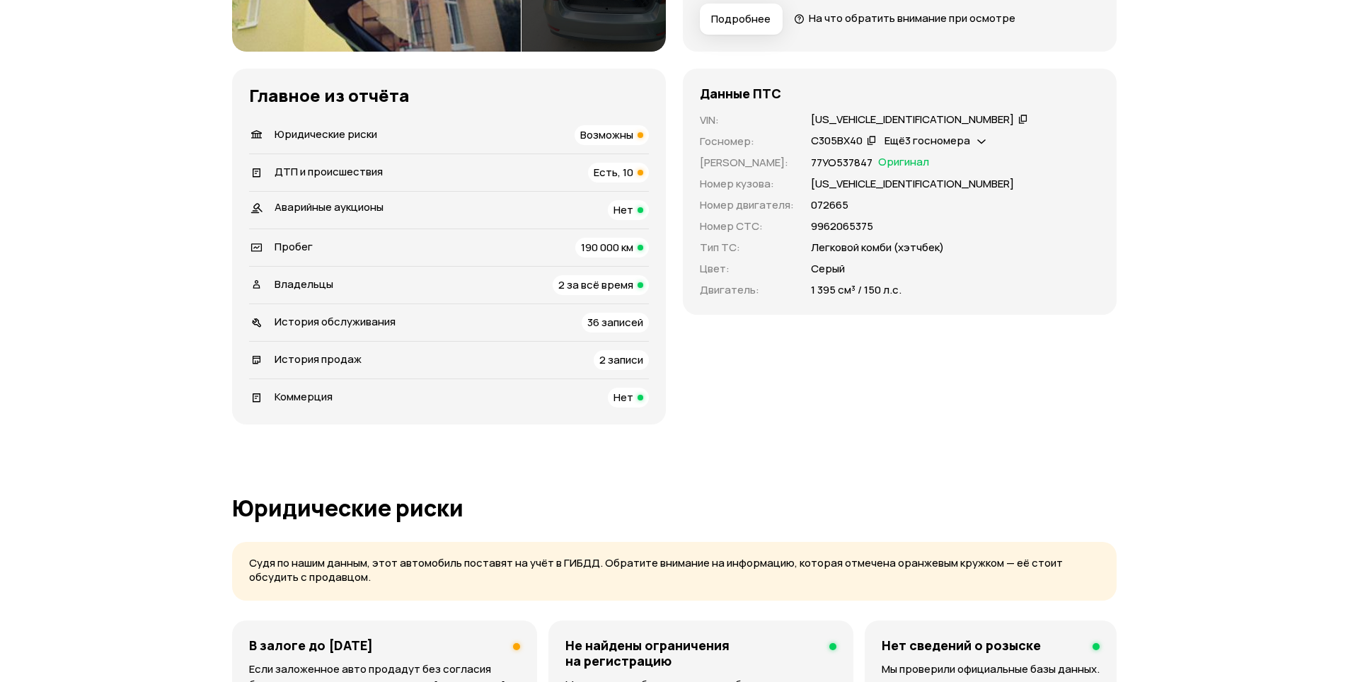
click at [586, 168] on div "ДТП и происшествия Есть, 10" at bounding box center [449, 173] width 400 height 20
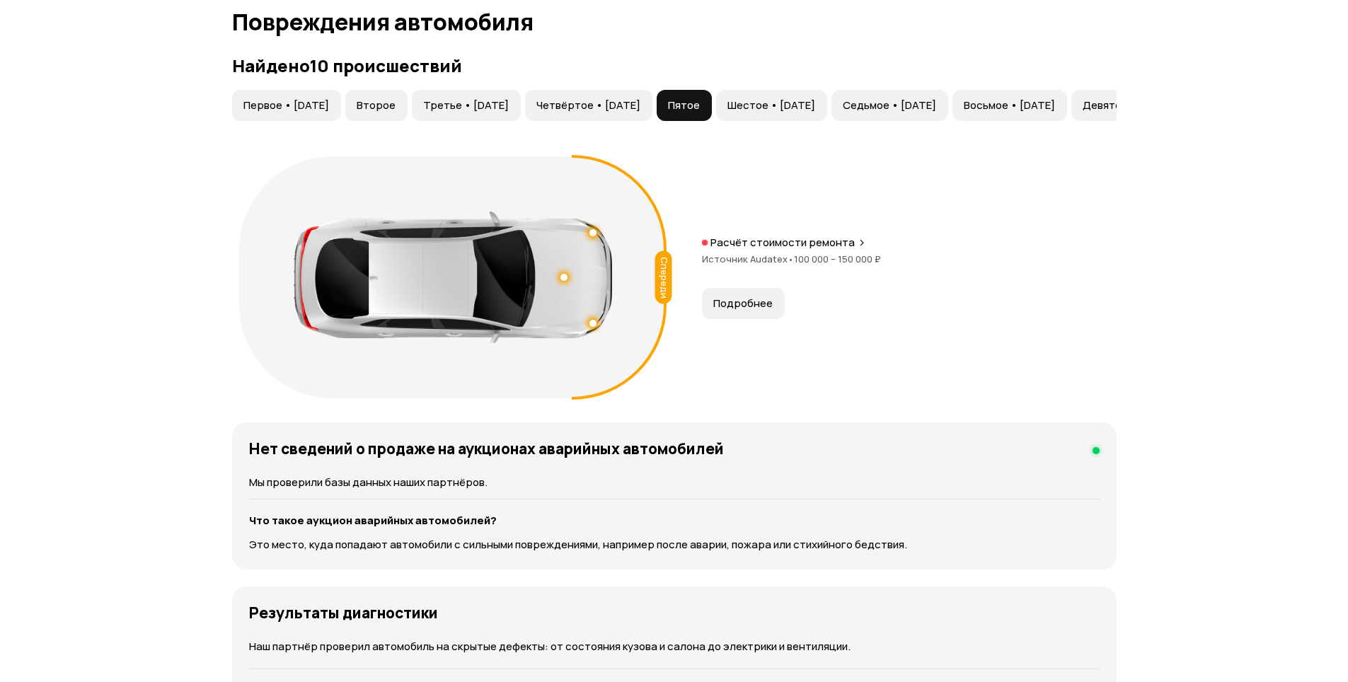
scroll to position [1465, 0]
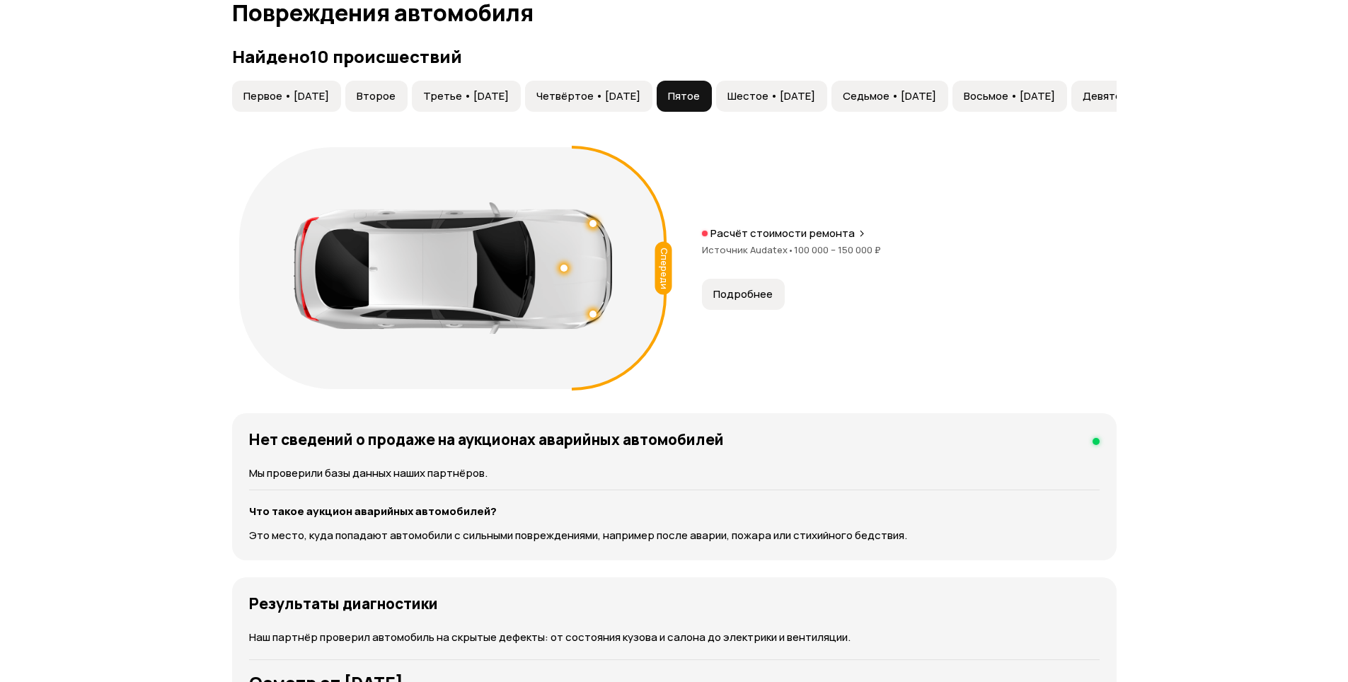
click at [301, 103] on button "Первое • [DATE]" at bounding box center [286, 96] width 109 height 31
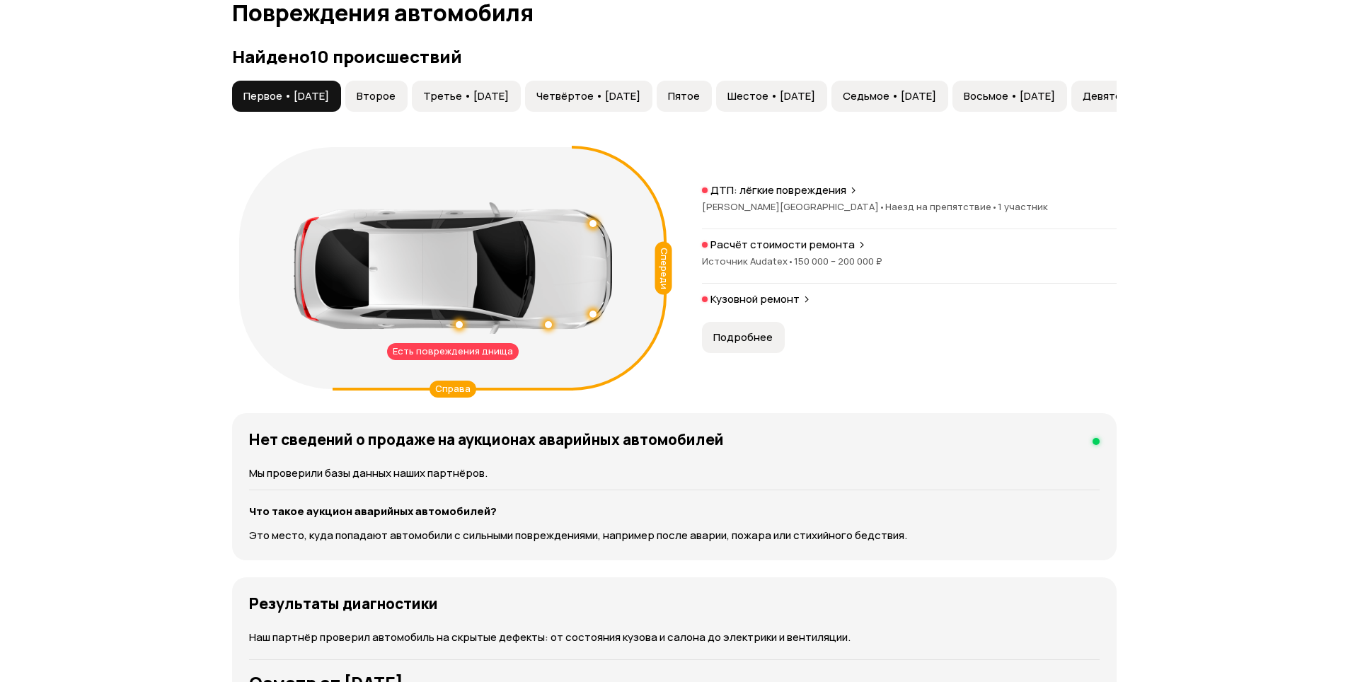
click at [390, 96] on span "Второе" at bounding box center [376, 96] width 39 height 14
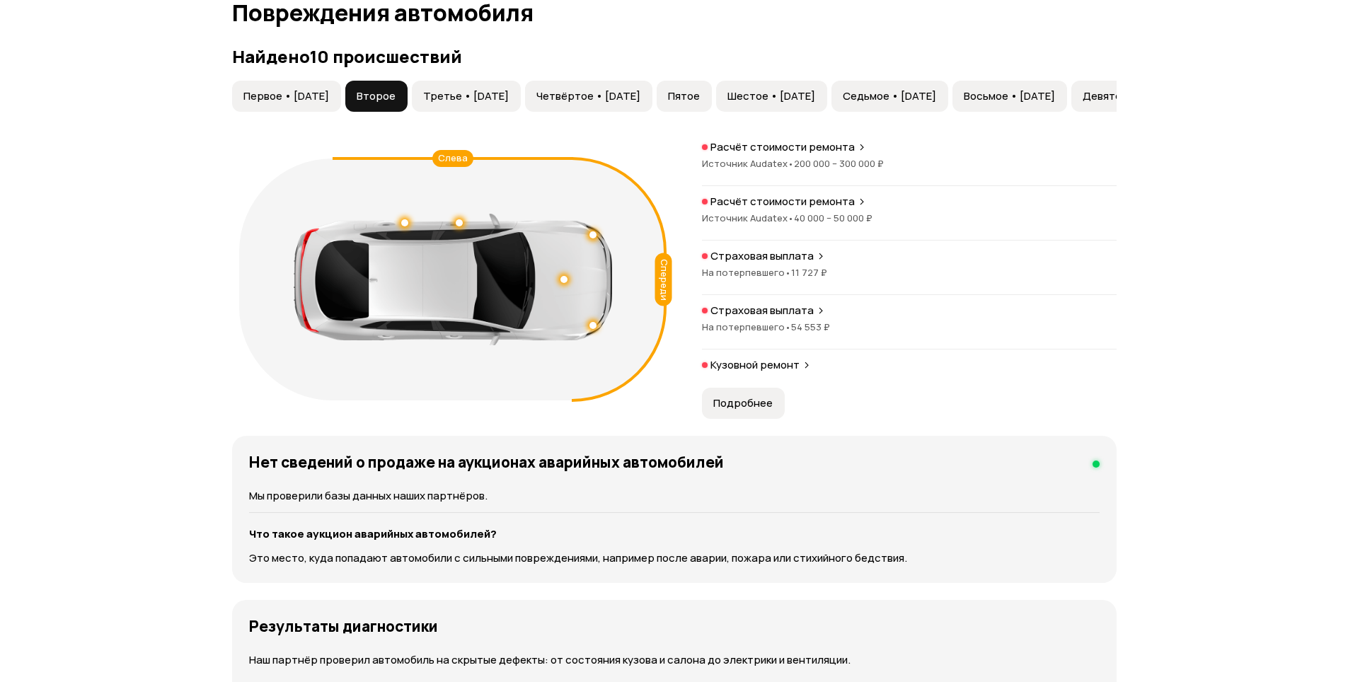
drag, startPoint x: 480, startPoint y: 93, endPoint x: 552, endPoint y: 93, distance: 72.2
click at [480, 93] on span "Третье • [DATE]" at bounding box center [466, 96] width 86 height 14
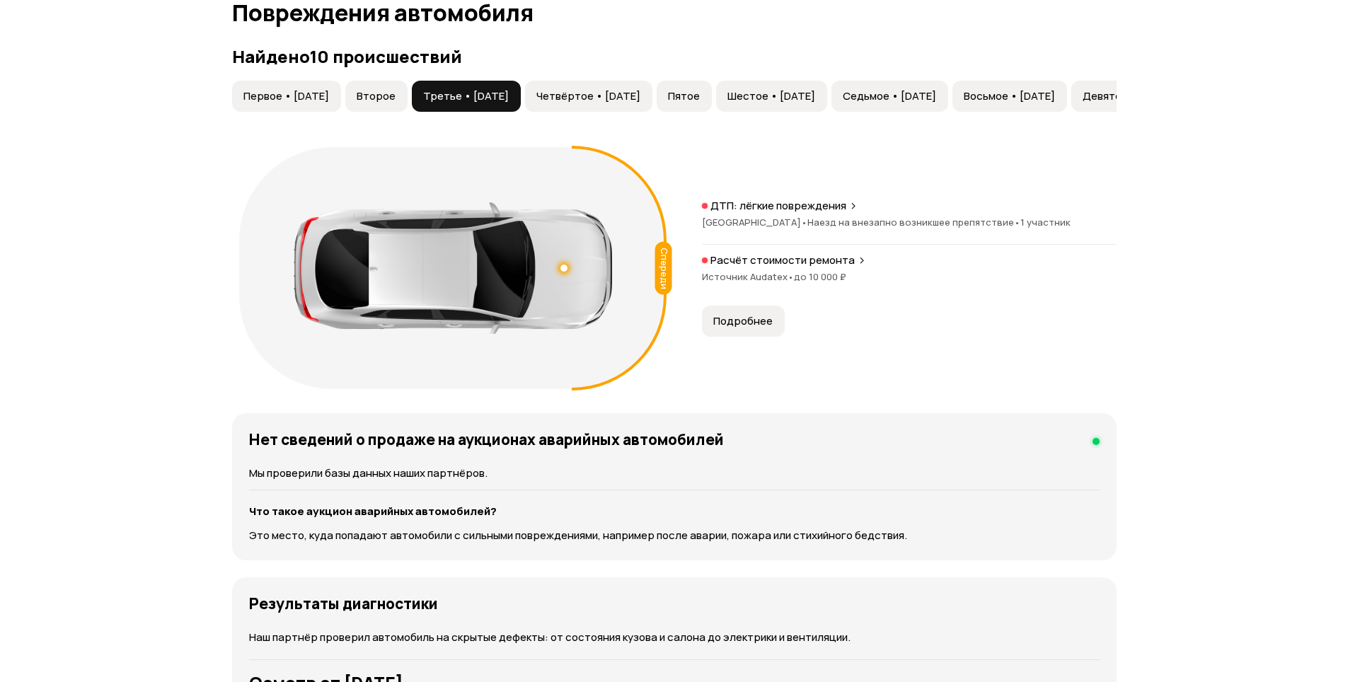
click at [580, 92] on span "Четвёртое • [DATE]" at bounding box center [588, 96] width 104 height 14
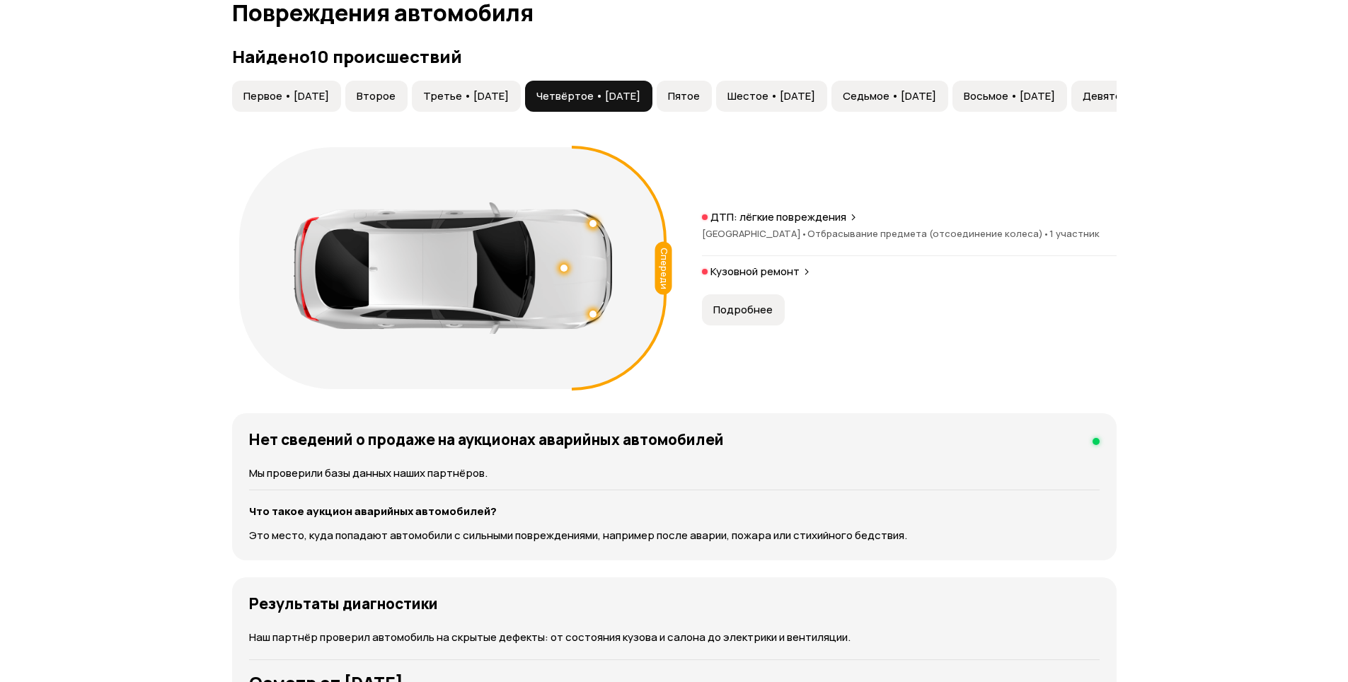
click at [326, 96] on span "Первое • [DATE]" at bounding box center [286, 96] width 86 height 14
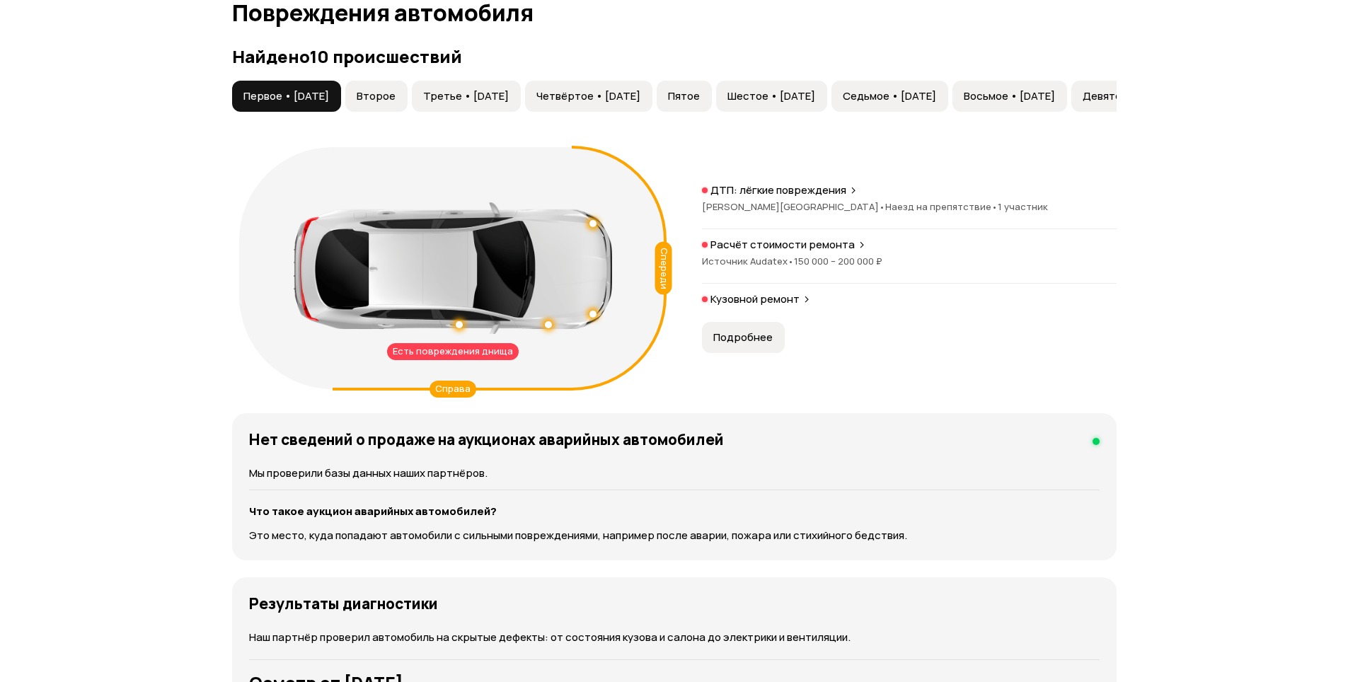
click at [436, 354] on div "Есть повреждения днища" at bounding box center [453, 351] width 132 height 17
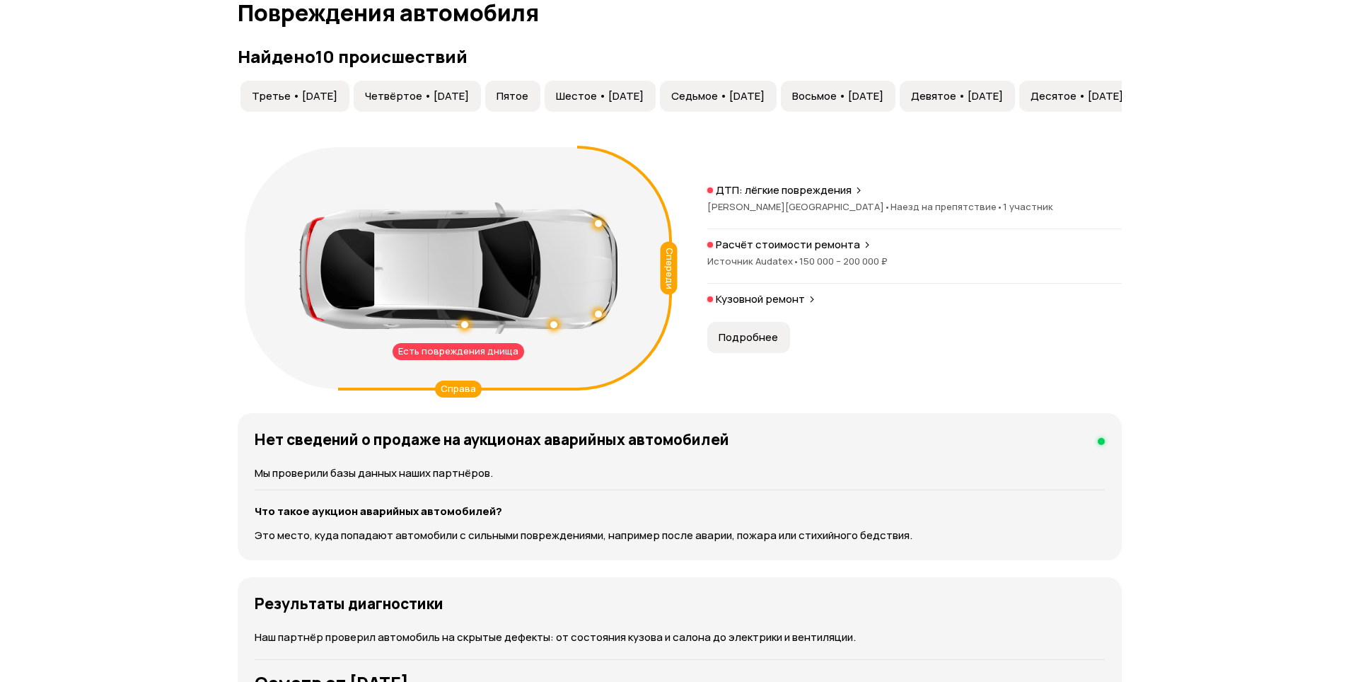
scroll to position [0, 370]
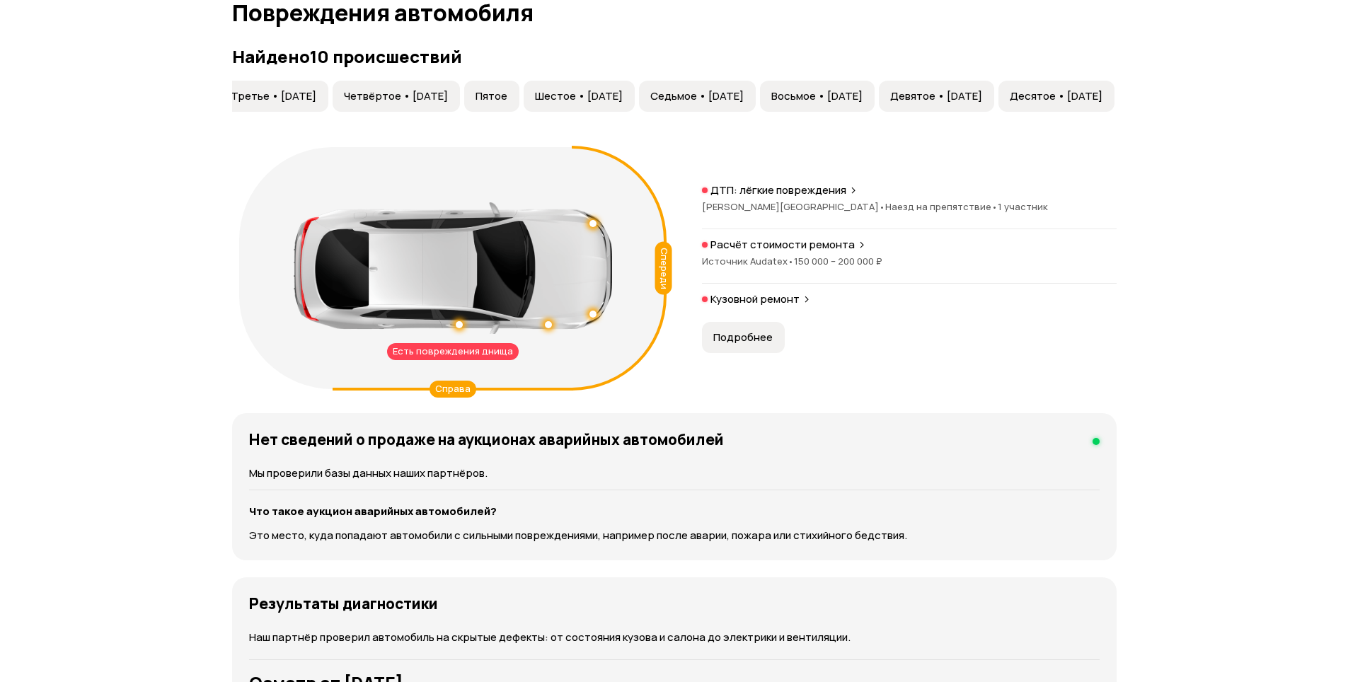
click at [767, 253] on div "Расчёт стоимости ремонта Источник Audatex • 150 000 – 200 000 ₽" at bounding box center [909, 261] width 415 height 46
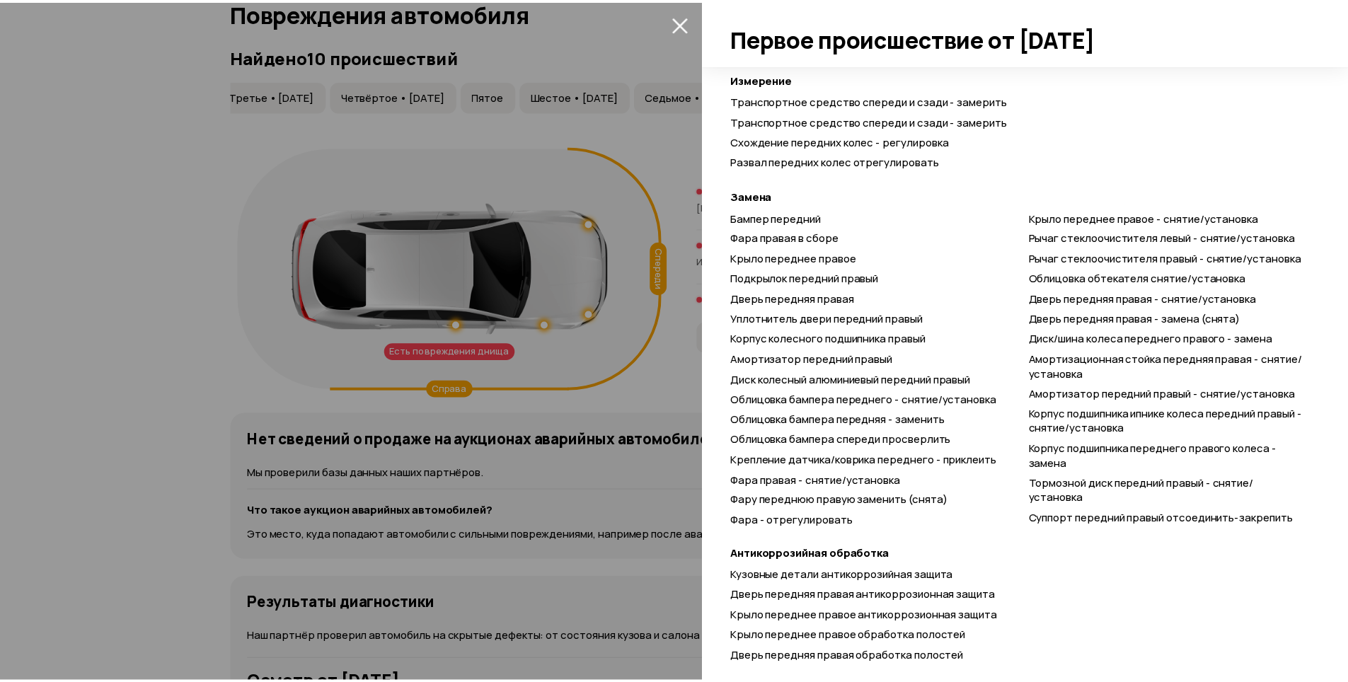
scroll to position [685, 0]
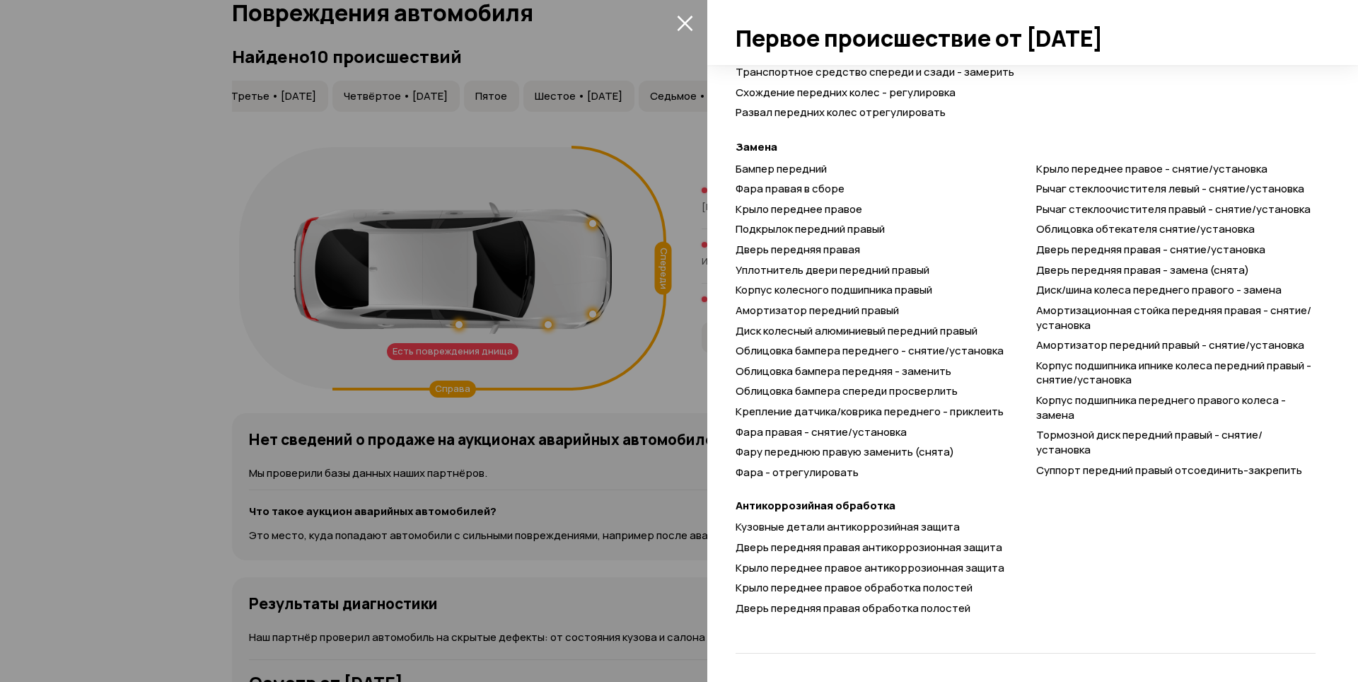
click at [681, 24] on icon "закрыть" at bounding box center [685, 23] width 16 height 16
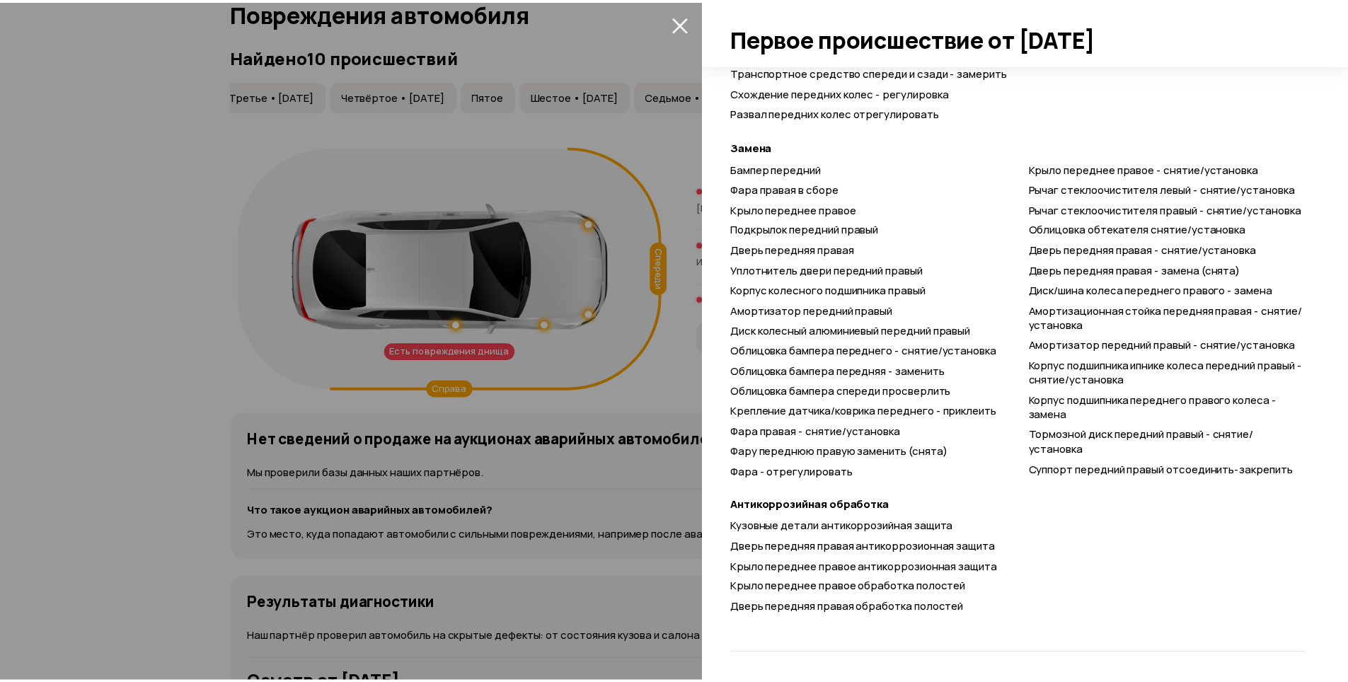
scroll to position [0, 0]
